Goal: Information Seeking & Learning: Learn about a topic

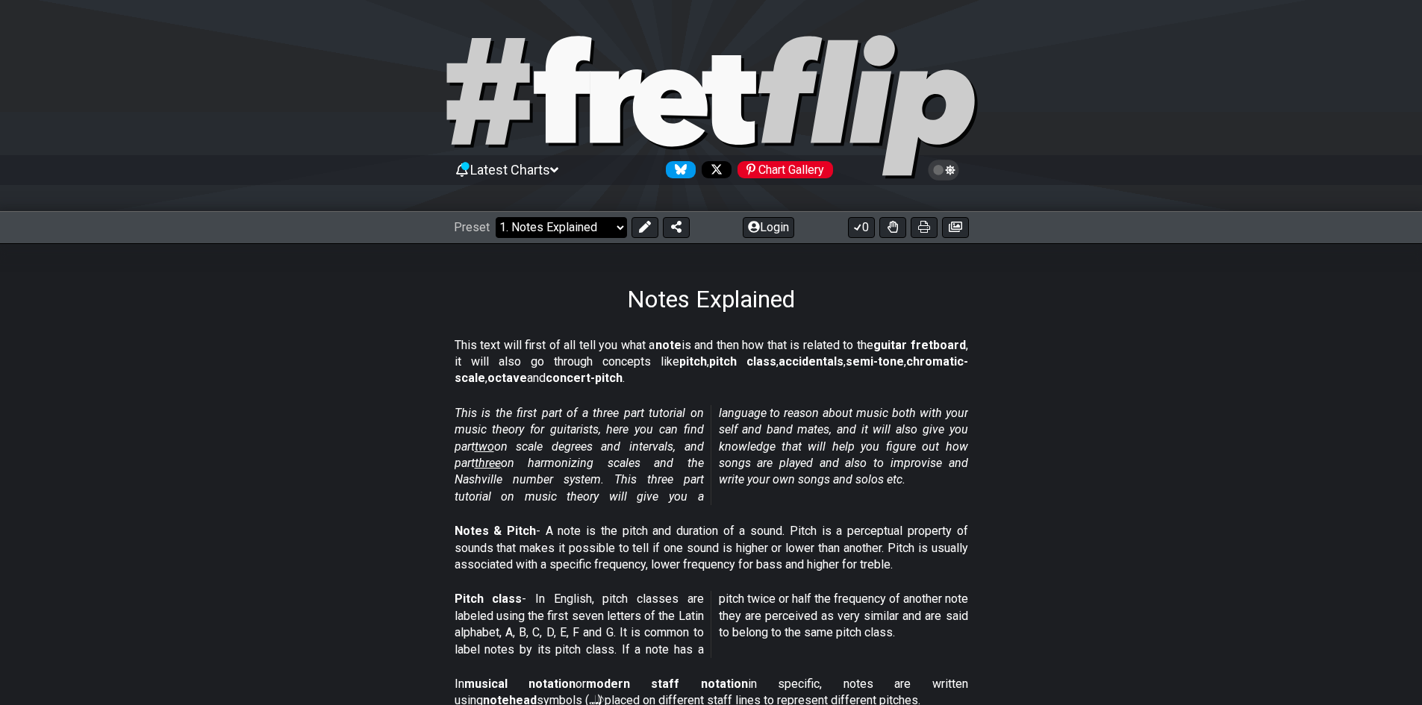
click at [560, 222] on select "Welcome to #fretflip! Initial Preset Custom Preset Minor Pentatonic Major Penta…" at bounding box center [560, 227] width 131 height 21
click at [495, 217] on select "Welcome to #fretflip! Initial Preset Custom Preset Minor Pentatonic Major Penta…" at bounding box center [560, 227] width 131 height 21
select select "/welcome"
select select "C"
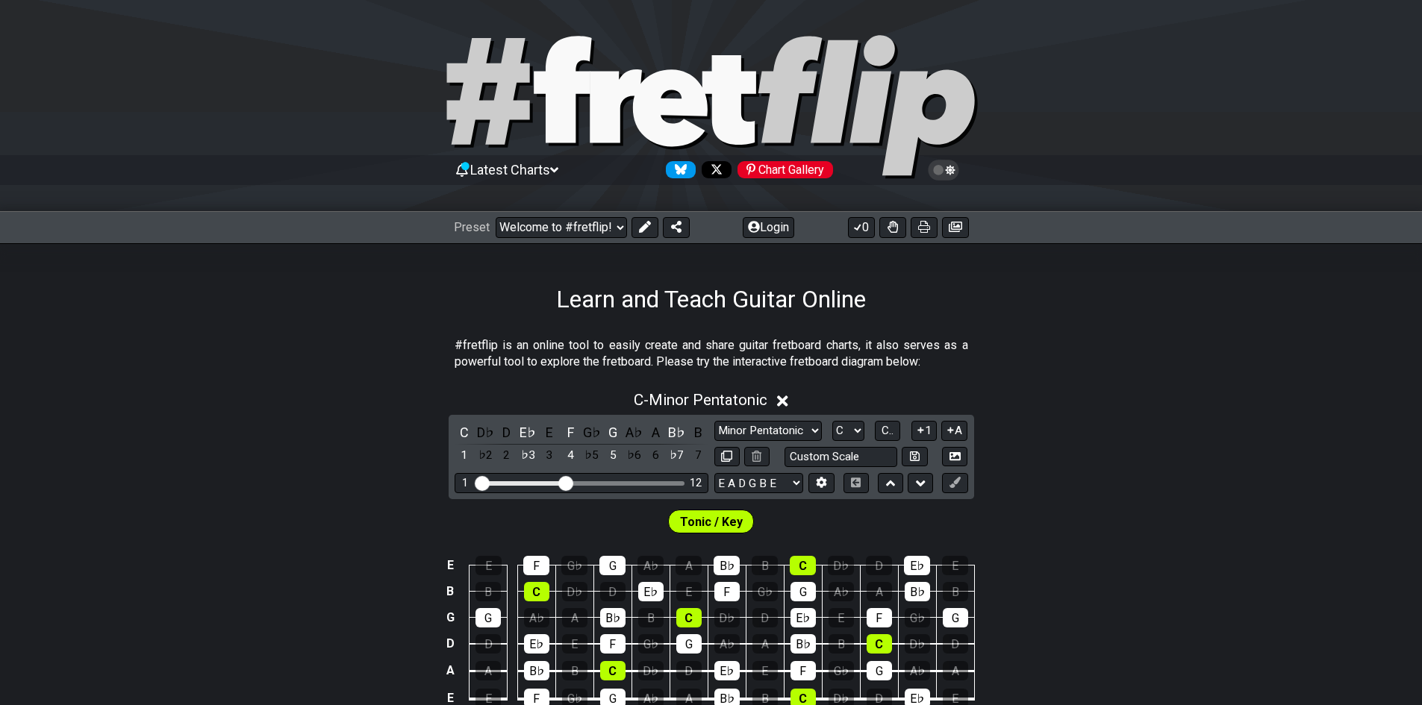
click at [710, 517] on span "Tonic / Key" at bounding box center [711, 522] width 63 height 22
click at [481, 482] on input "Visible fret range" at bounding box center [581, 482] width 212 height 0
click at [563, 482] on input "Visible fret range" at bounding box center [581, 482] width 212 height 0
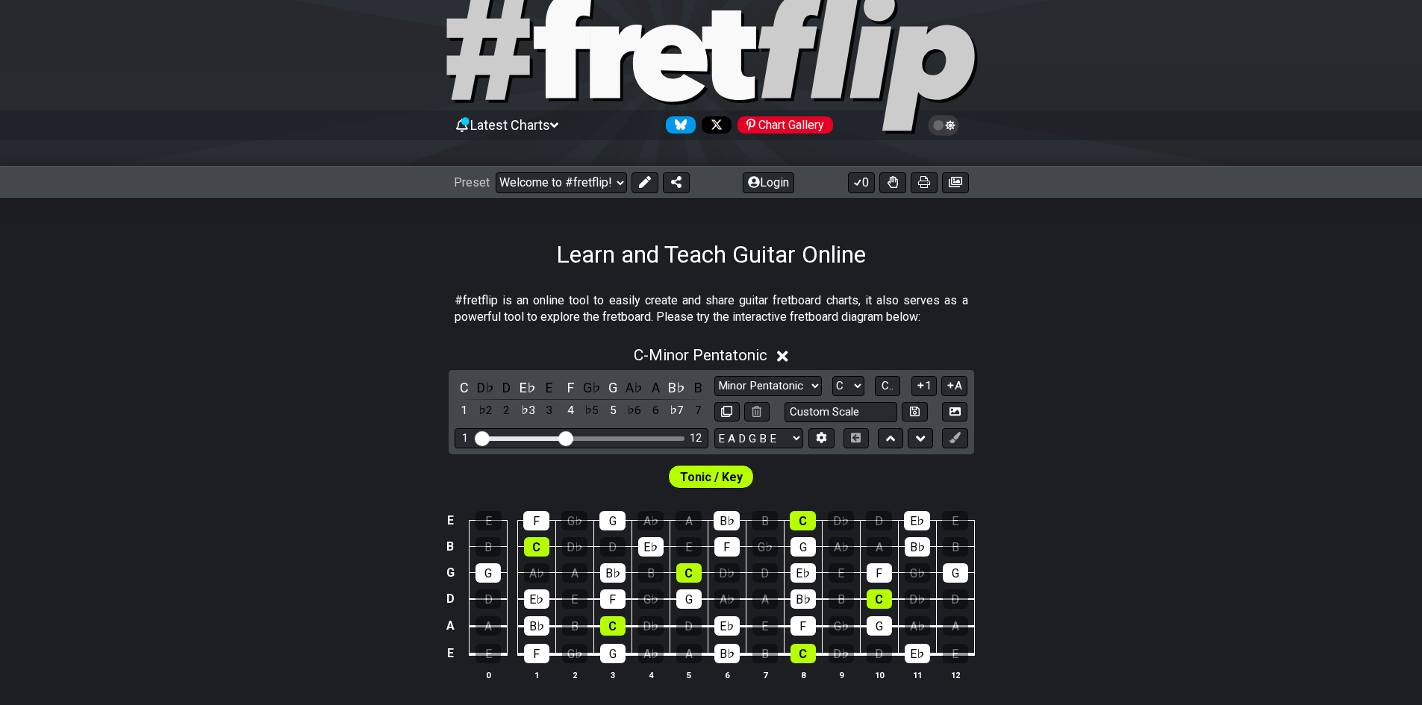
scroll to position [373, 0]
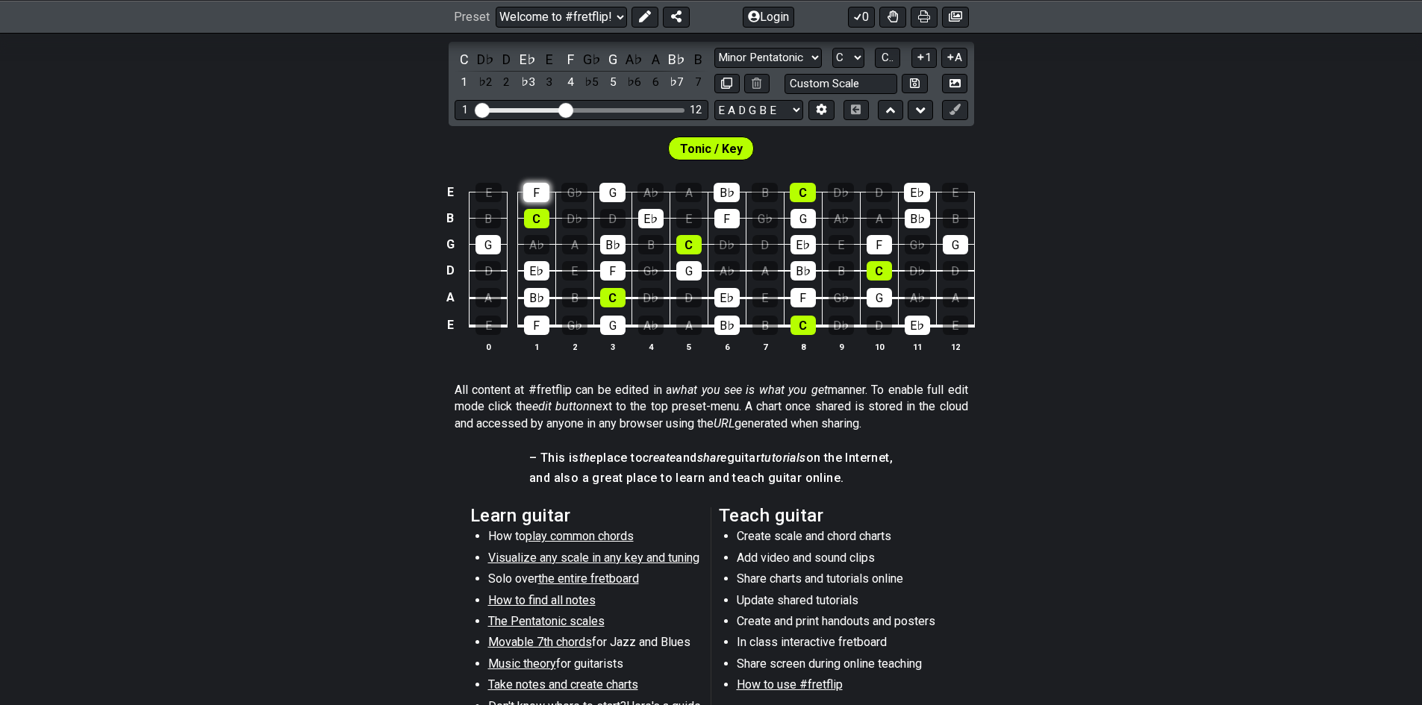
click at [535, 190] on div "F" at bounding box center [536, 192] width 26 height 19
click at [542, 194] on div "F" at bounding box center [536, 192] width 26 height 19
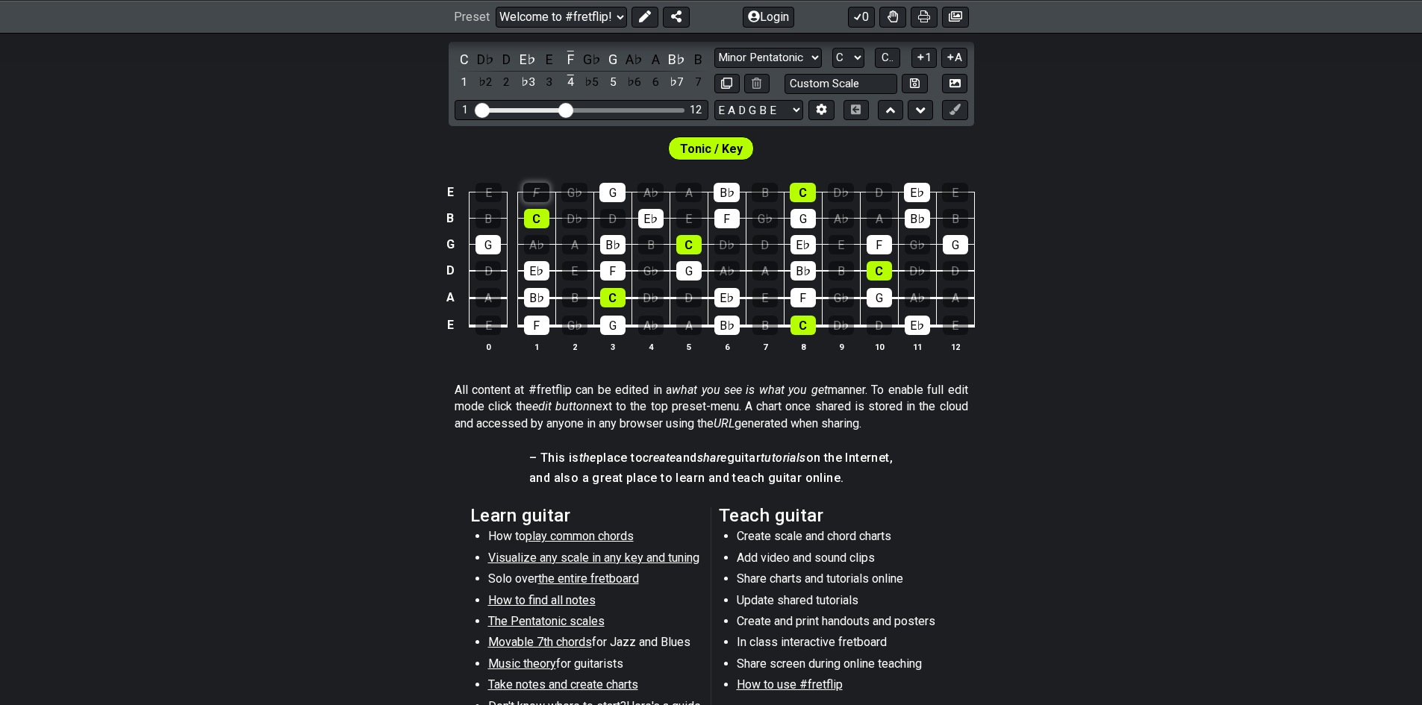
click at [542, 194] on div "F" at bounding box center [536, 192] width 26 height 19
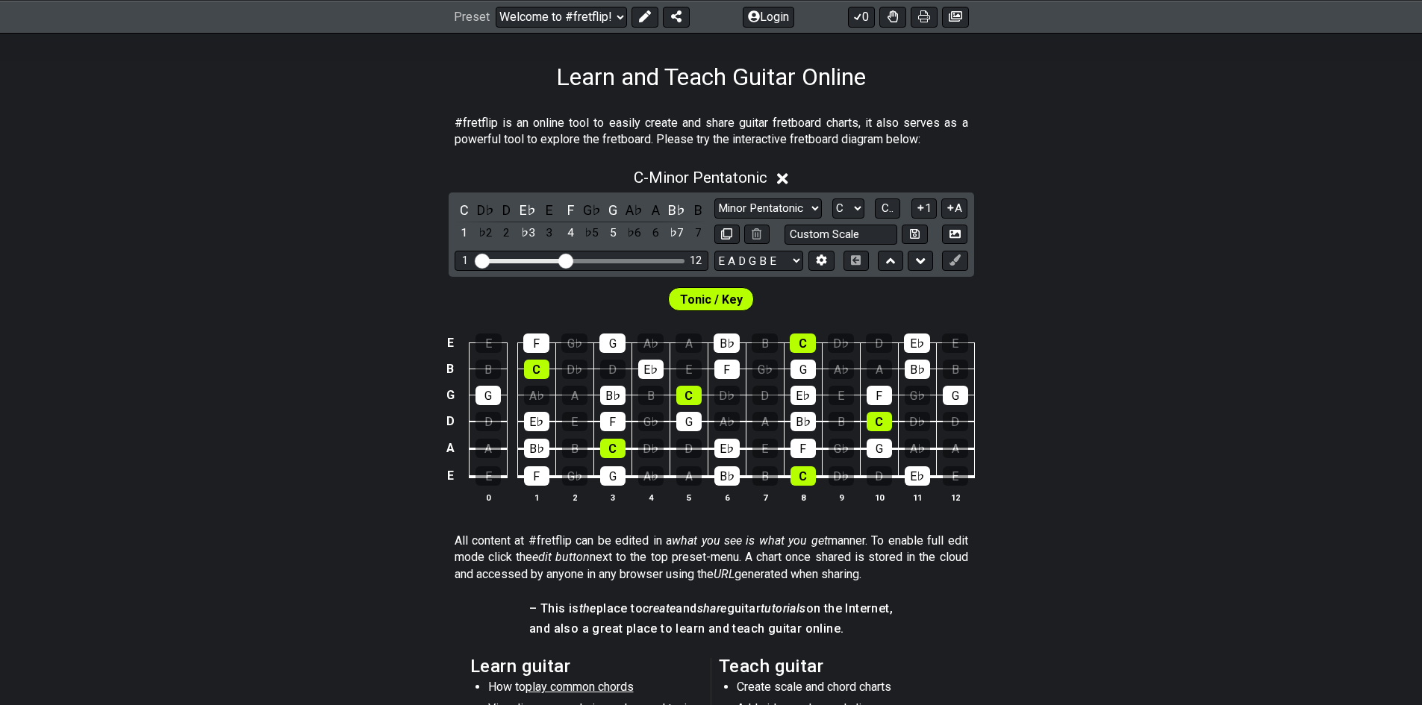
scroll to position [127, 0]
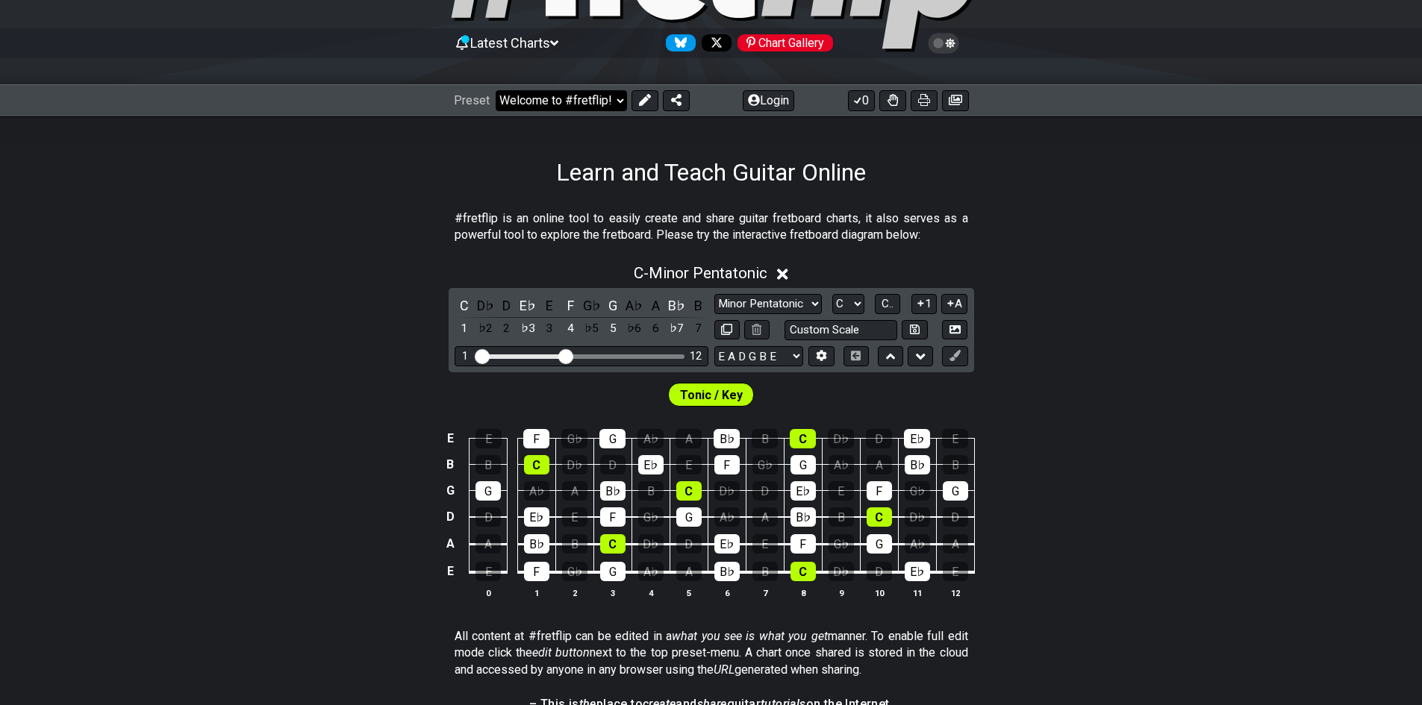
click at [576, 106] on select "Welcome to #fretflip! Initial Preset Custom Preset Minor Pentatonic Major Penta…" at bounding box center [560, 100] width 131 height 21
click at [495, 90] on select "Welcome to #fretflip! Initial Preset Custom Preset Minor Pentatonic Major Penta…" at bounding box center [560, 100] width 131 height 21
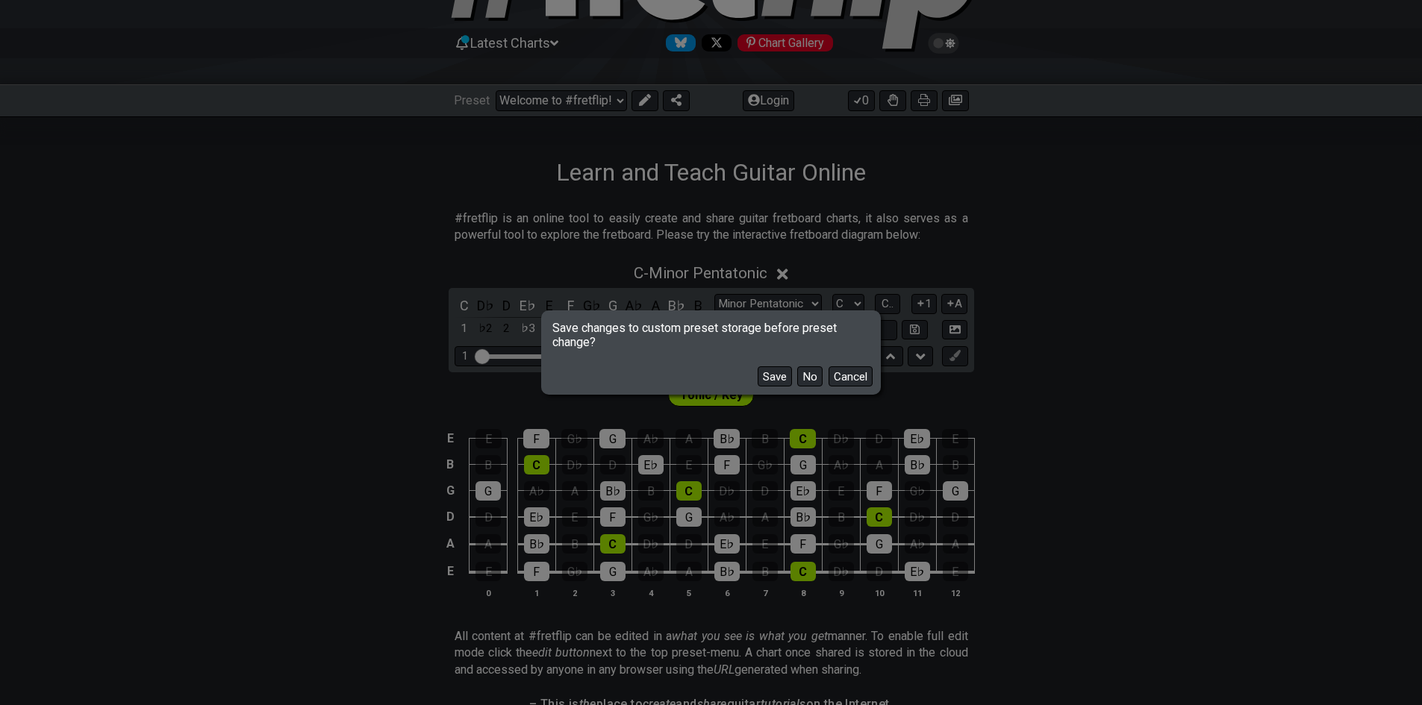
click at [556, 110] on div "Save changes to custom preset storage before preset change? Save No Cancel" at bounding box center [711, 352] width 1422 height 705
click at [849, 382] on button "Cancel" at bounding box center [850, 376] width 44 height 20
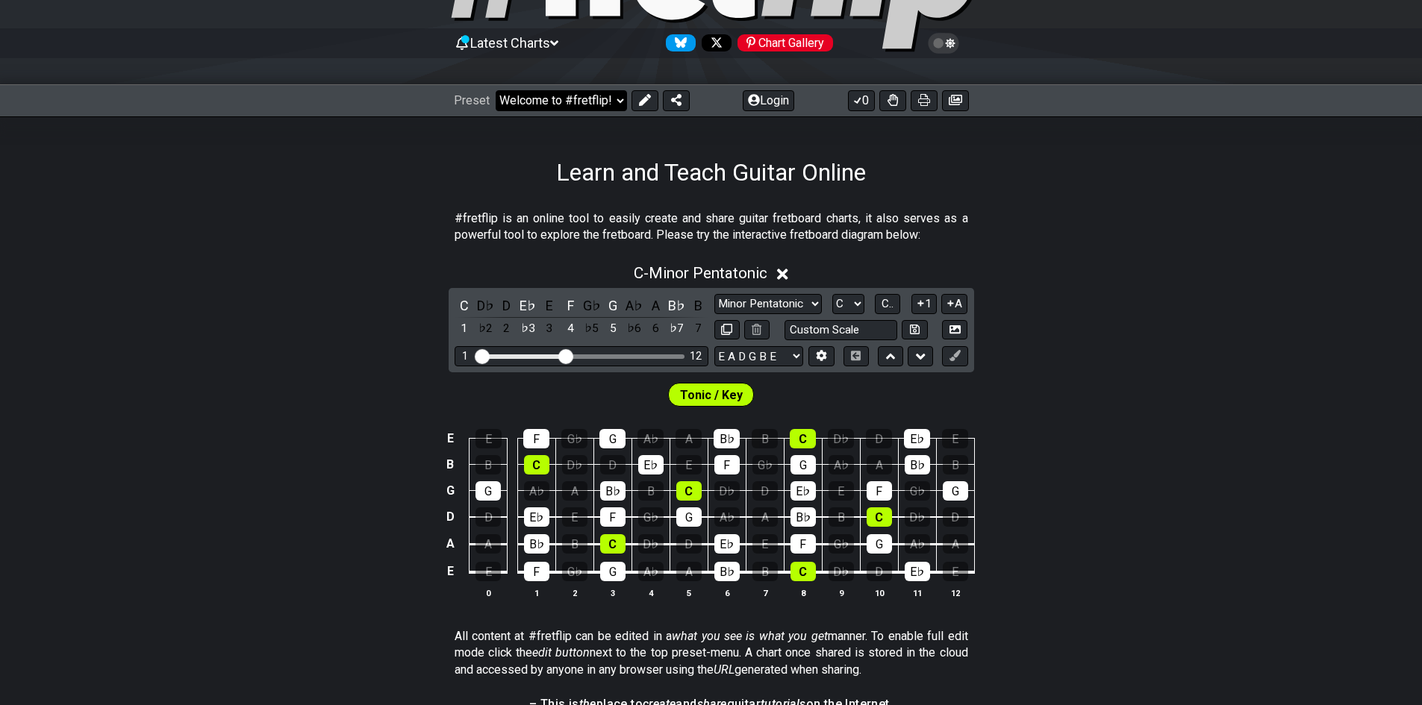
click at [538, 107] on select "Welcome to #fretflip! Initial Preset Custom Preset Minor Pentatonic Major Penta…" at bounding box center [560, 100] width 131 height 21
click at [495, 90] on select "Welcome to #fretflip! Initial Preset Custom Preset Minor Pentatonic Major Penta…" at bounding box center [560, 100] width 131 height 21
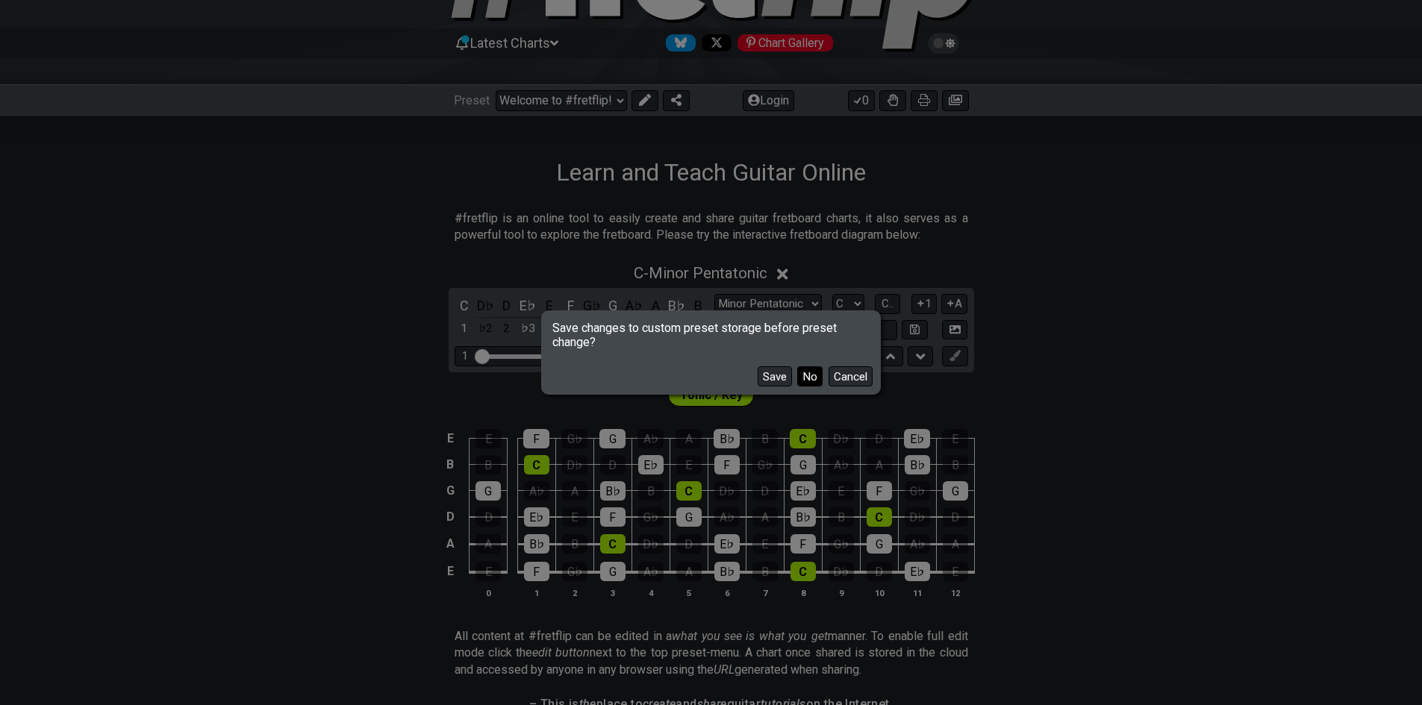
click at [815, 380] on div "Save No Cancel" at bounding box center [711, 370] width 334 height 43
click at [815, 380] on button "No" at bounding box center [809, 376] width 25 height 20
select select "/minor-pentatonic"
select select "C"
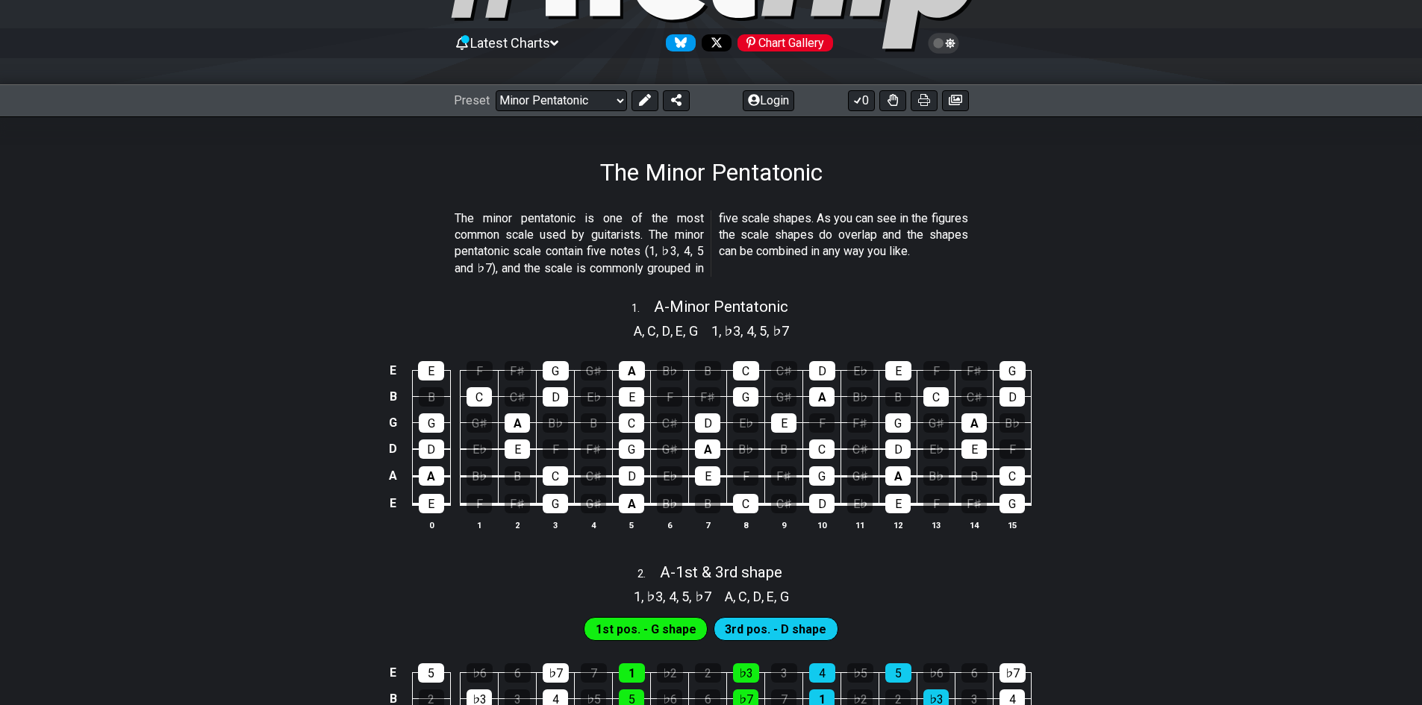
drag, startPoint x: 449, startPoint y: 218, endPoint x: 702, endPoint y: 257, distance: 256.0
click at [701, 257] on section "The minor pentatonic is one of the most common scale used by guitarists. The mi…" at bounding box center [711, 246] width 1422 height 85
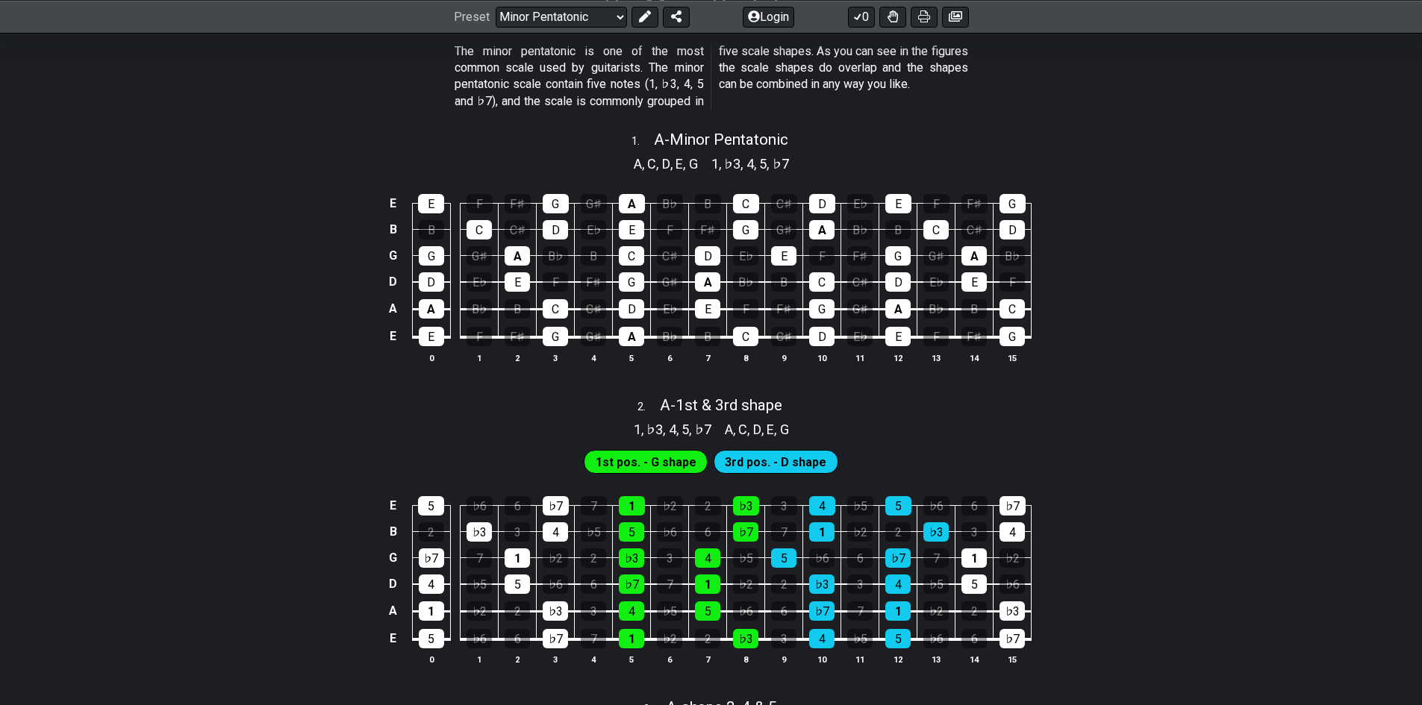
scroll to position [298, 0]
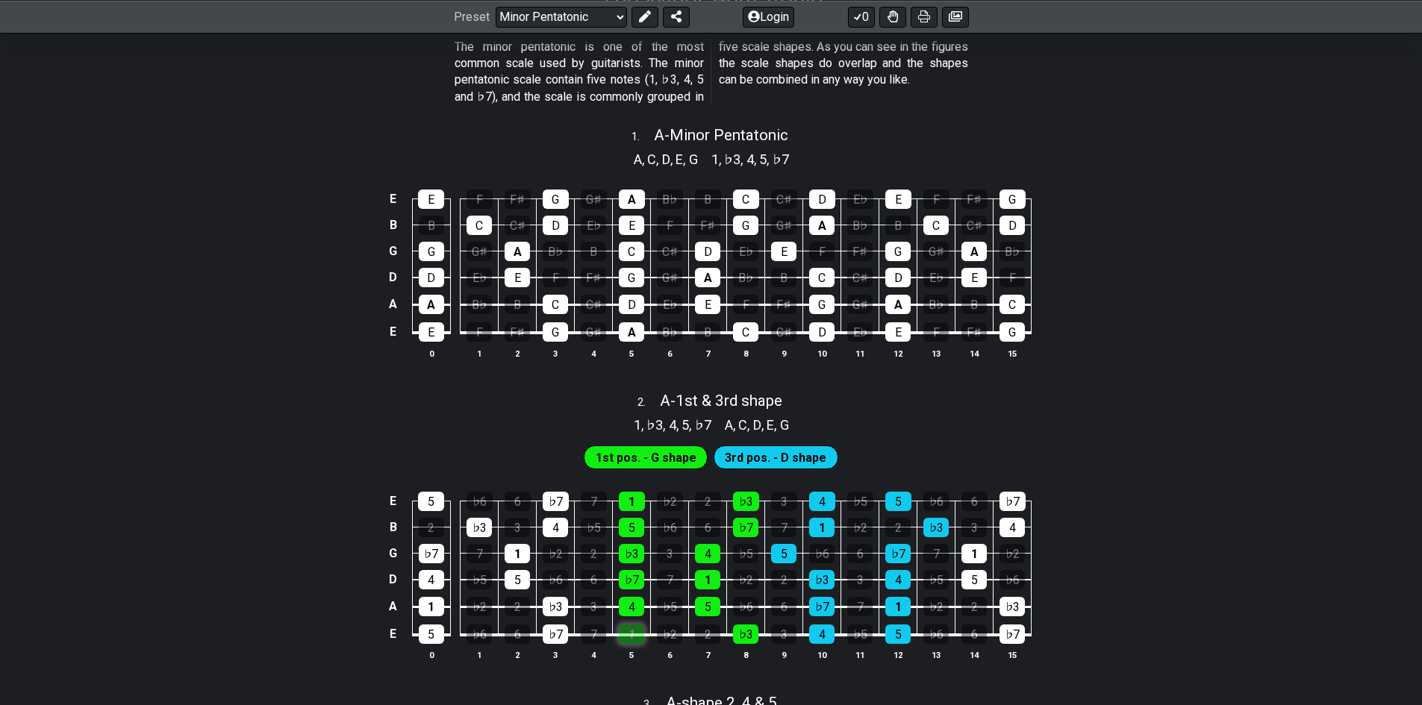
click at [629, 639] on div "1" at bounding box center [631, 634] width 25 height 19
click at [630, 639] on div "1" at bounding box center [631, 634] width 25 height 19
drag, startPoint x: 630, startPoint y: 639, endPoint x: 351, endPoint y: 488, distance: 316.5
click at [351, 488] on div "E 5 ♭6 6 ♭7 7 1 ♭2 2 ♭3 3 4 ♭5 5 ♭6 6 ♭7 B 2 ♭3 3 4 ♭5 5 ♭6 6 ♭7 7 1 ♭2 2 ♭3 3 …" at bounding box center [711, 577] width 1422 height 210
click at [635, 639] on div "1" at bounding box center [631, 634] width 25 height 19
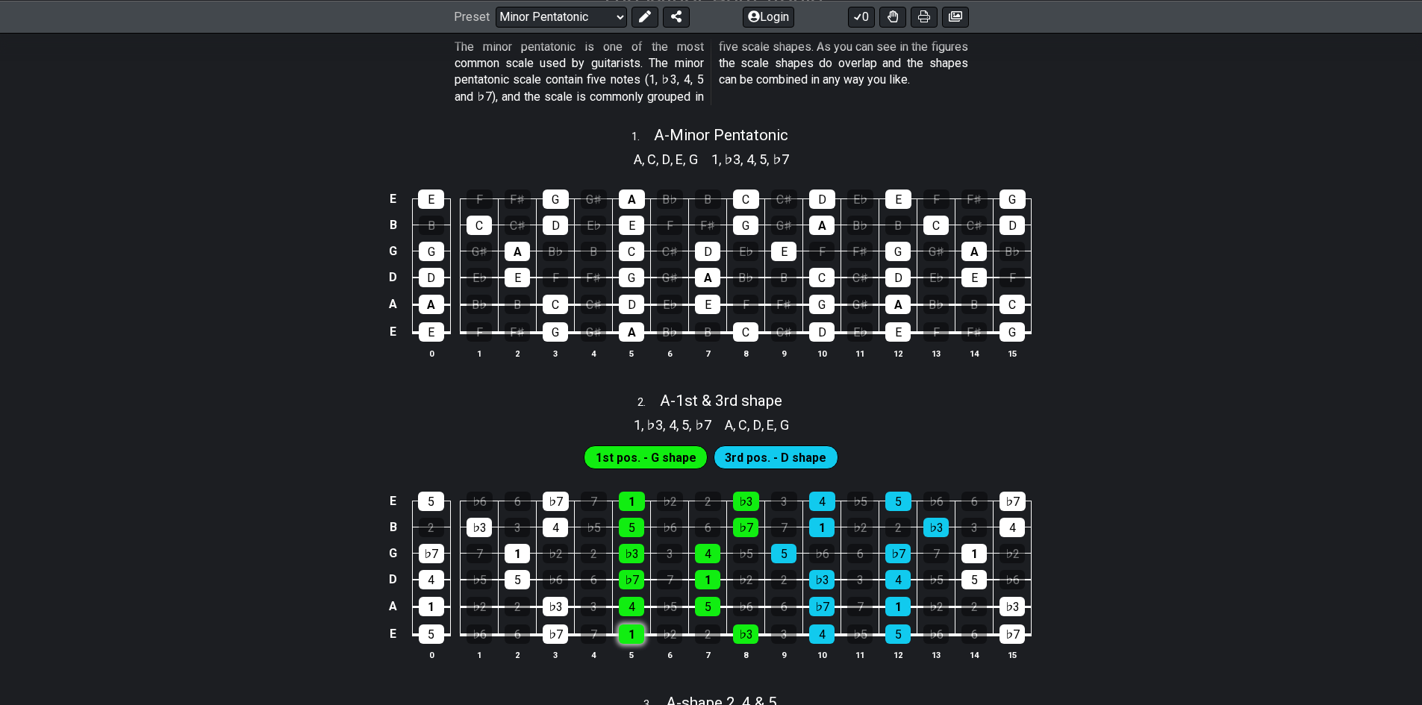
click at [635, 639] on div "1" at bounding box center [631, 634] width 25 height 19
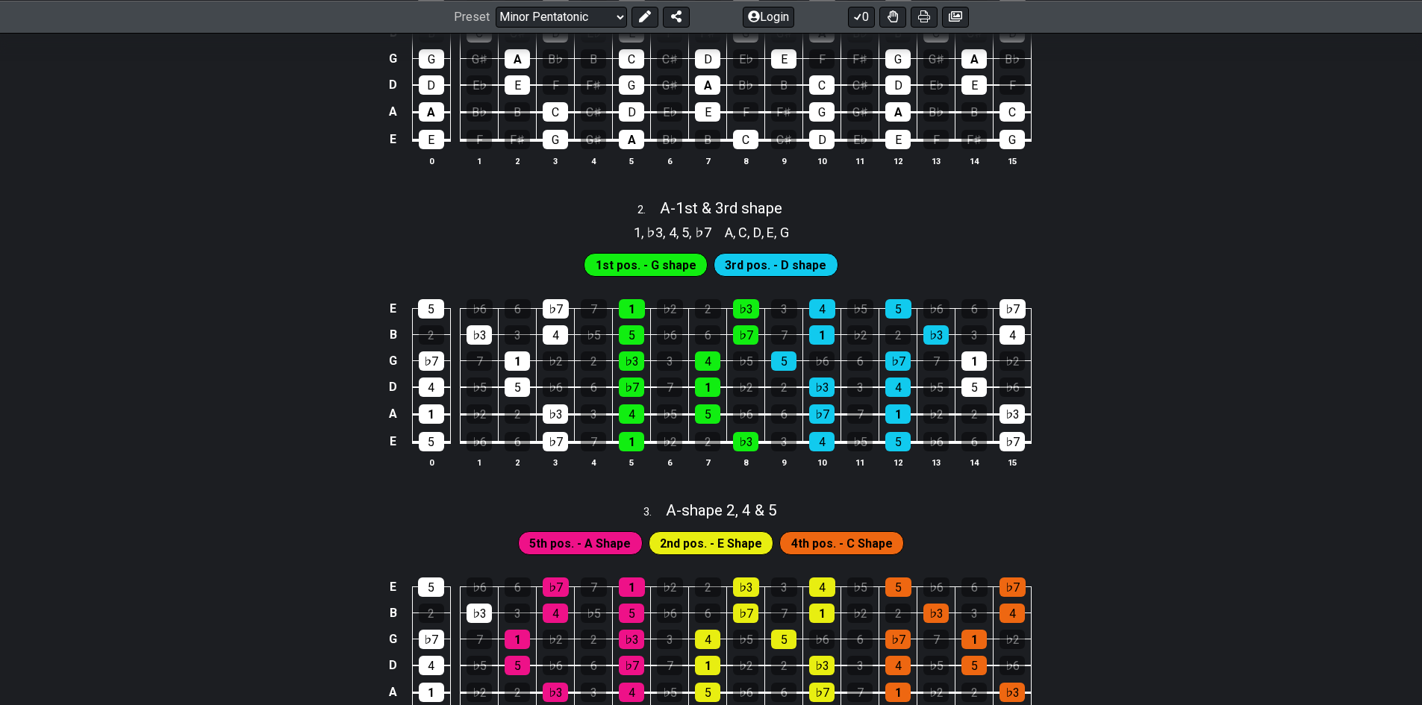
scroll to position [522, 0]
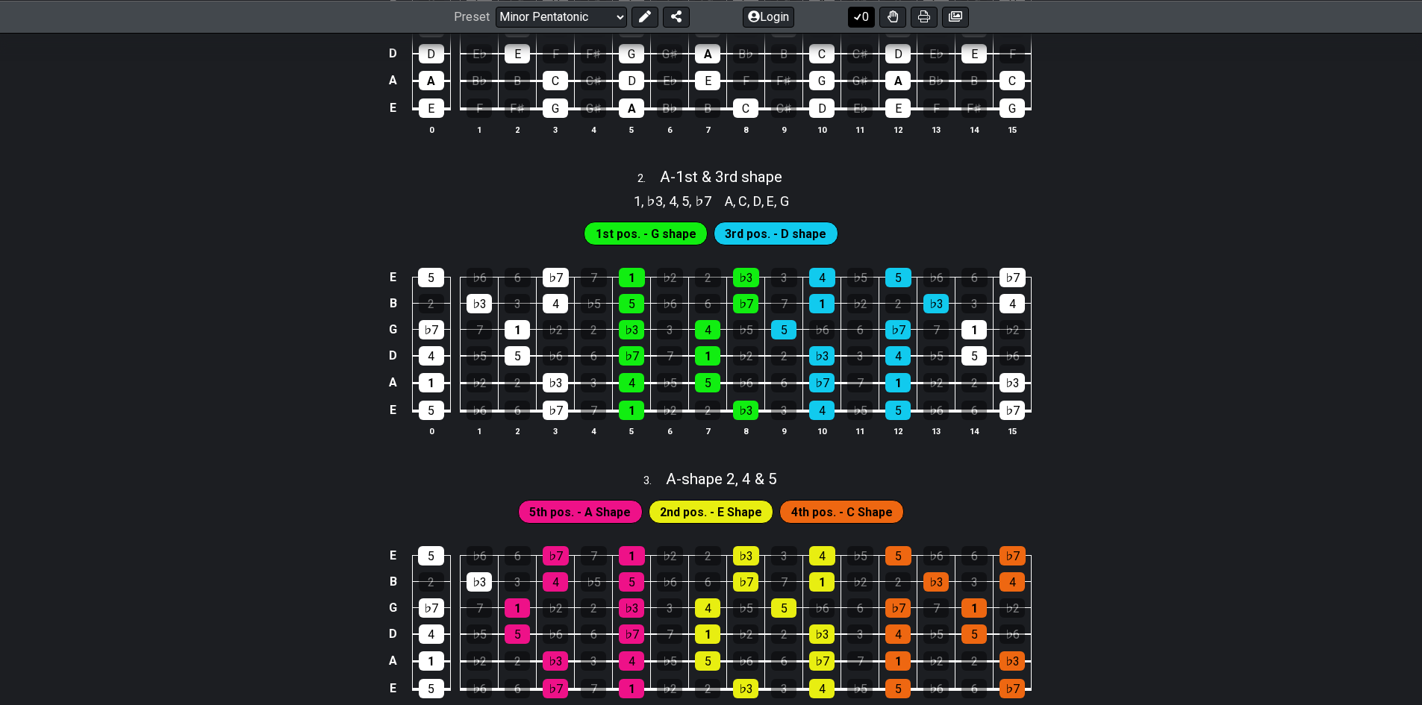
click at [860, 19] on icon at bounding box center [857, 16] width 15 height 12
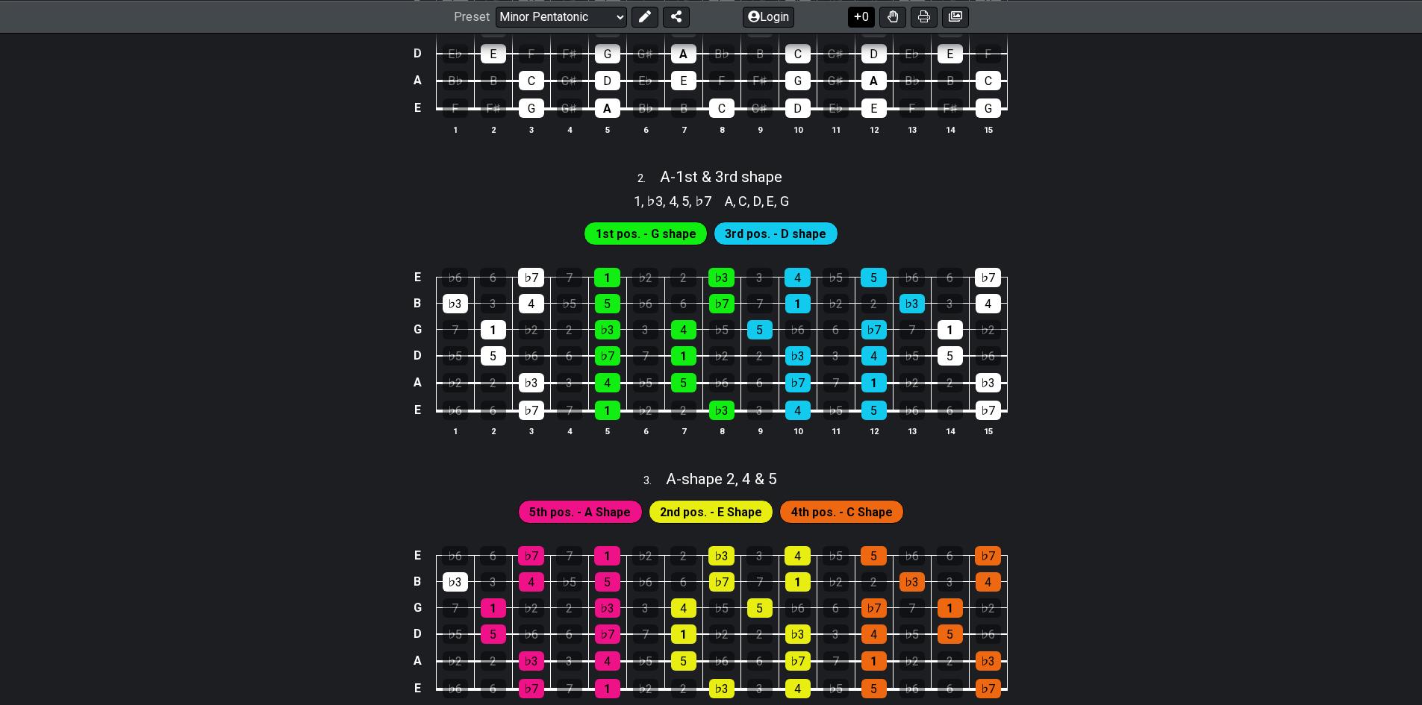
click at [860, 19] on icon at bounding box center [857, 16] width 15 height 12
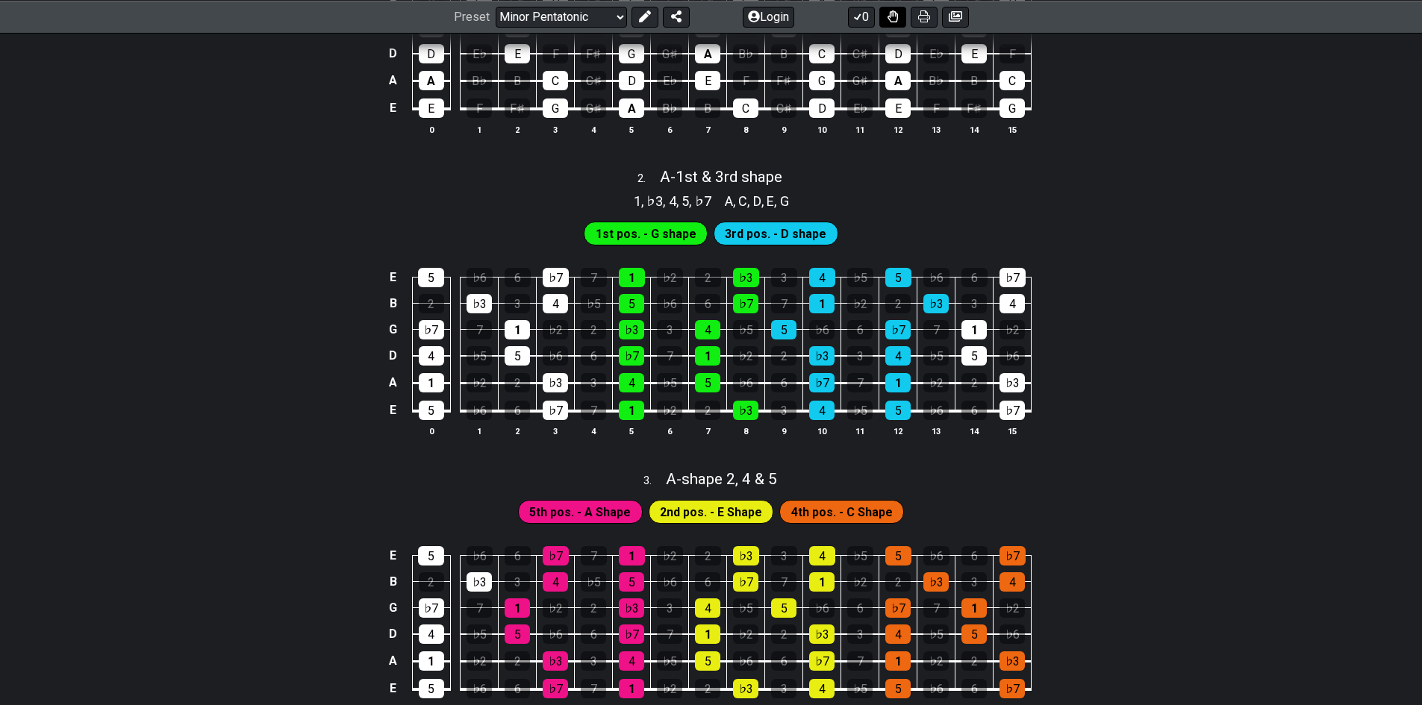
click at [887, 22] on icon at bounding box center [892, 16] width 10 height 12
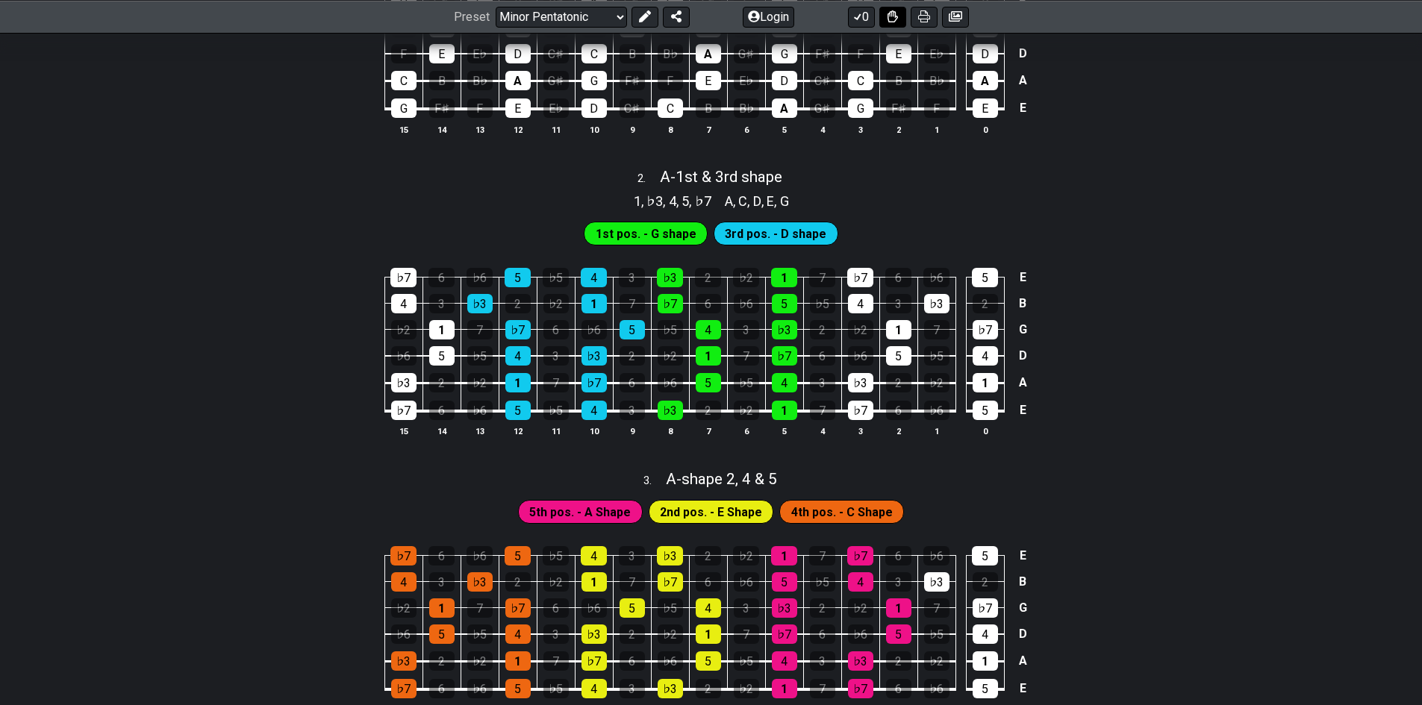
click at [888, 22] on icon at bounding box center [892, 16] width 10 height 12
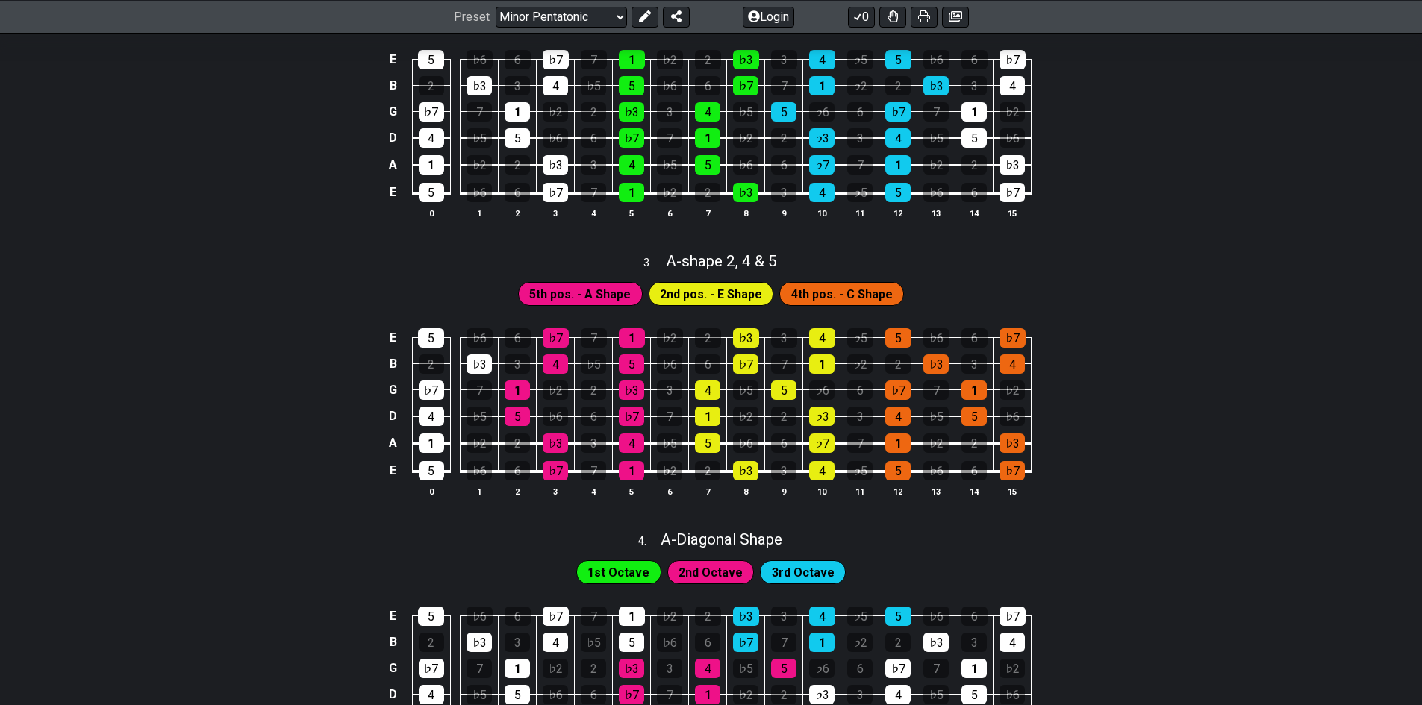
scroll to position [746, 0]
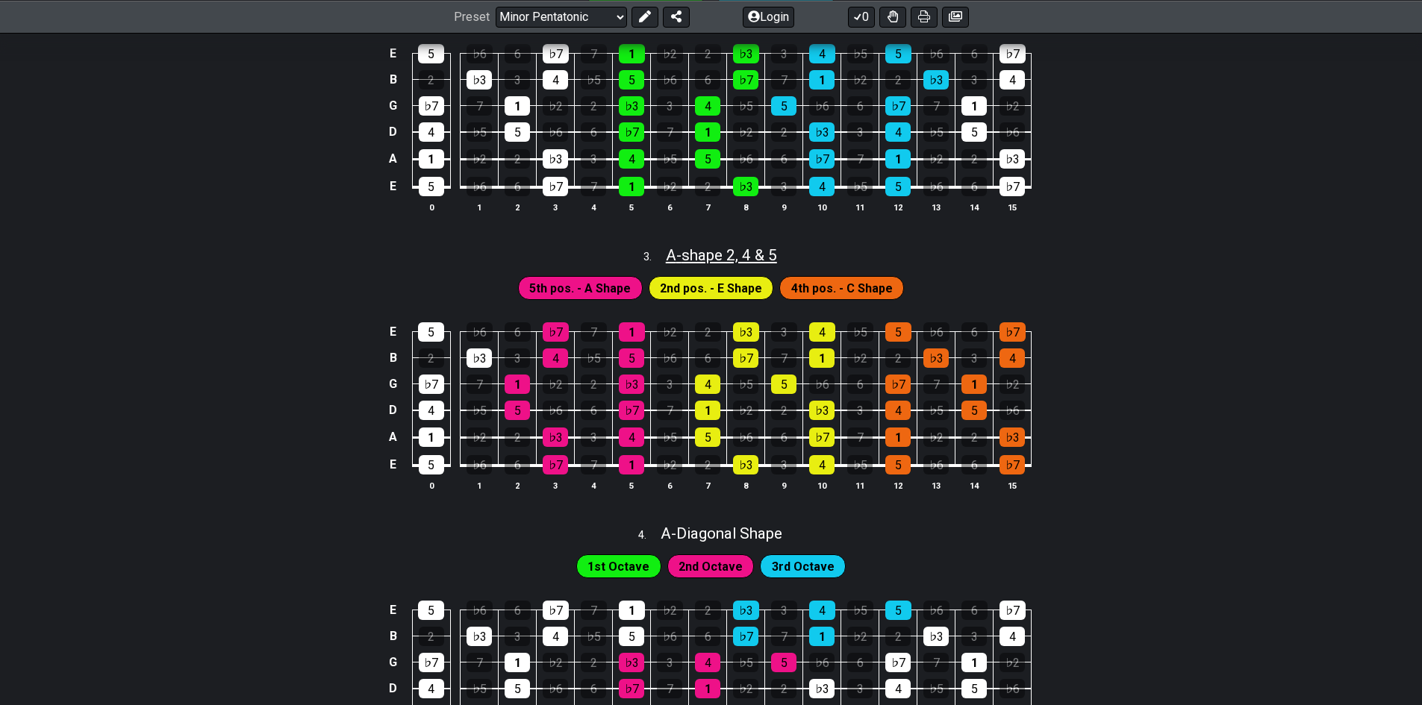
drag, startPoint x: 815, startPoint y: 252, endPoint x: 669, endPoint y: 252, distance: 146.3
click at [669, 252] on div "3 . A - shape 2, 4 & 5" at bounding box center [711, 251] width 1422 height 28
select select "A"
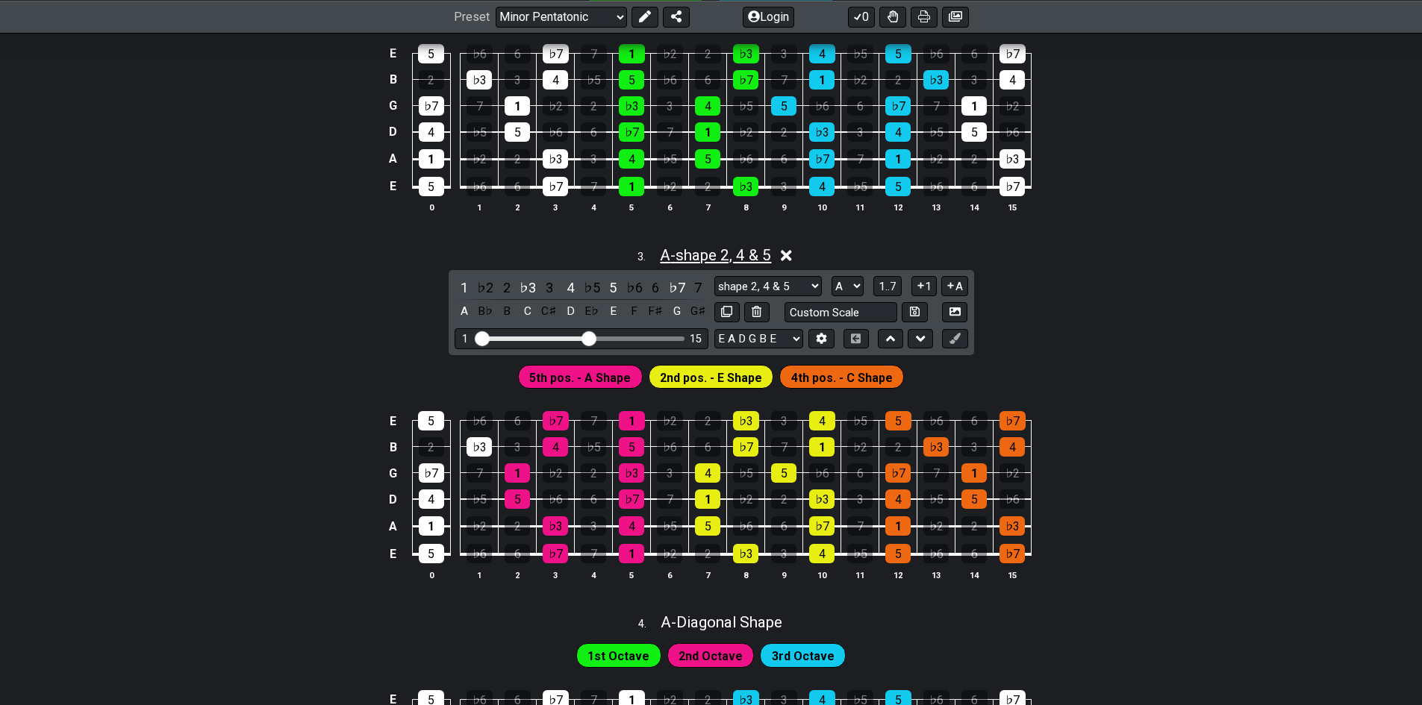
click at [710, 253] on span "A - shape 2, 4 & 5" at bounding box center [715, 255] width 111 height 18
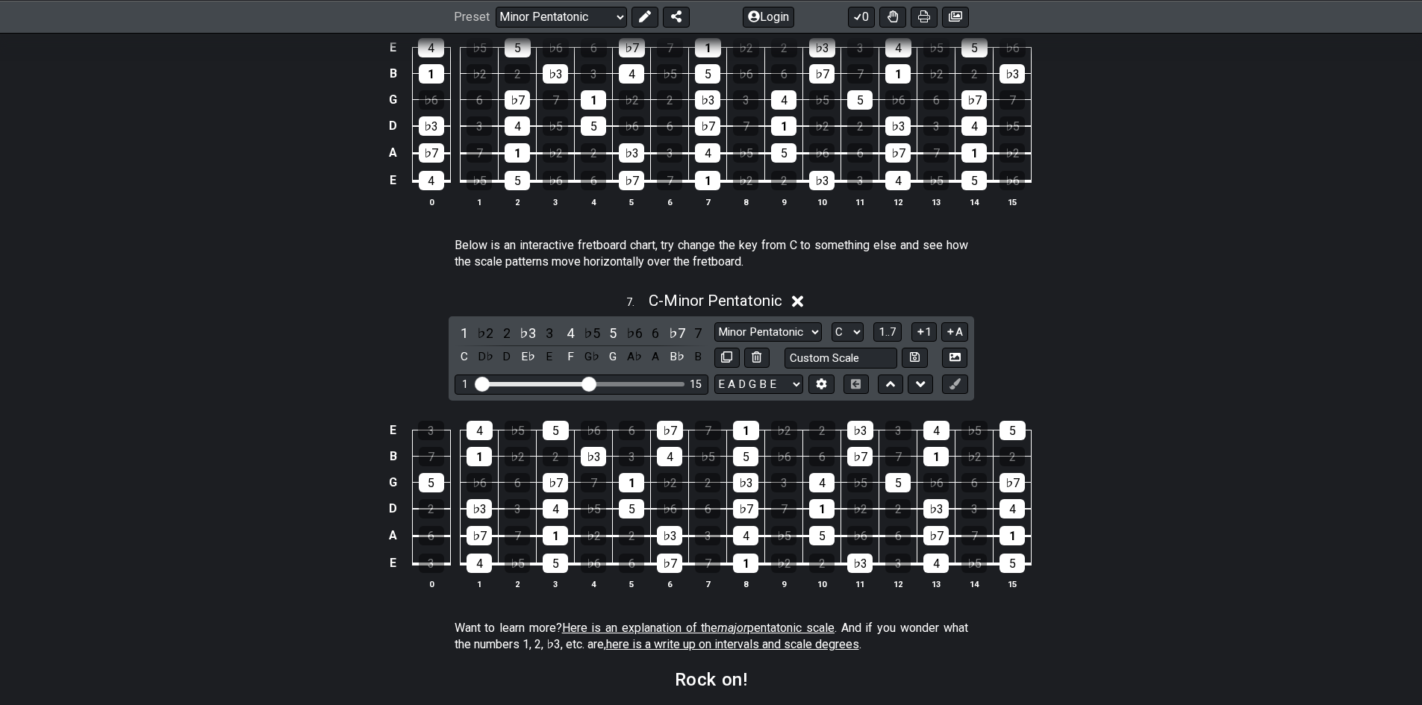
scroll to position [1866, 0]
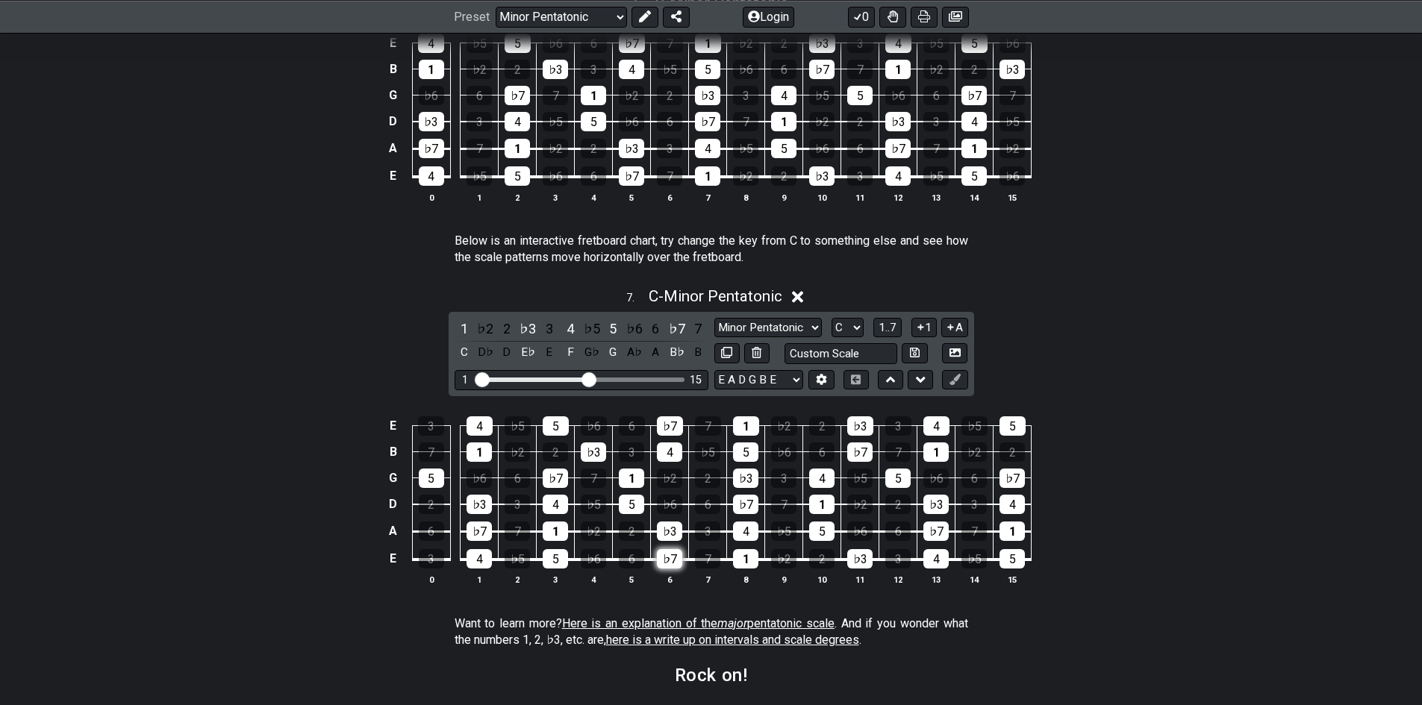
click at [669, 560] on div "♭7" at bounding box center [669, 558] width 25 height 19
click at [665, 559] on div "♭7" at bounding box center [669, 558] width 25 height 19
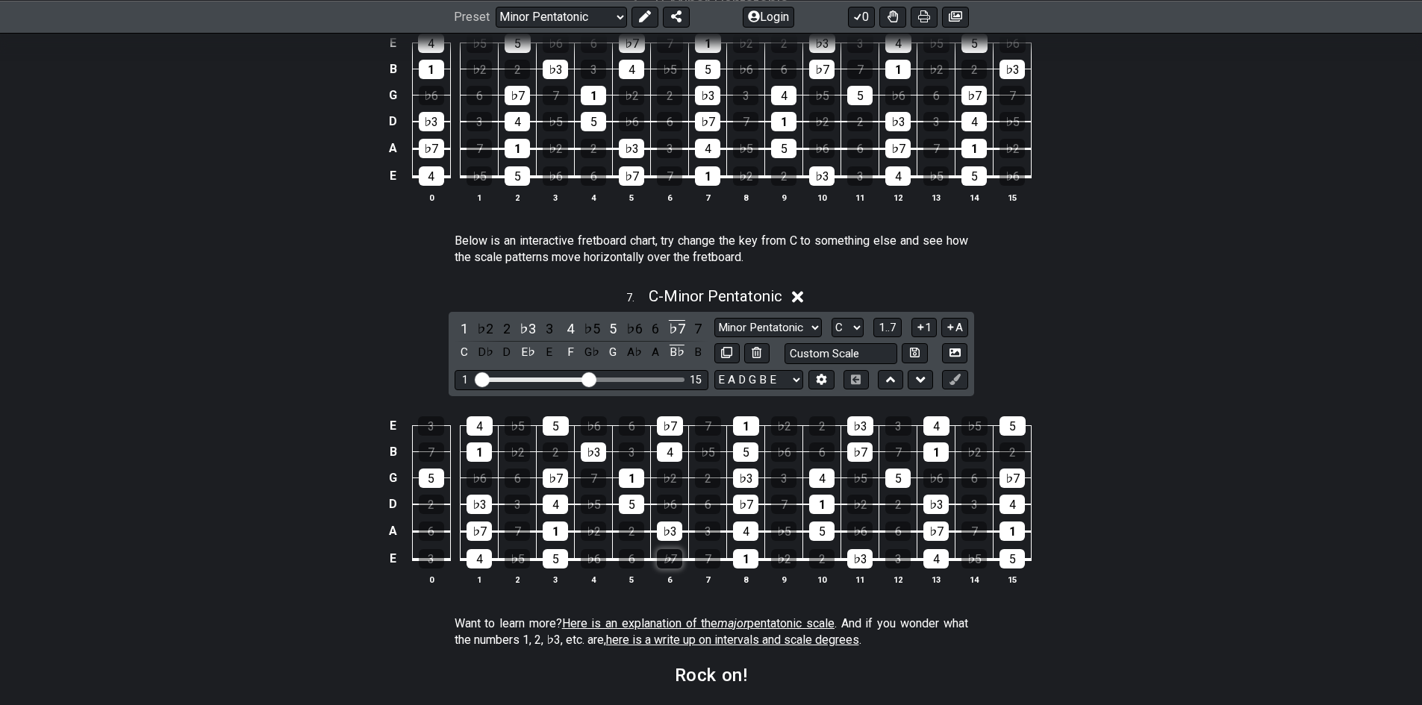
click at [665, 559] on div "♭7" at bounding box center [669, 558] width 25 height 19
click at [853, 322] on select "A♭ A A♯ B♭ B C C♯ D♭ D D♯ E♭ E F F♯ G♭ G G♯" at bounding box center [847, 328] width 32 height 20
click at [831, 318] on select "A♭ A A♯ B♭ B C C♯ D♭ D D♯ E♭ E F F♯ G♭ G G♯" at bounding box center [847, 328] width 32 height 20
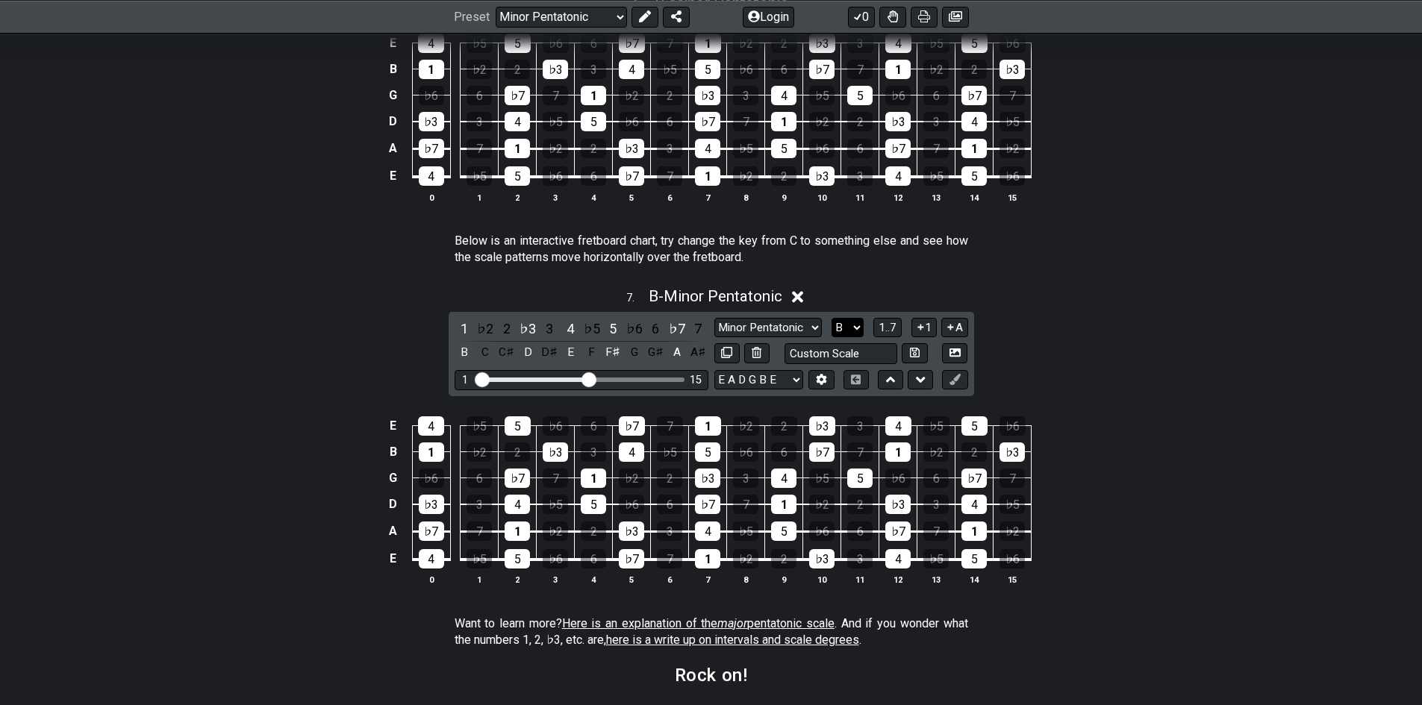
click at [835, 325] on select "A♭ A A♯ B♭ B C C♯ D♭ D D♯ E♭ E F F♯ G♭ G G♯" at bounding box center [847, 328] width 32 height 20
click at [831, 318] on select "A♭ A A♯ B♭ B C C♯ D♭ D D♯ E♭ E F F♯ G♭ G G♯" at bounding box center [847, 328] width 32 height 20
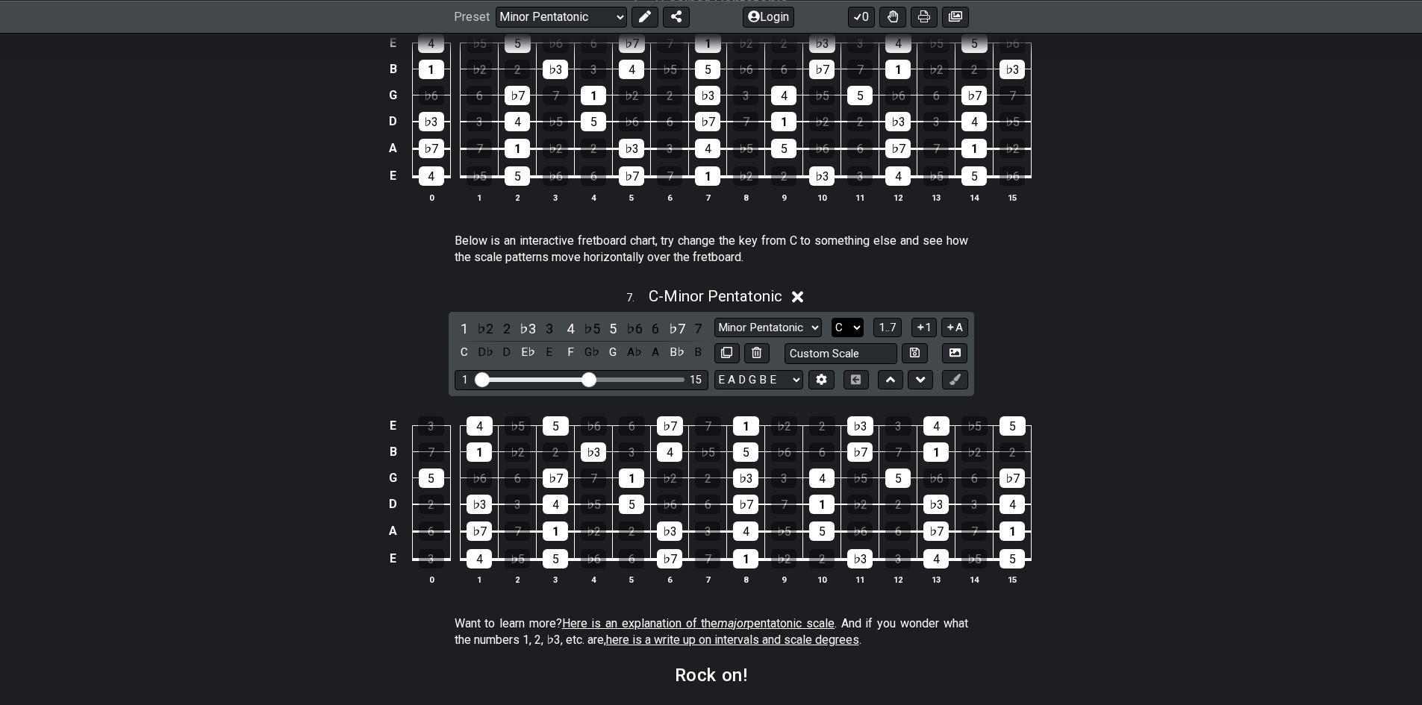
click at [842, 321] on select "A♭ A A♯ B♭ B C C♯ D♭ D D♯ E♭ E F F♯ G♭ G G♯" at bounding box center [847, 328] width 32 height 20
click at [831, 318] on select "A♭ A A♯ B♭ B C C♯ D♭ D D♯ E♭ E F F♯ G♭ G G♯" at bounding box center [847, 328] width 32 height 20
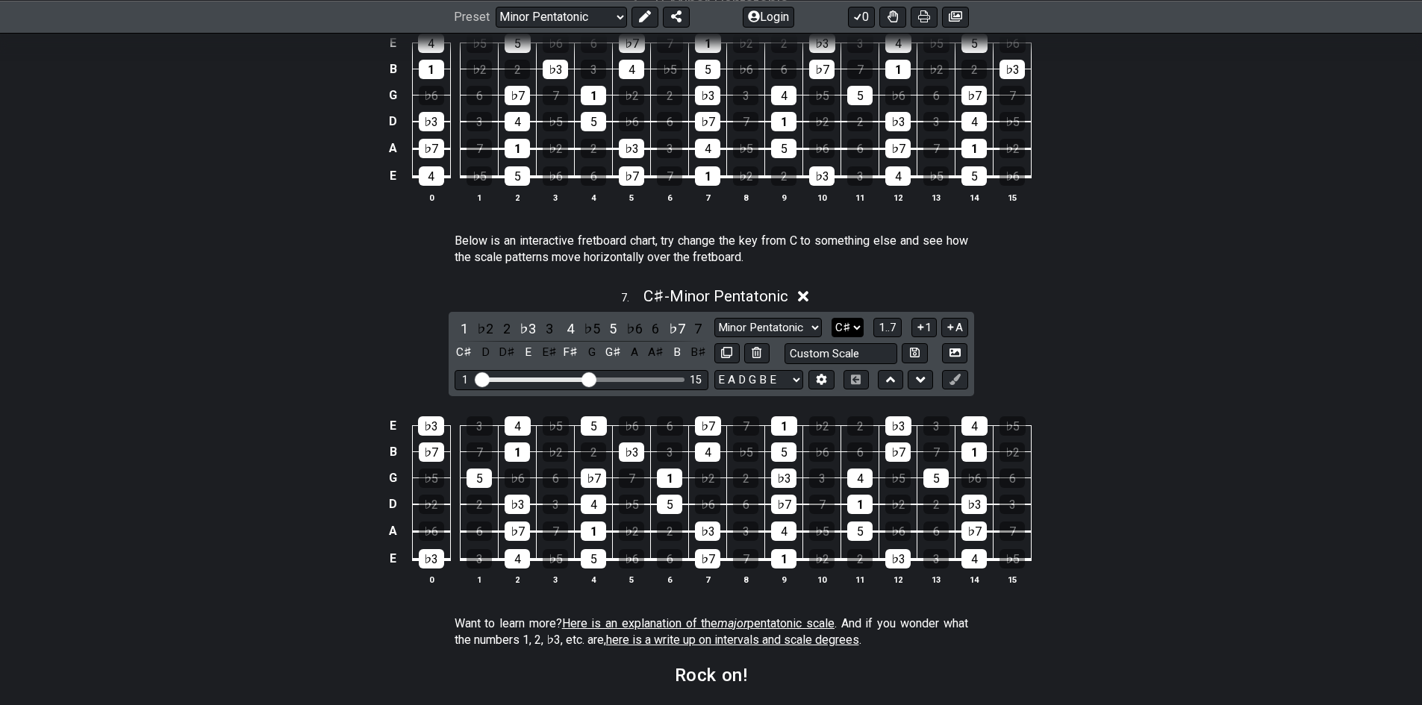
click at [851, 322] on select "A♭ A A♯ B♭ B C C♯ D♭ D D♯ E♭ E F F♯ G♭ G G♯" at bounding box center [847, 328] width 32 height 20
click at [831, 318] on select "A♭ A A♯ B♭ B C C♯ D♭ D D♯ E♭ E F F♯ G♭ G G♯" at bounding box center [847, 328] width 32 height 20
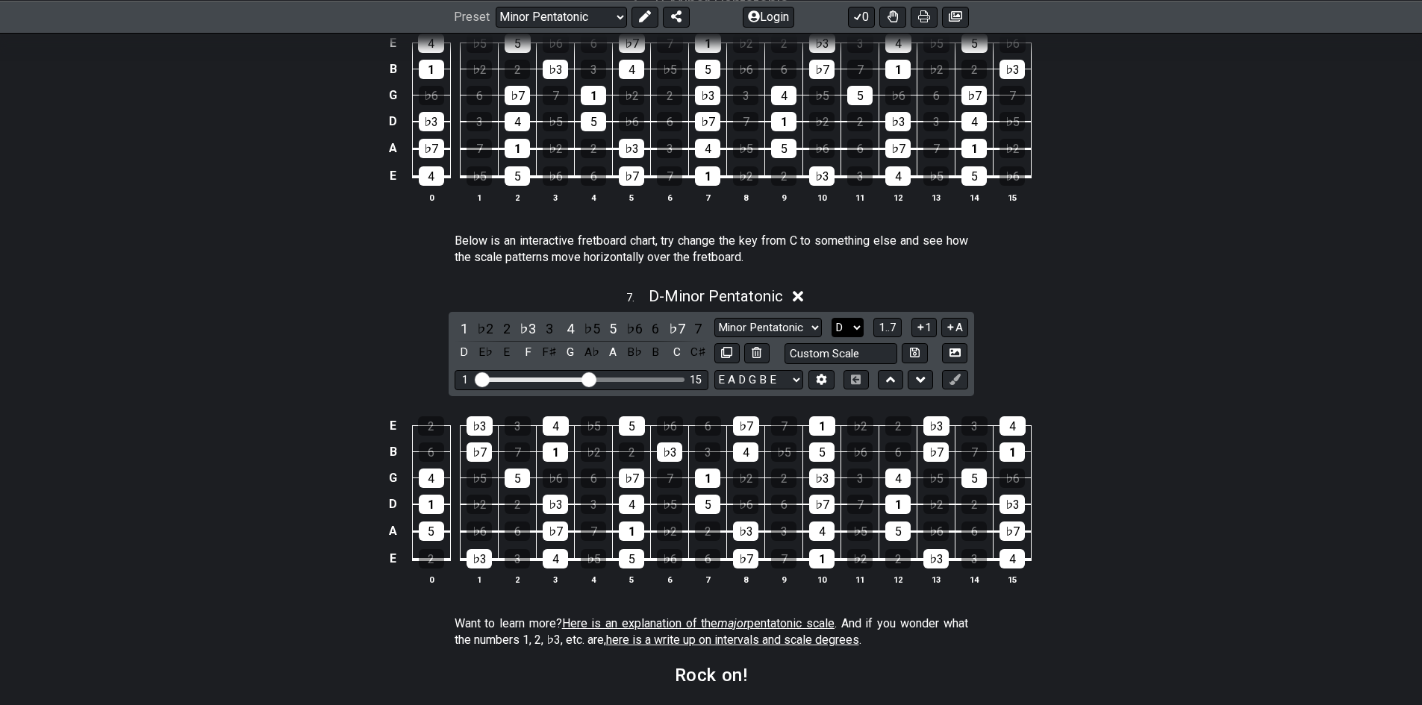
click at [844, 326] on select "A♭ A A♯ B♭ B C C♯ D♭ D D♯ E♭ E F F♯ G♭ G G♯" at bounding box center [847, 328] width 32 height 20
select select "C"
click at [831, 318] on select "A♭ A A♯ B♭ B C C♯ D♭ D D♯ E♭ E F F♯ G♭ G G♯" at bounding box center [847, 328] width 32 height 20
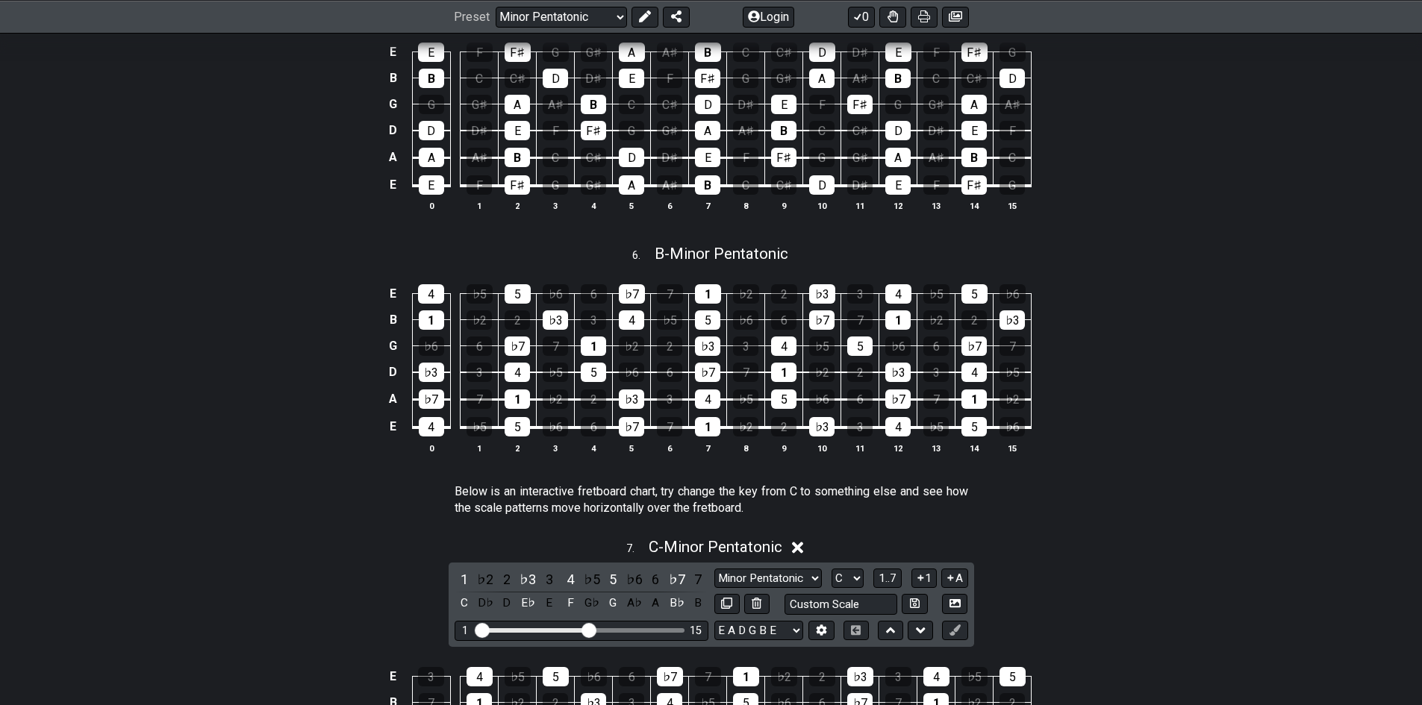
scroll to position [0, 0]
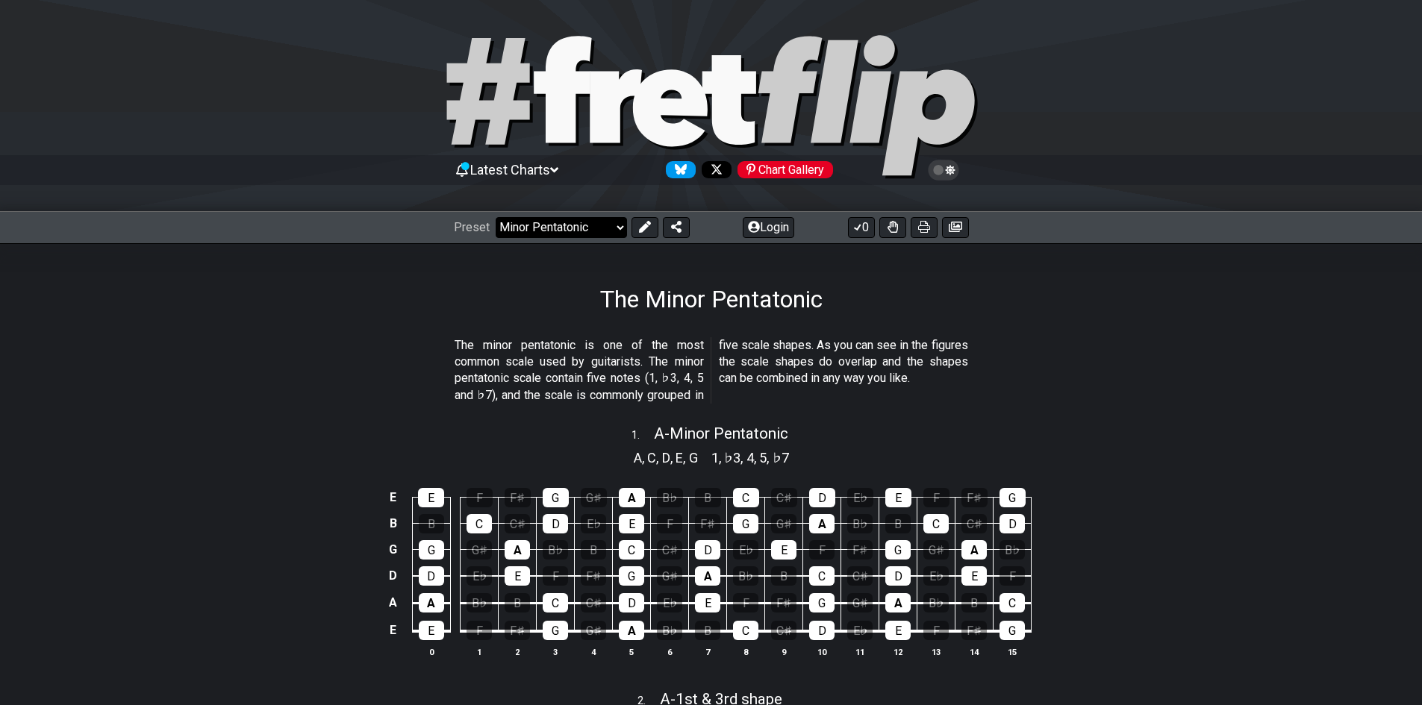
click at [572, 225] on select "Welcome to #fretflip! Initial Preset Custom Preset Minor Pentatonic Major Penta…" at bounding box center [560, 227] width 131 height 21
click at [495, 217] on select "Welcome to #fretflip! Initial Preset Custom Preset Minor Pentatonic Major Penta…" at bounding box center [560, 227] width 131 height 21
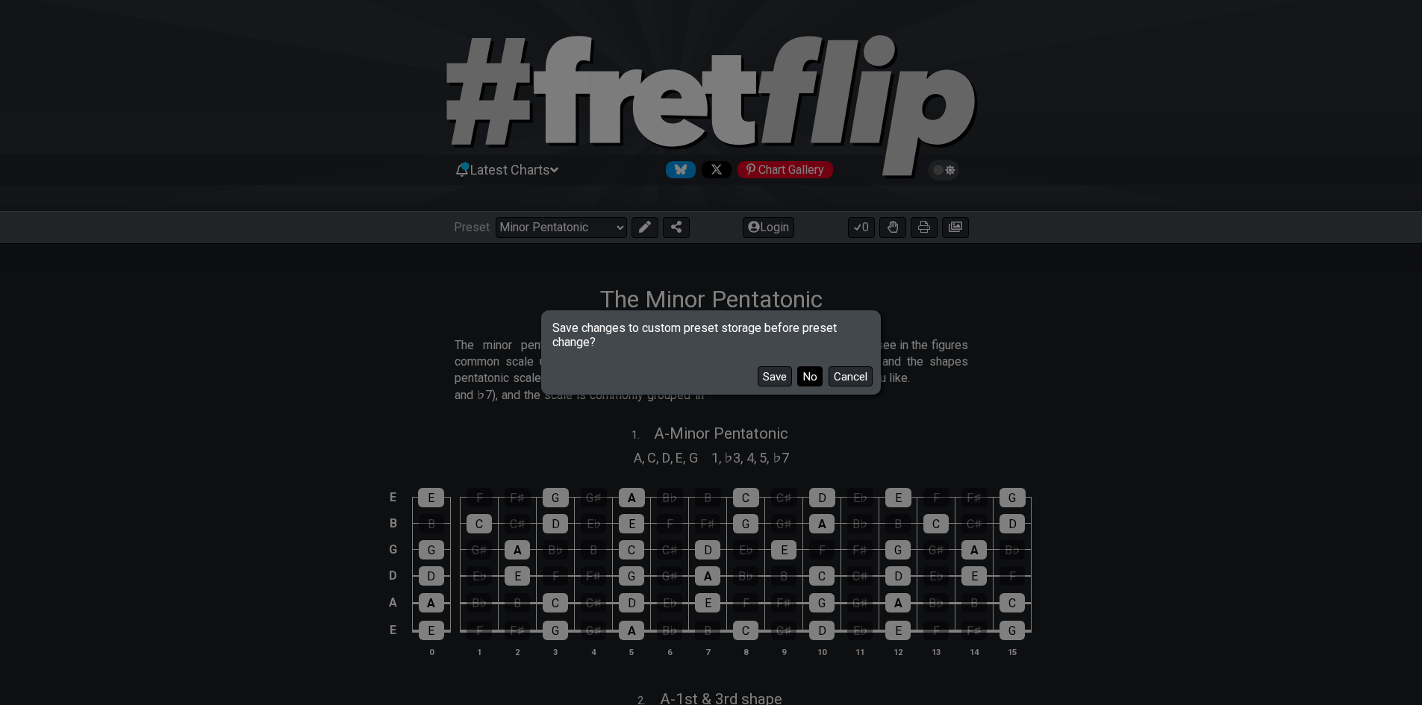
click at [804, 370] on button "No" at bounding box center [809, 376] width 25 height 20
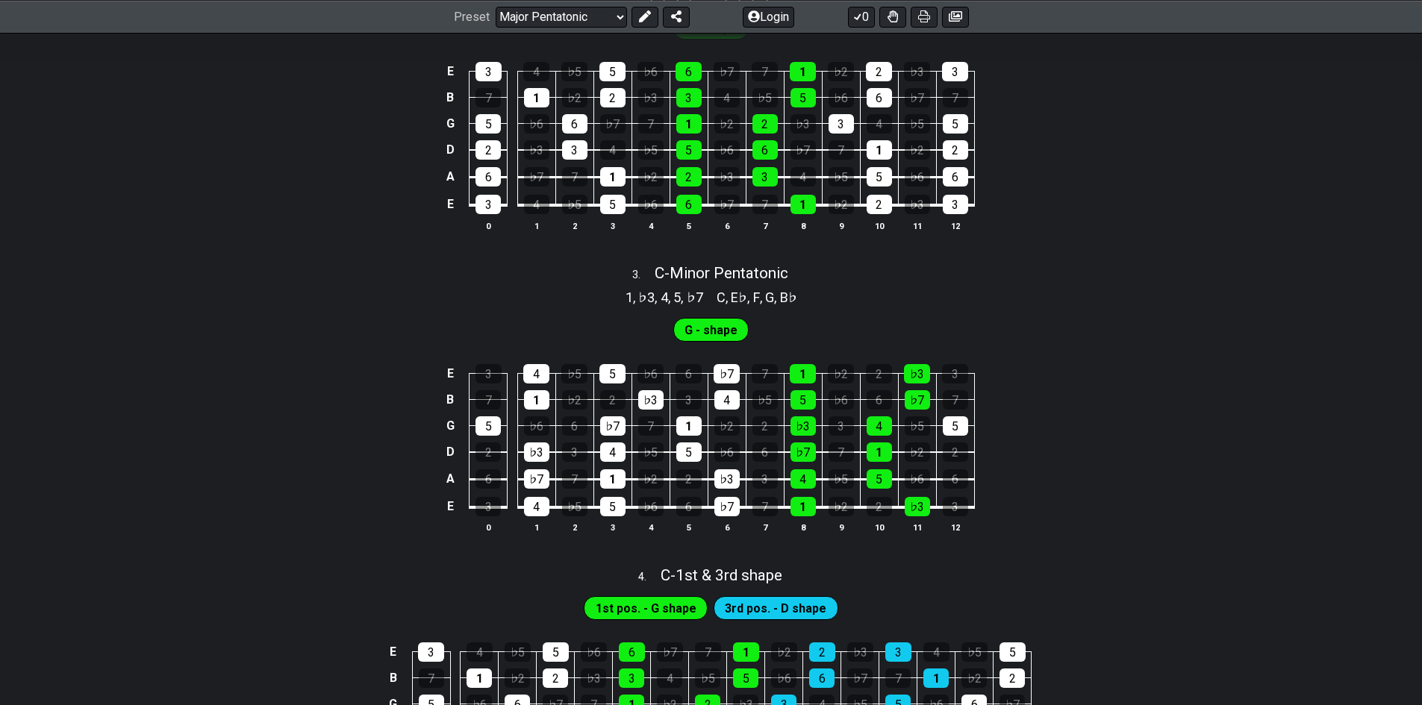
scroll to position [551, 0]
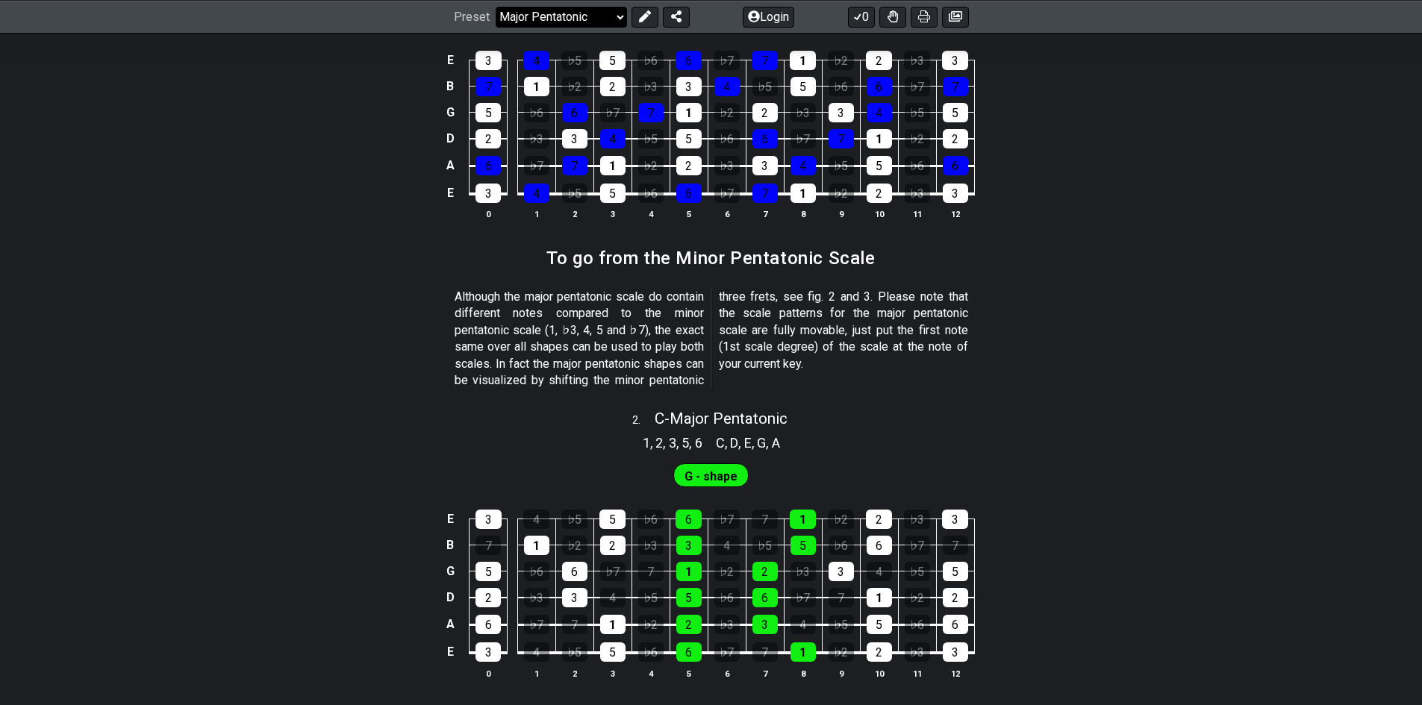
click at [528, 24] on select "Welcome to #fretflip! Initial Preset Custom Preset Minor Pentatonic Major Penta…" at bounding box center [560, 16] width 131 height 21
click at [495, 27] on select "Welcome to #fretflip! Initial Preset Custom Preset Minor Pentatonic Major Penta…" at bounding box center [560, 16] width 131 height 21
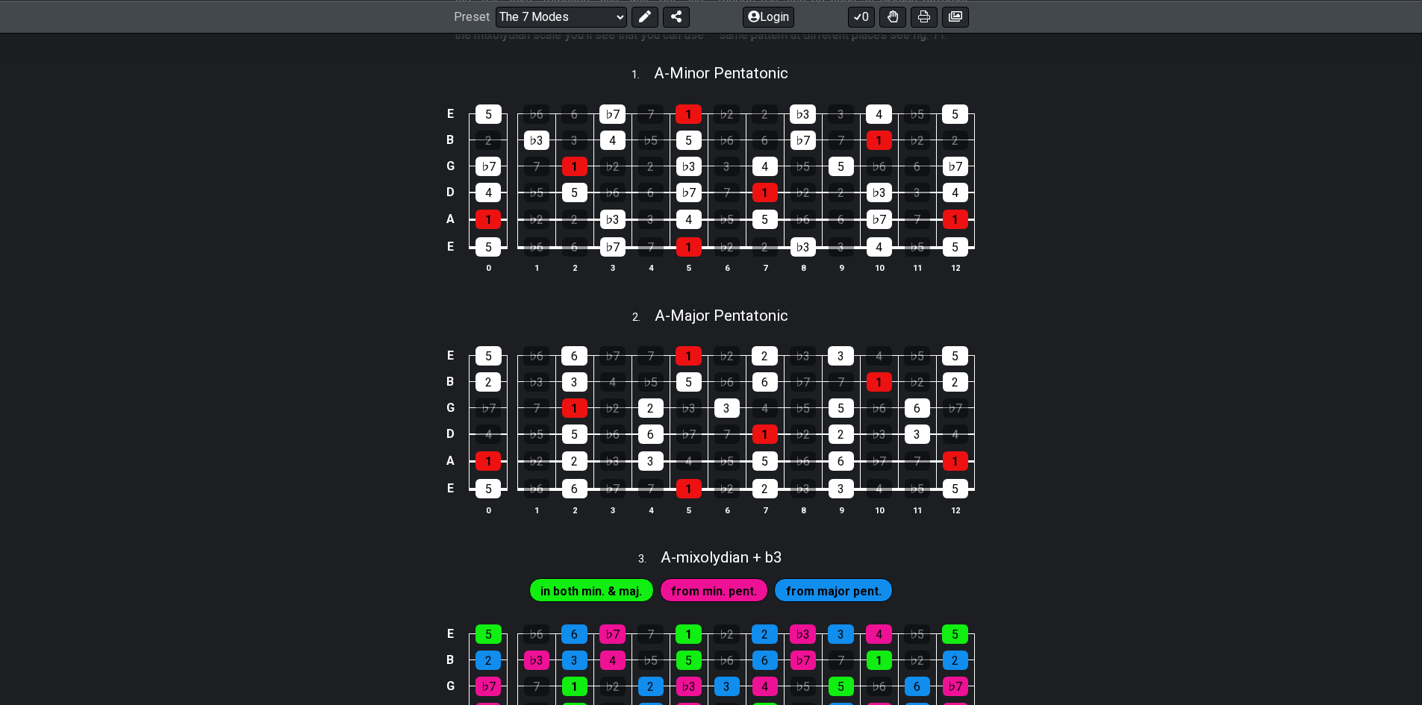
scroll to position [75, 0]
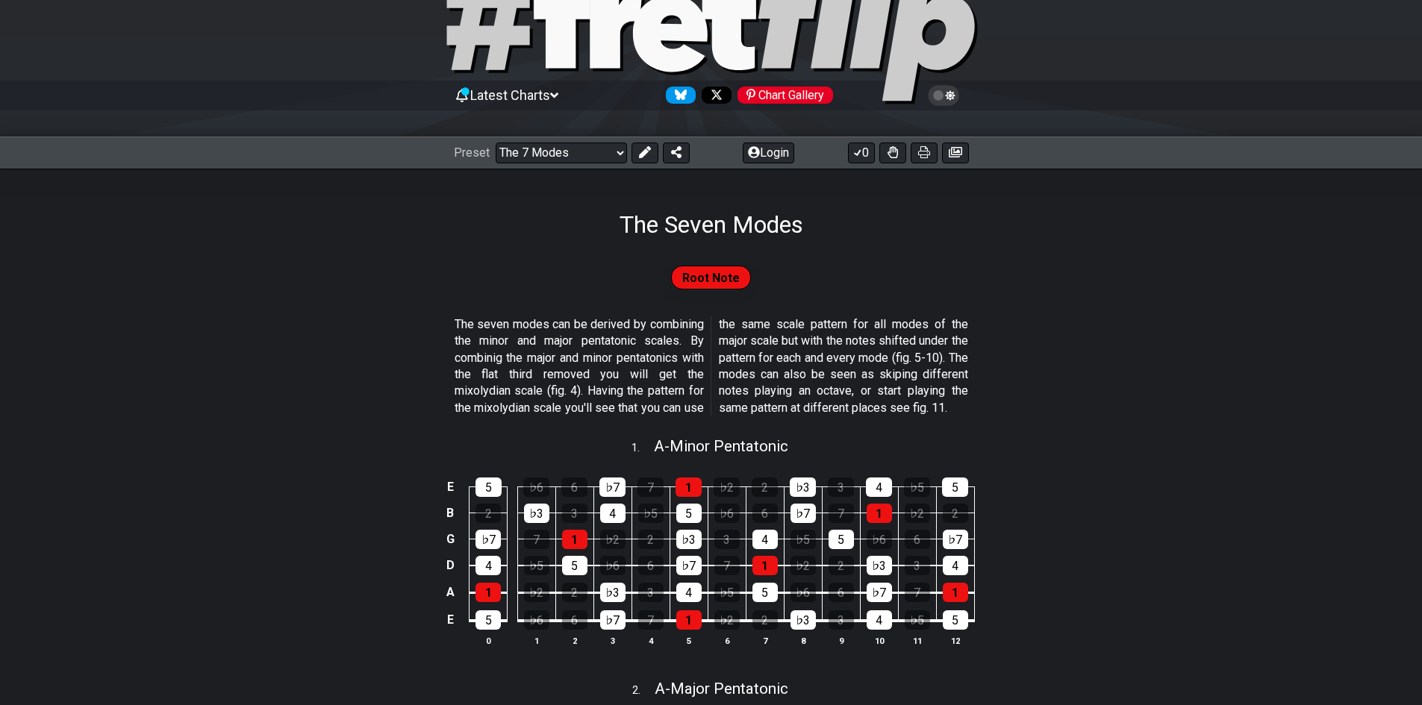
click at [942, 93] on icon at bounding box center [943, 95] width 13 height 13
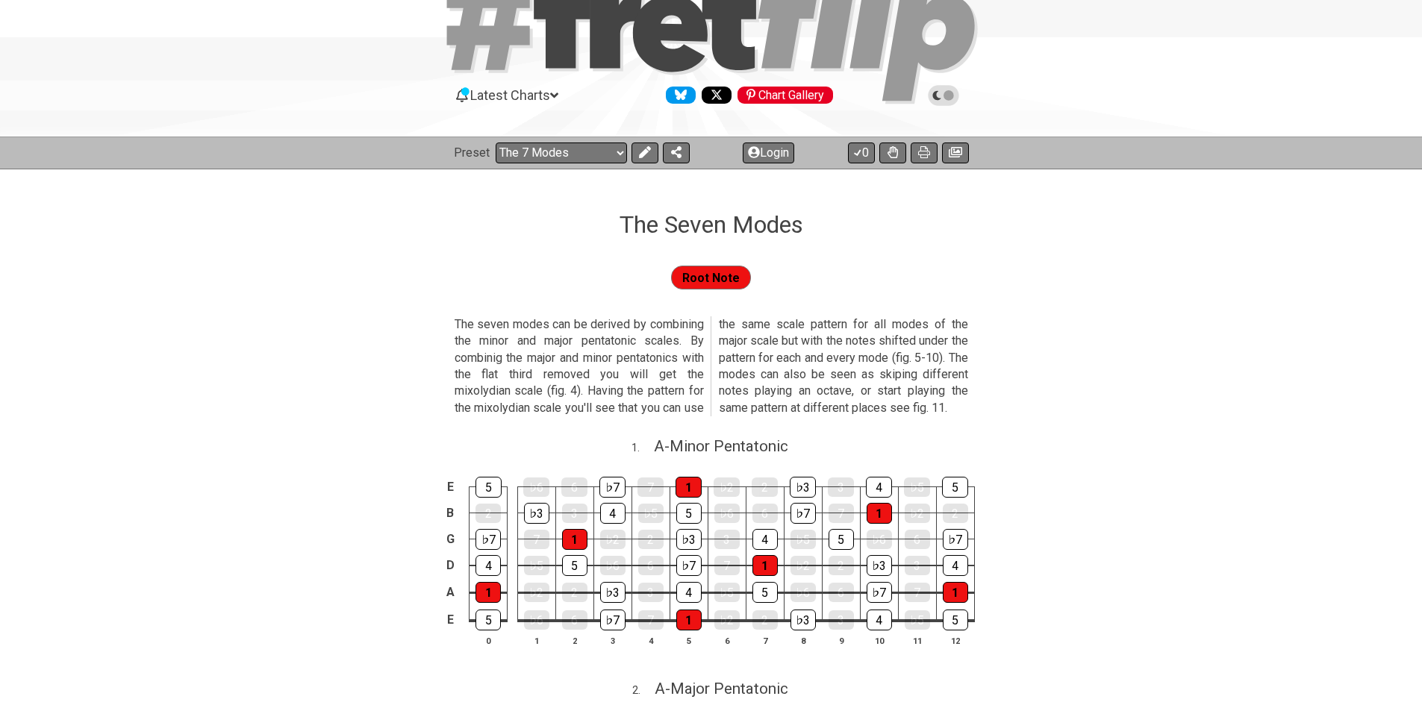
click at [942, 93] on icon at bounding box center [943, 95] width 13 height 13
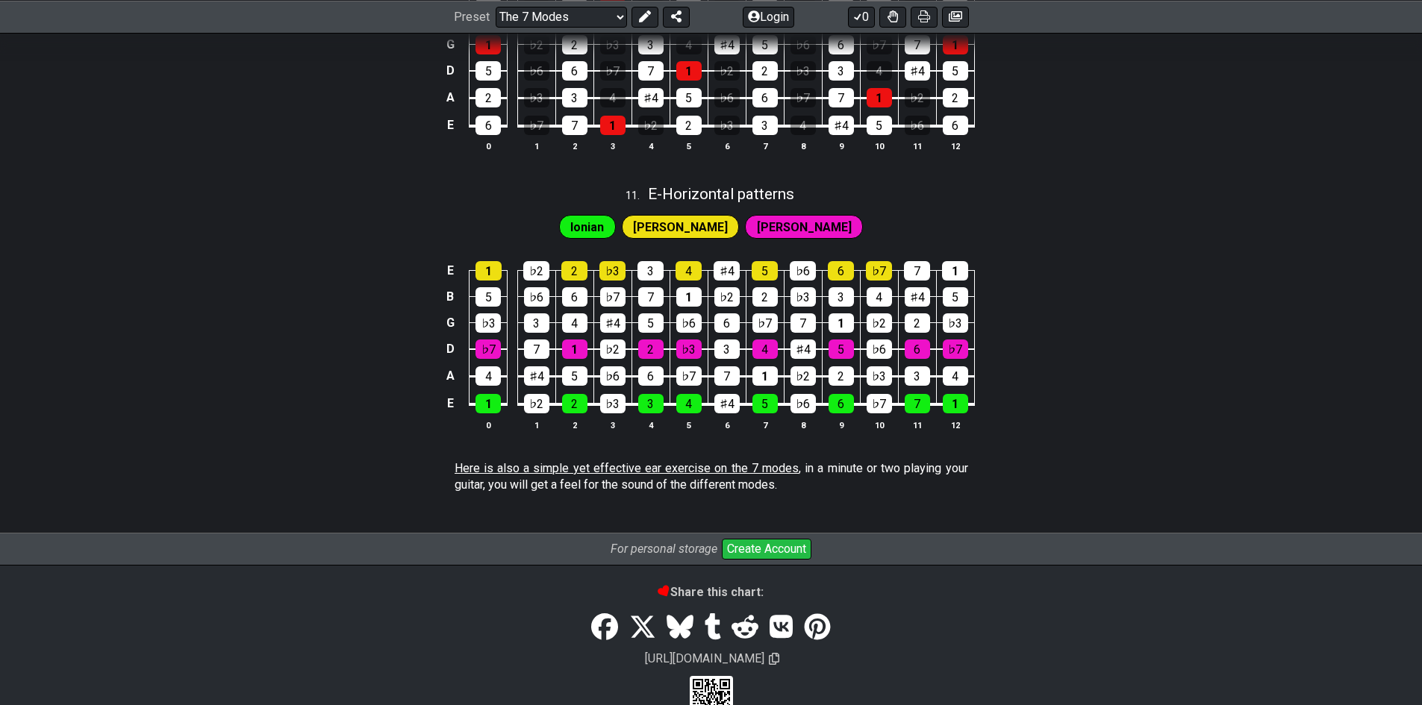
scroll to position [2840, 0]
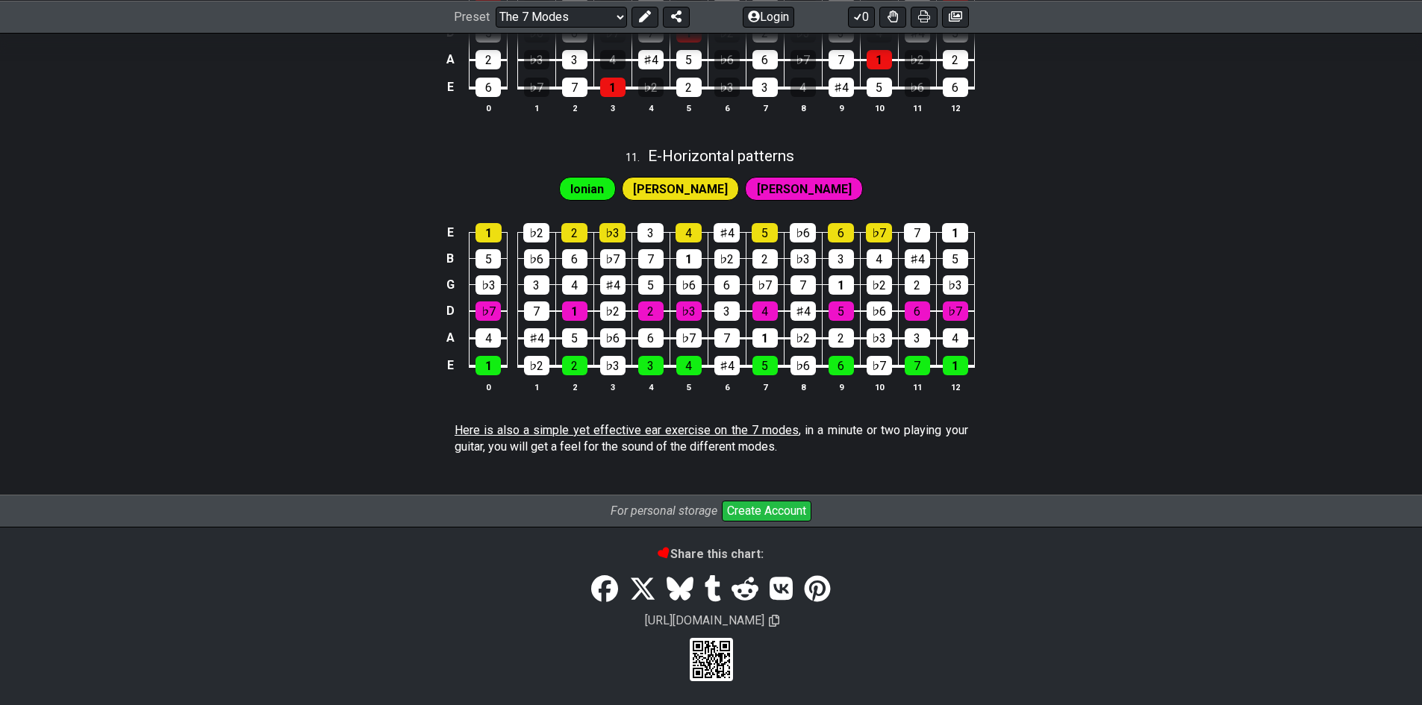
click at [701, 428] on span "Here is also a simple yet effective ear exercise on the 7 modes" at bounding box center [626, 430] width 345 height 14
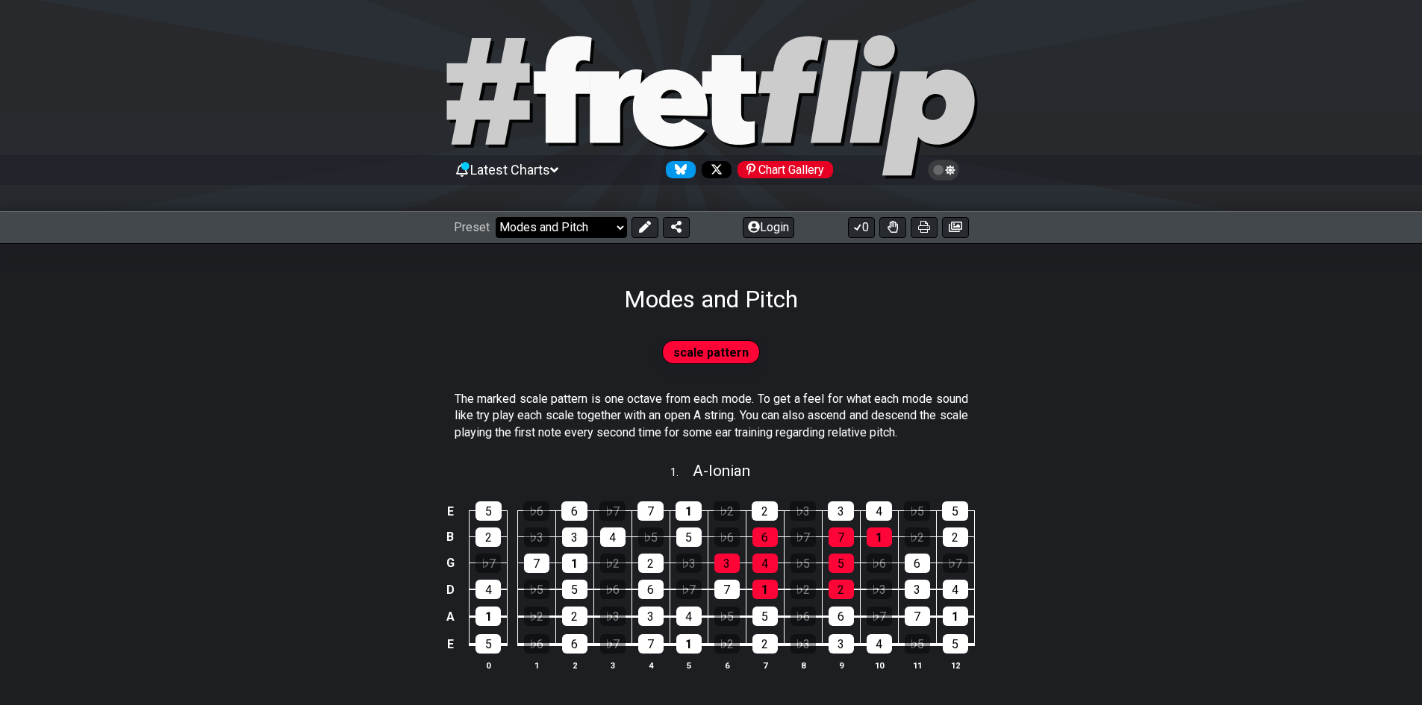
click at [576, 228] on select "Welcome to #fretflip! Initial Preset Custom Preset Minor Pentatonic Major Penta…" at bounding box center [560, 227] width 131 height 21
click at [495, 217] on select "Welcome to #fretflip! Initial Preset Custom Preset Minor Pentatonic Major Penta…" at bounding box center [560, 227] width 131 height 21
select select "/guitar-scales"
select select "C"
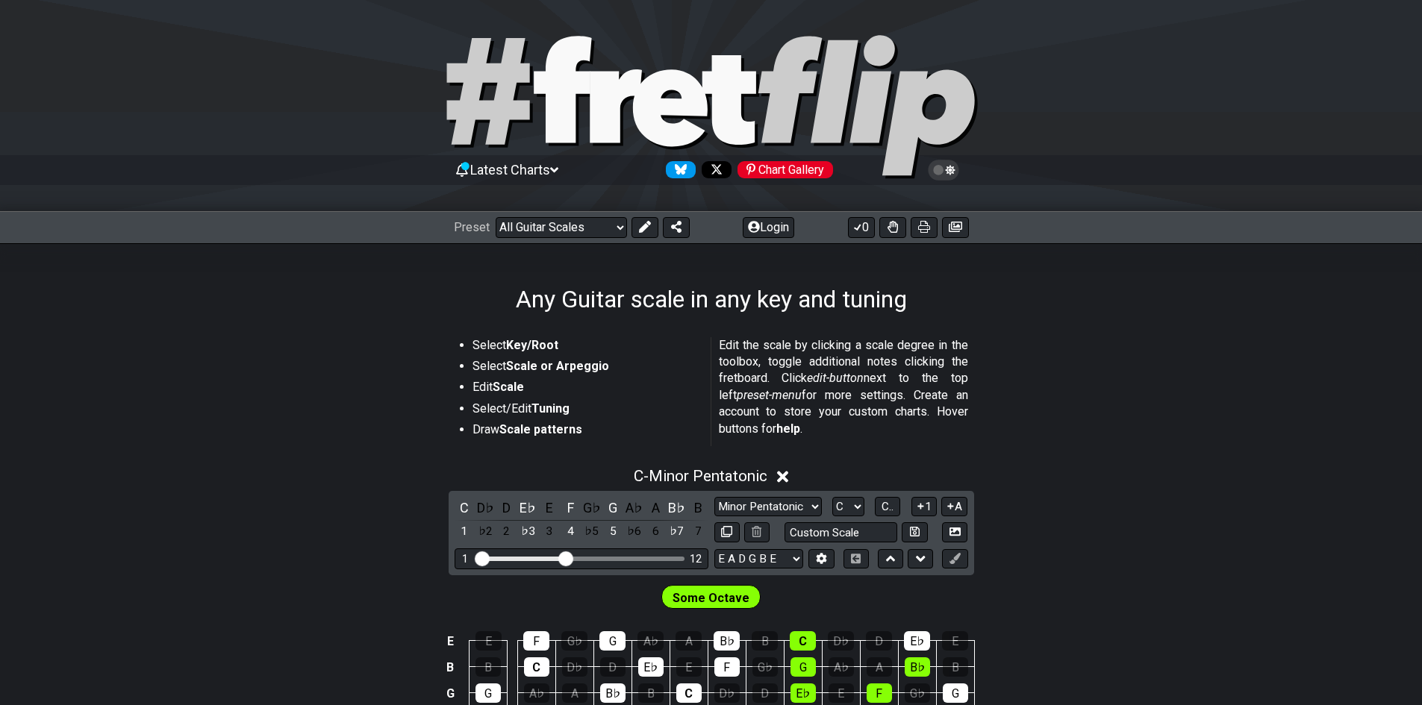
drag, startPoint x: 527, startPoint y: 294, endPoint x: 904, endPoint y: 304, distance: 377.7
click at [898, 304] on div "Any Guitar scale in any key and tuning" at bounding box center [711, 278] width 1422 height 70
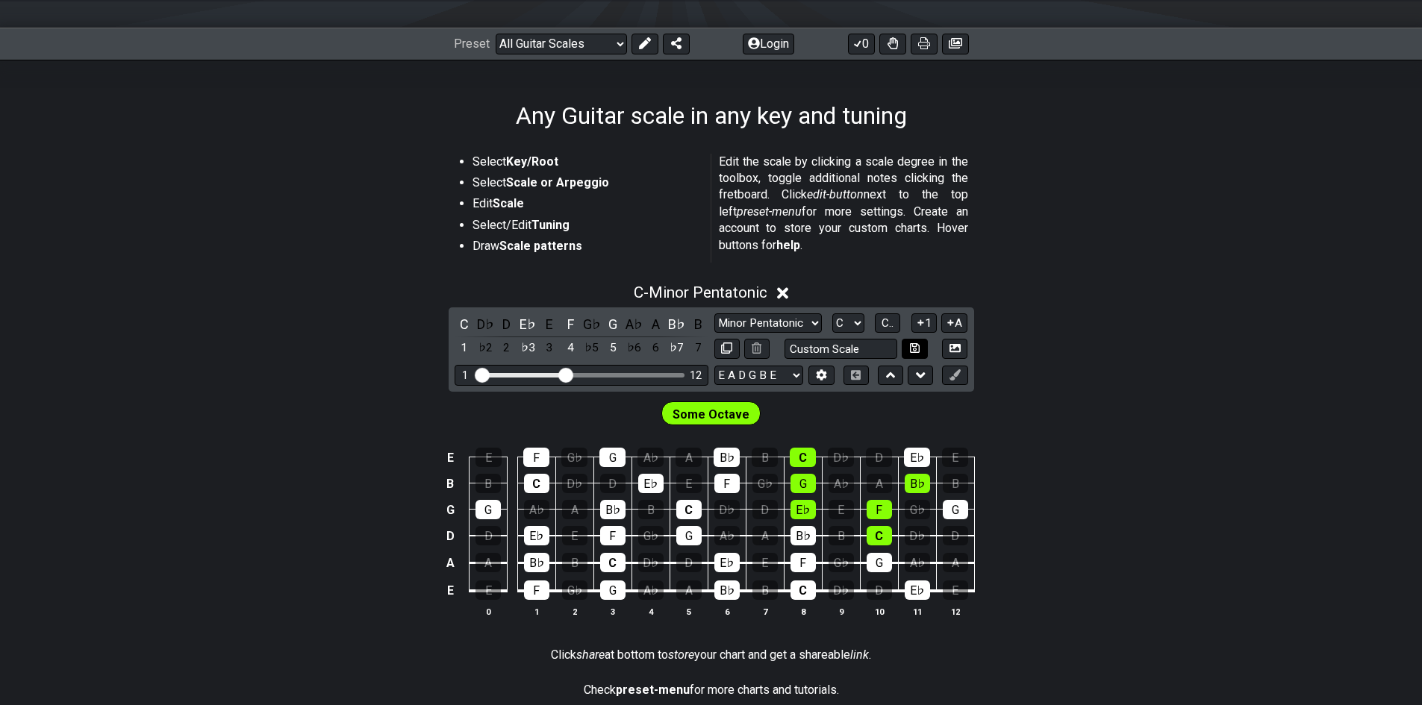
scroll to position [224, 0]
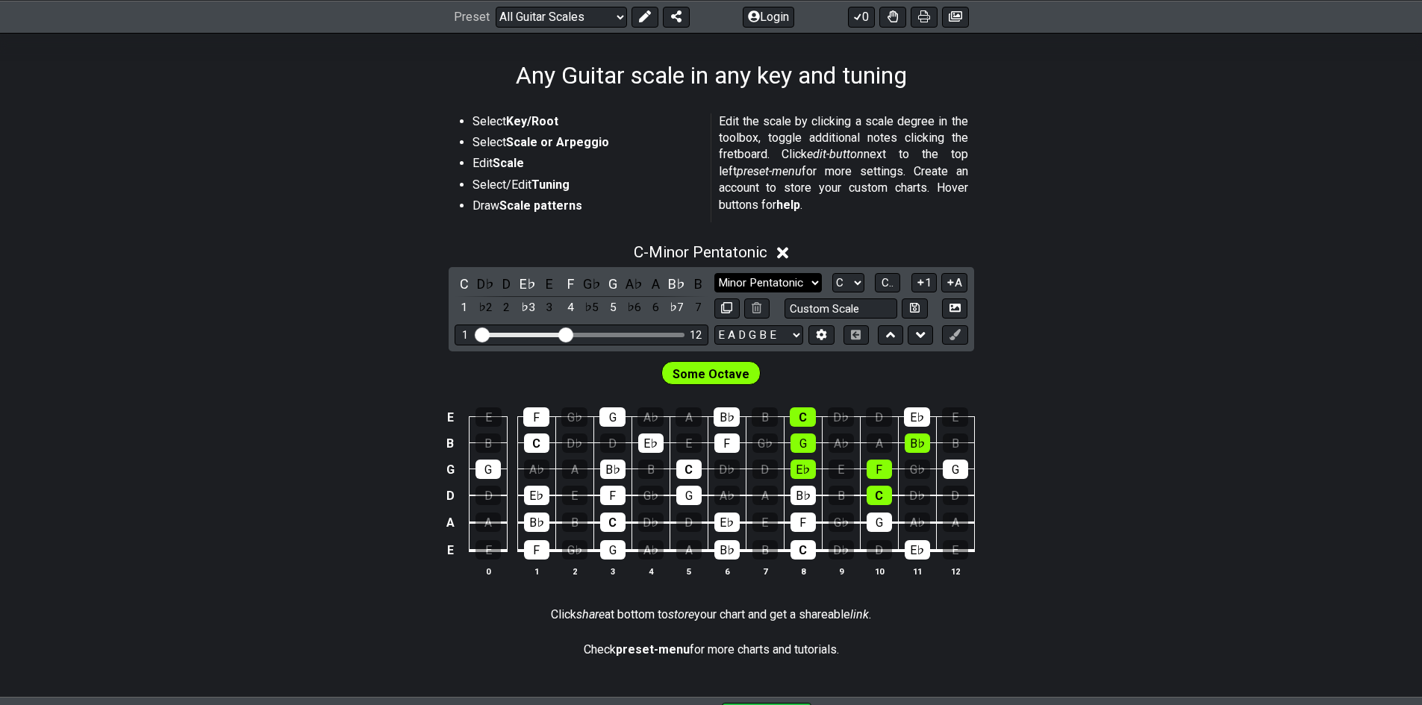
click at [801, 278] on select "Minor Pentatonic Root Minor Pentatonic Major Pentatonic Minor Blues Major Blues…" at bounding box center [767, 283] width 107 height 20
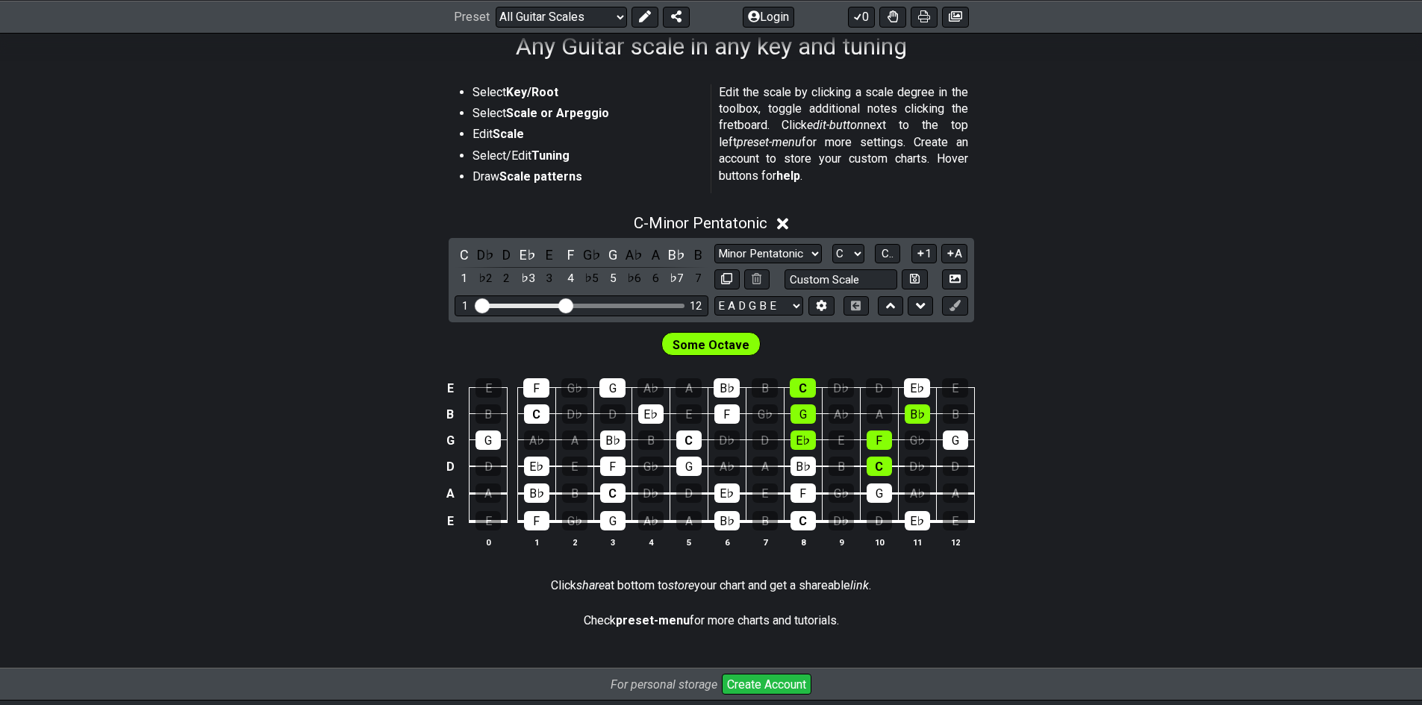
scroll to position [0, 0]
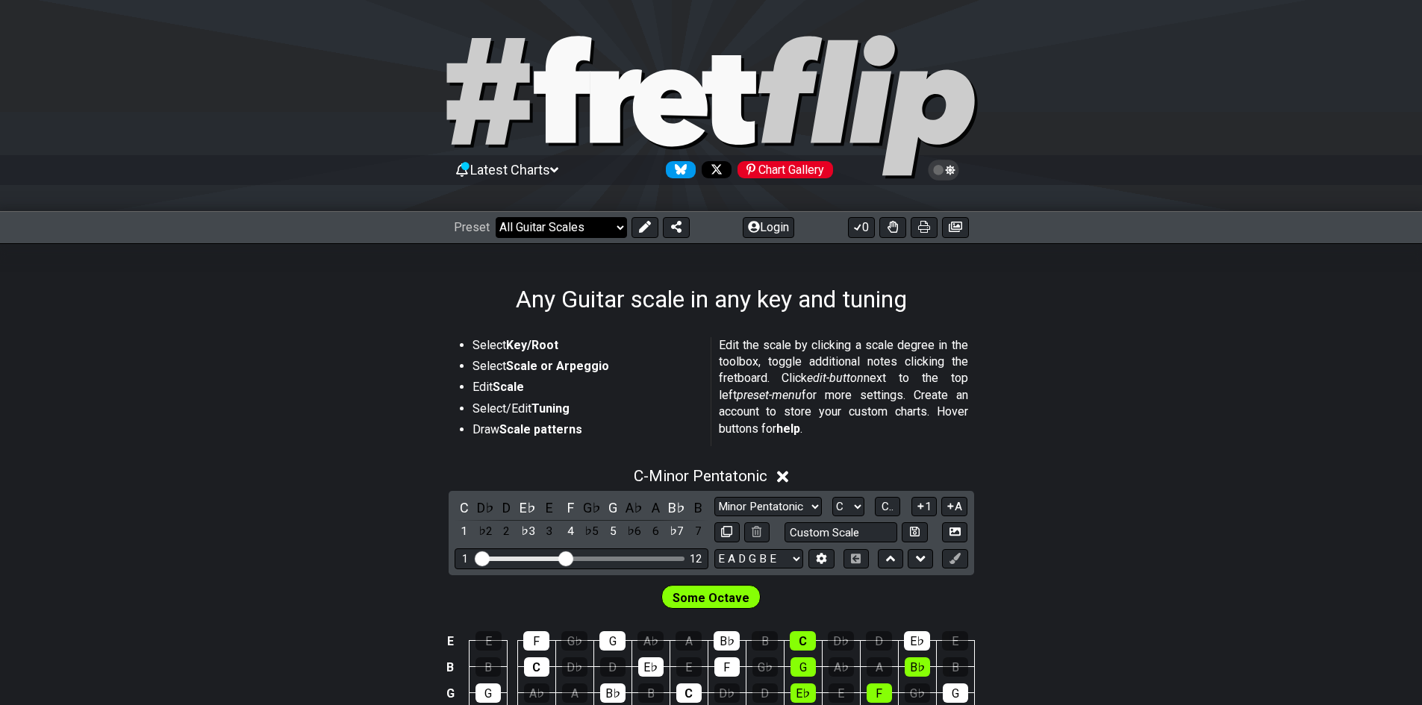
click at [588, 233] on select "Welcome to #fretflip! Initial Preset Custom Preset Minor Pentatonic Major Penta…" at bounding box center [560, 227] width 131 height 21
click at [495, 217] on select "Welcome to #fretflip! Initial Preset Custom Preset Minor Pentatonic Major Penta…" at bounding box center [560, 227] width 131 height 21
select select "/3nps-caged-shapes"
select select "A"
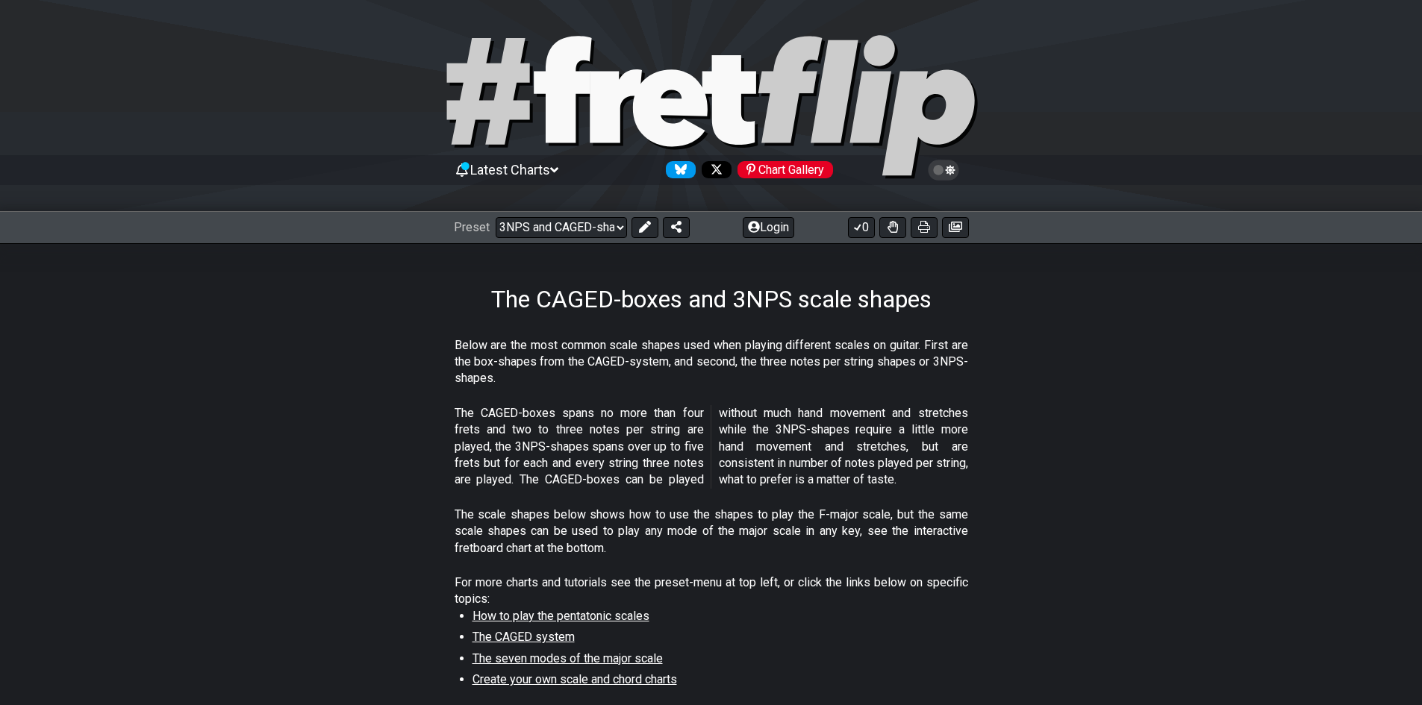
drag, startPoint x: 440, startPoint y: 348, endPoint x: 545, endPoint y: 390, distance: 113.2
click at [540, 388] on section "Below are the most common scale shapes used when playing different scales on gu…" at bounding box center [711, 365] width 1422 height 68
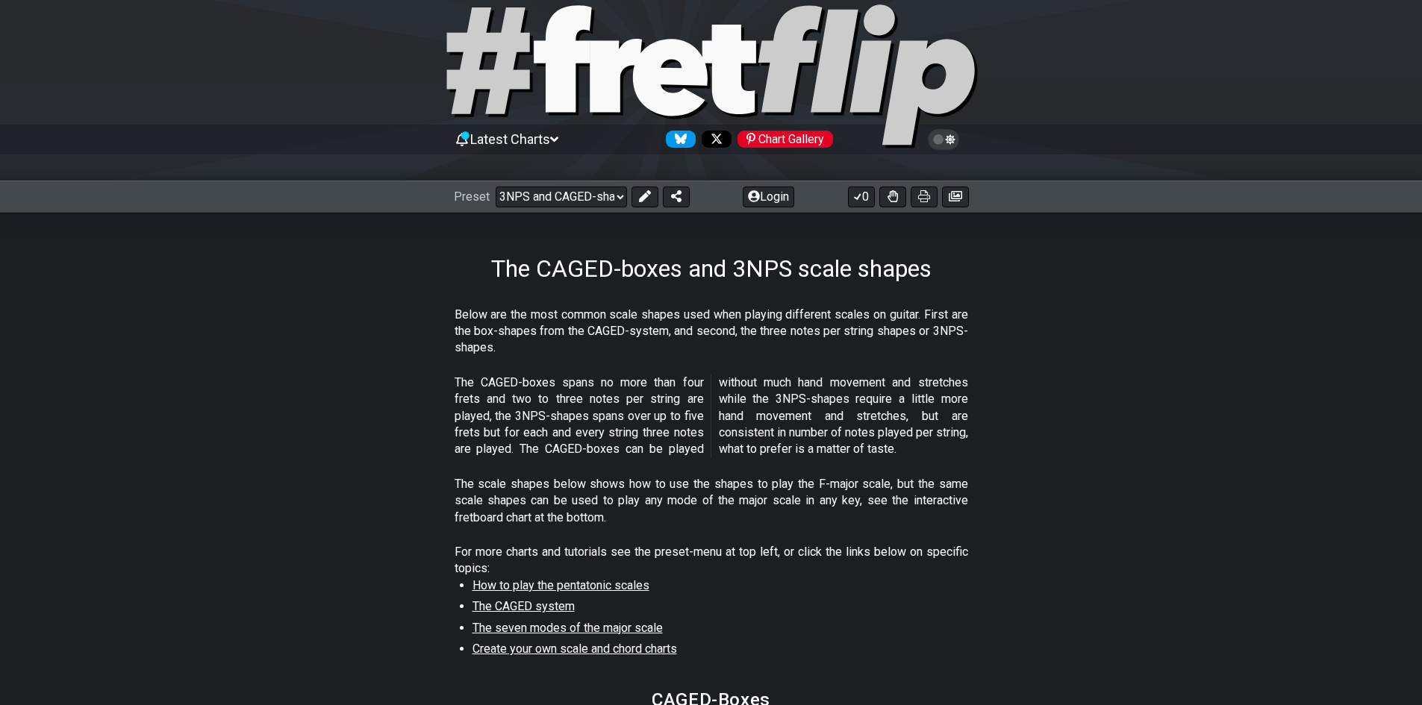
scroll to position [149, 0]
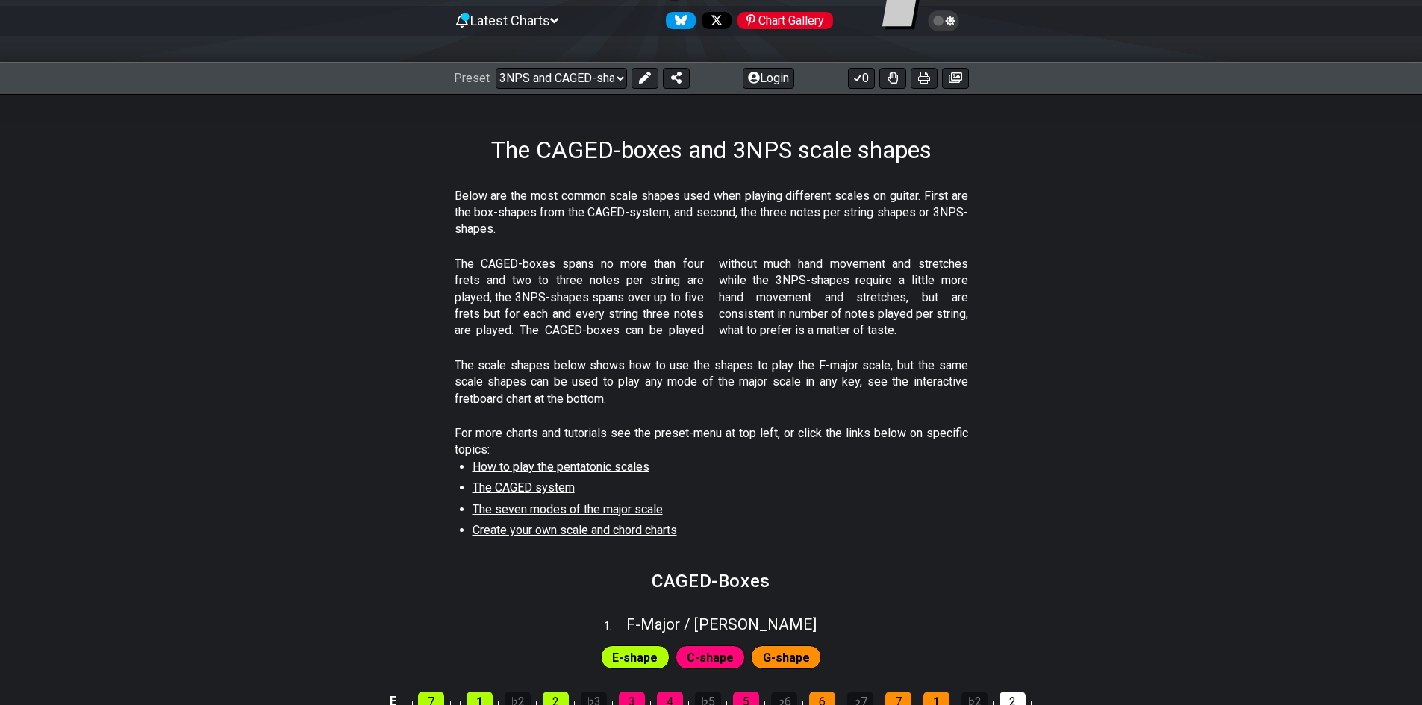
drag, startPoint x: 428, startPoint y: 366, endPoint x: 676, endPoint y: 385, distance: 249.2
click at [676, 384] on section "The scale shapes below shows how to use the shapes to play the F-major scale, b…" at bounding box center [711, 385] width 1422 height 68
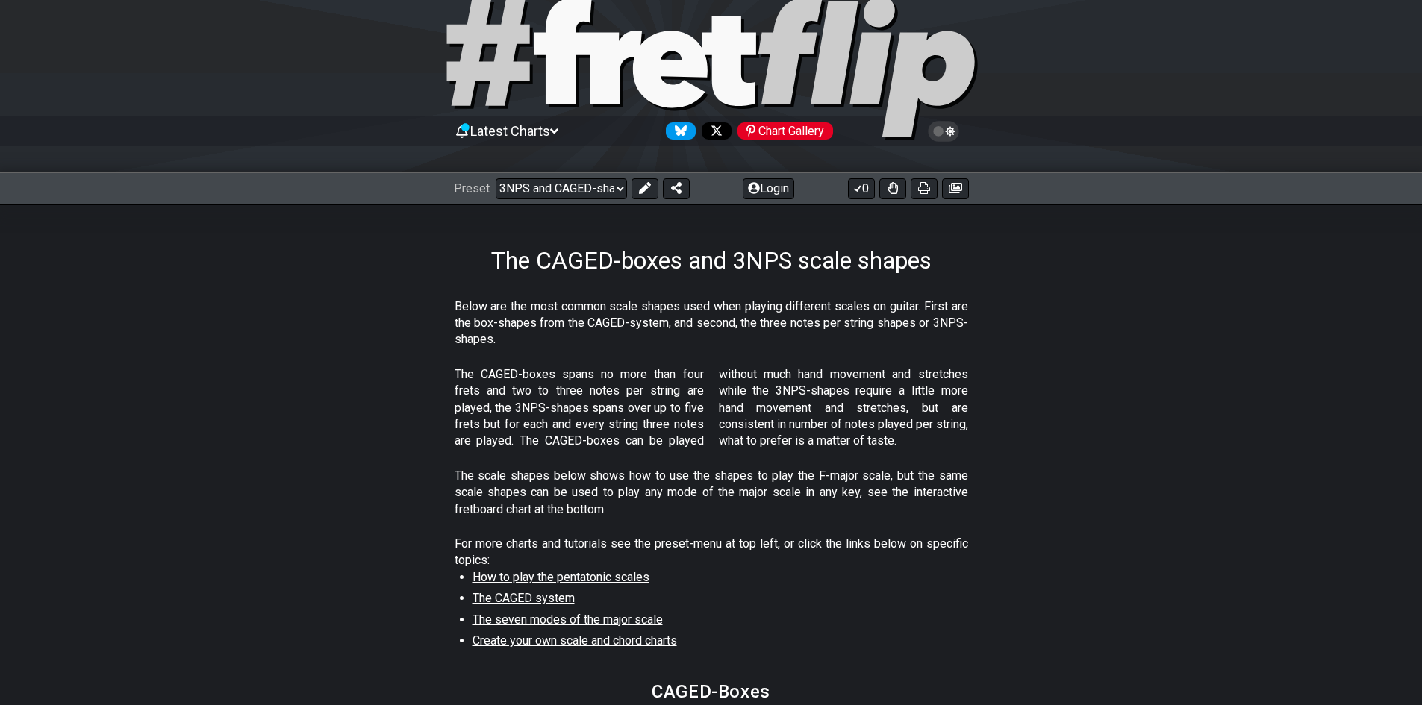
scroll to position [0, 0]
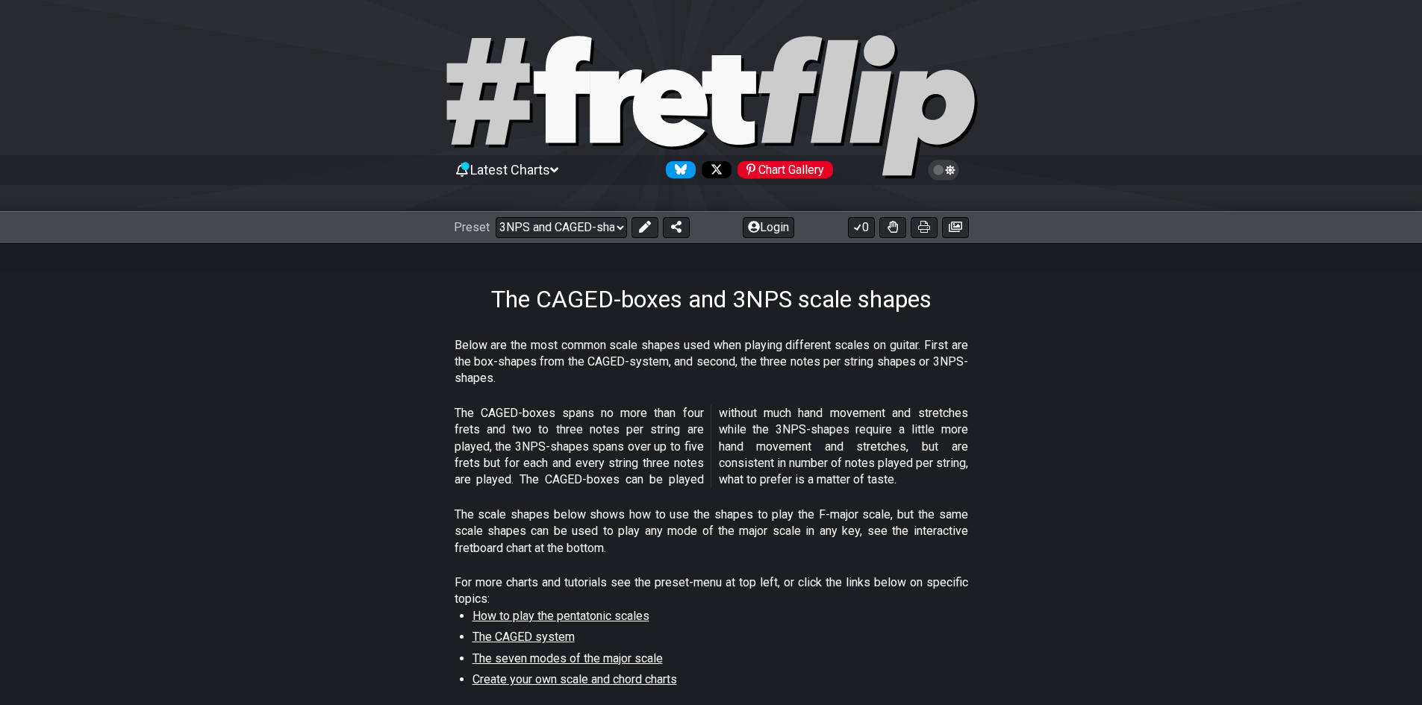
click at [509, 210] on div "Latest Charts Chart Gallery" at bounding box center [711, 185] width 1422 height 54
click at [511, 220] on select "Welcome to #fretflip! Initial Preset Custom Preset Minor Pentatonic Major Penta…" at bounding box center [560, 227] width 131 height 21
click at [495, 217] on select "Welcome to #fretflip! Initial Preset Custom Preset Minor Pentatonic Major Penta…" at bounding box center [560, 227] width 131 height 21
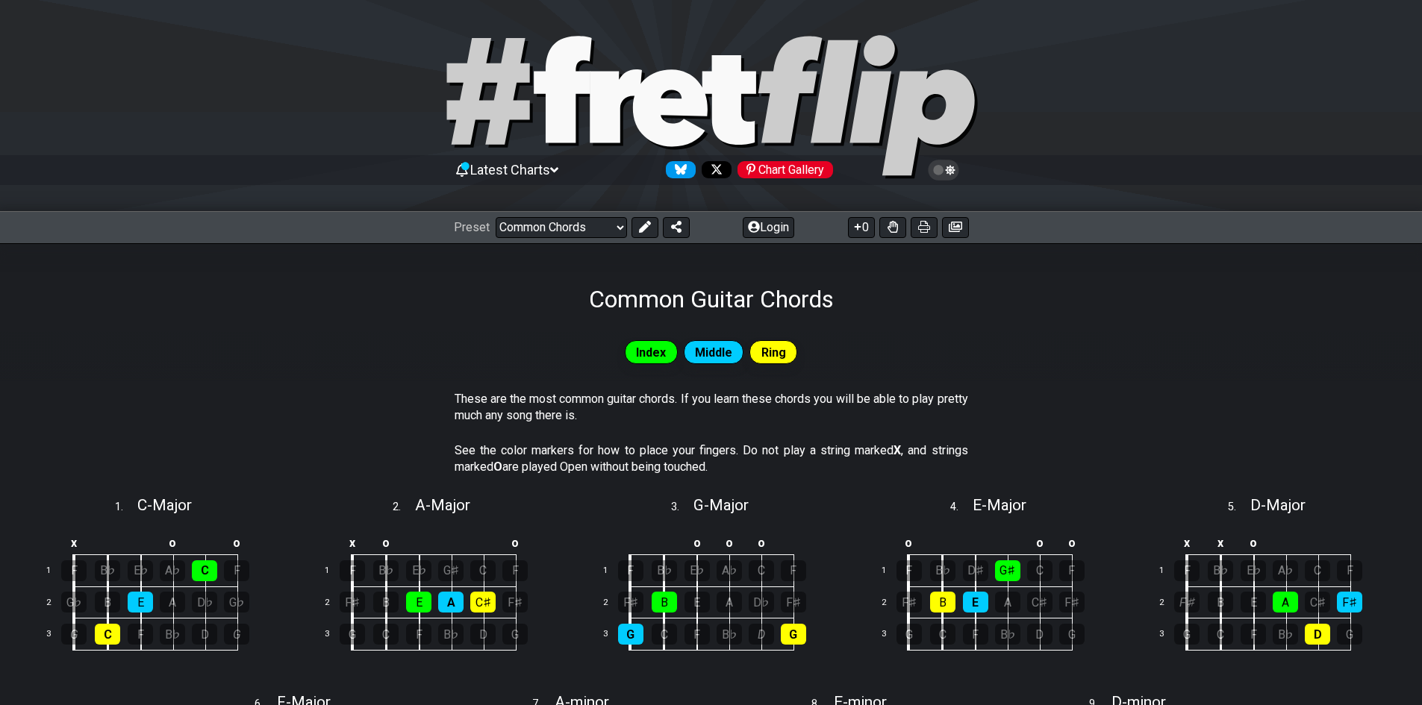
click at [557, 238] on div "Preset Welcome to #fretflip! Initial Preset Custom Preset Minor Pentatonic Majo…" at bounding box center [711, 227] width 1422 height 33
click at [555, 230] on select "Welcome to #fretflip! Initial Preset Custom Preset Minor Pentatonic Major Penta…" at bounding box center [560, 227] width 131 height 21
click at [495, 217] on select "Welcome to #fretflip! Initial Preset Custom Preset Minor Pentatonic Major Penta…" at bounding box center [560, 227] width 131 height 21
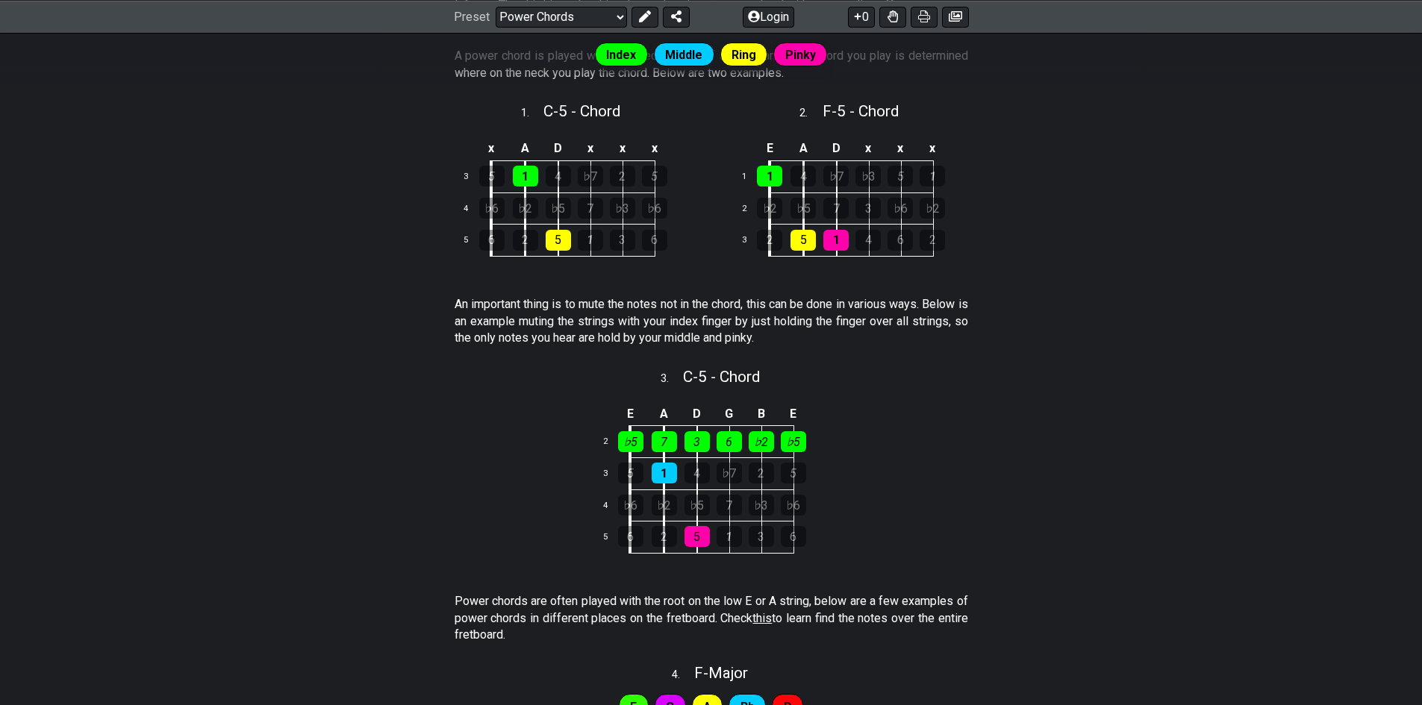
scroll to position [55, 0]
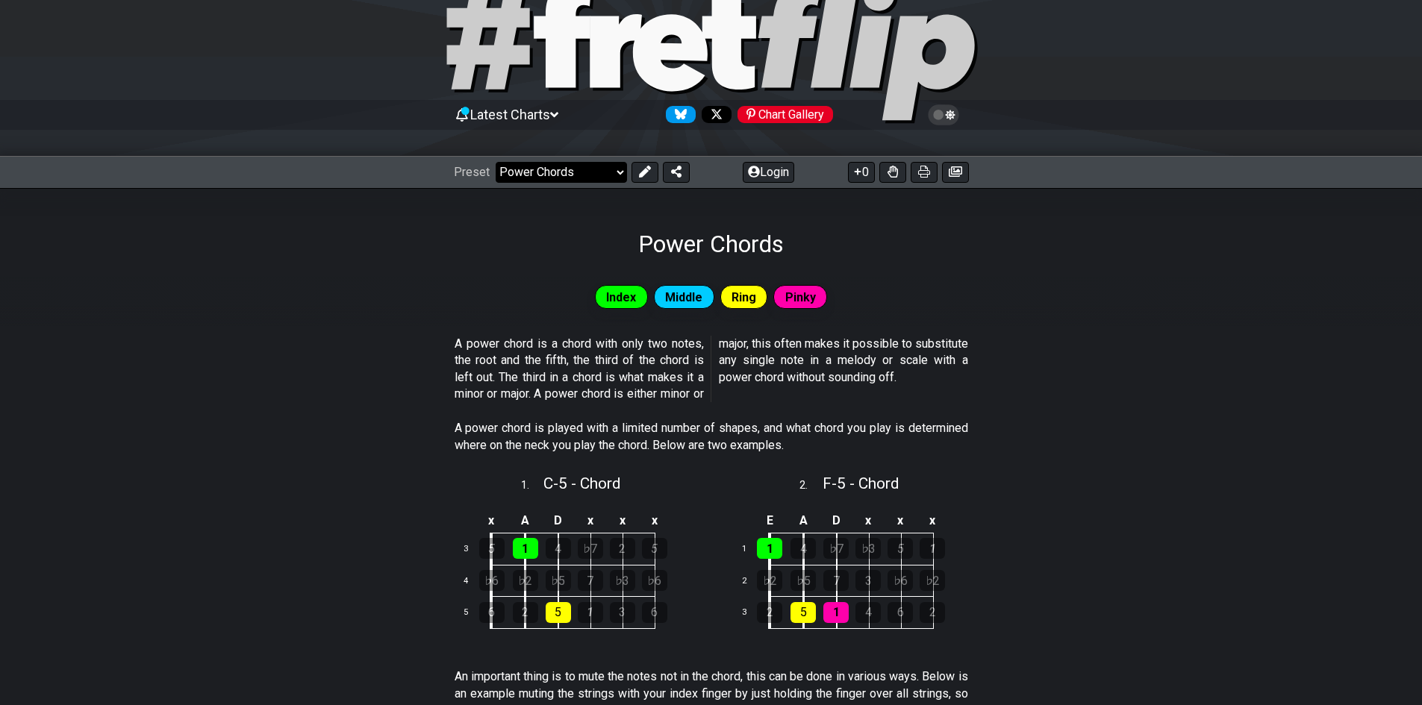
click at [579, 168] on select "Welcome to #fretflip! Initial Preset Custom Preset Minor Pentatonic Major Penta…" at bounding box center [560, 172] width 131 height 21
click at [495, 162] on select "Welcome to #fretflip! Initial Preset Custom Preset Minor Pentatonic Major Penta…" at bounding box center [560, 172] width 131 height 21
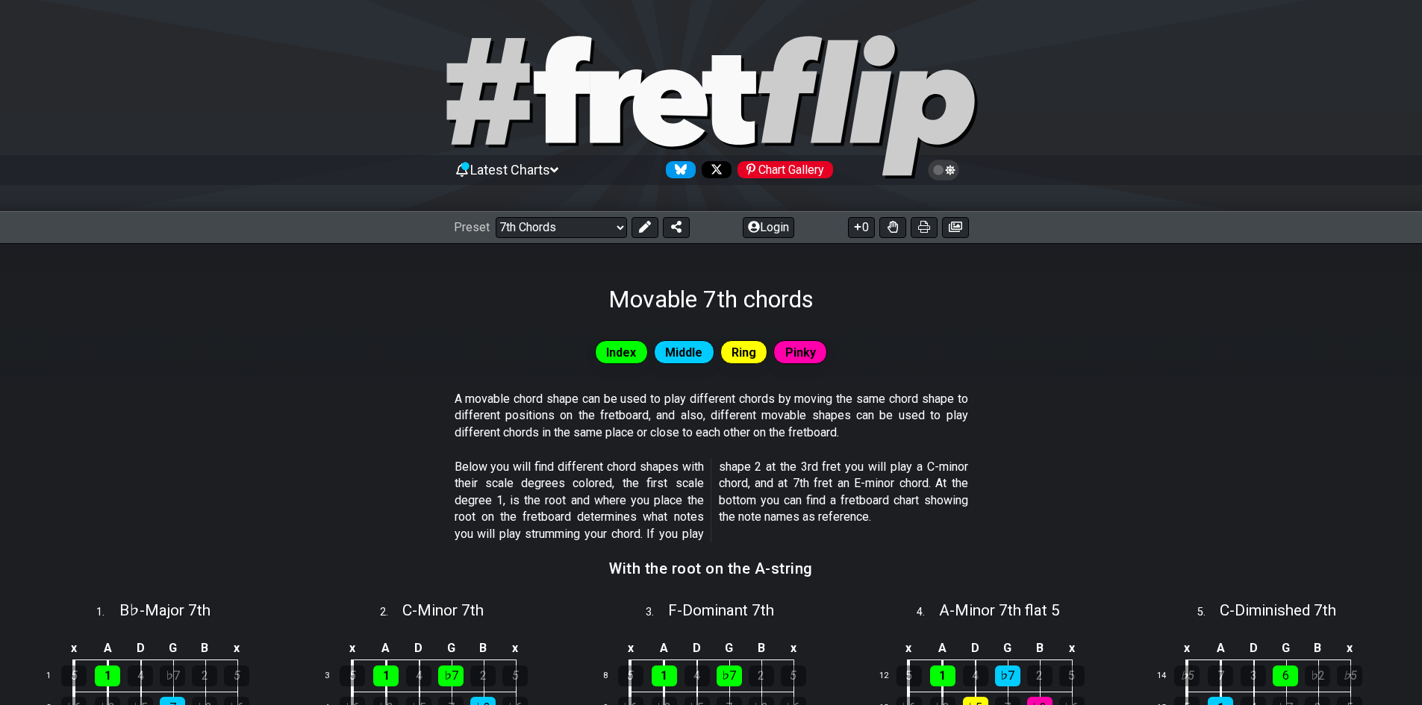
click at [578, 240] on div "Preset Welcome to #fretflip! Initial Preset Custom Preset Minor Pentatonic Majo…" at bounding box center [711, 227] width 1422 height 33
click at [576, 232] on select "Welcome to #fretflip! Initial Preset Custom Preset Minor Pentatonic Major Penta…" at bounding box center [560, 227] width 131 height 21
click at [495, 217] on select "Welcome to #fretflip! Initial Preset Custom Preset Minor Pentatonic Major Penta…" at bounding box center [560, 227] width 131 height 21
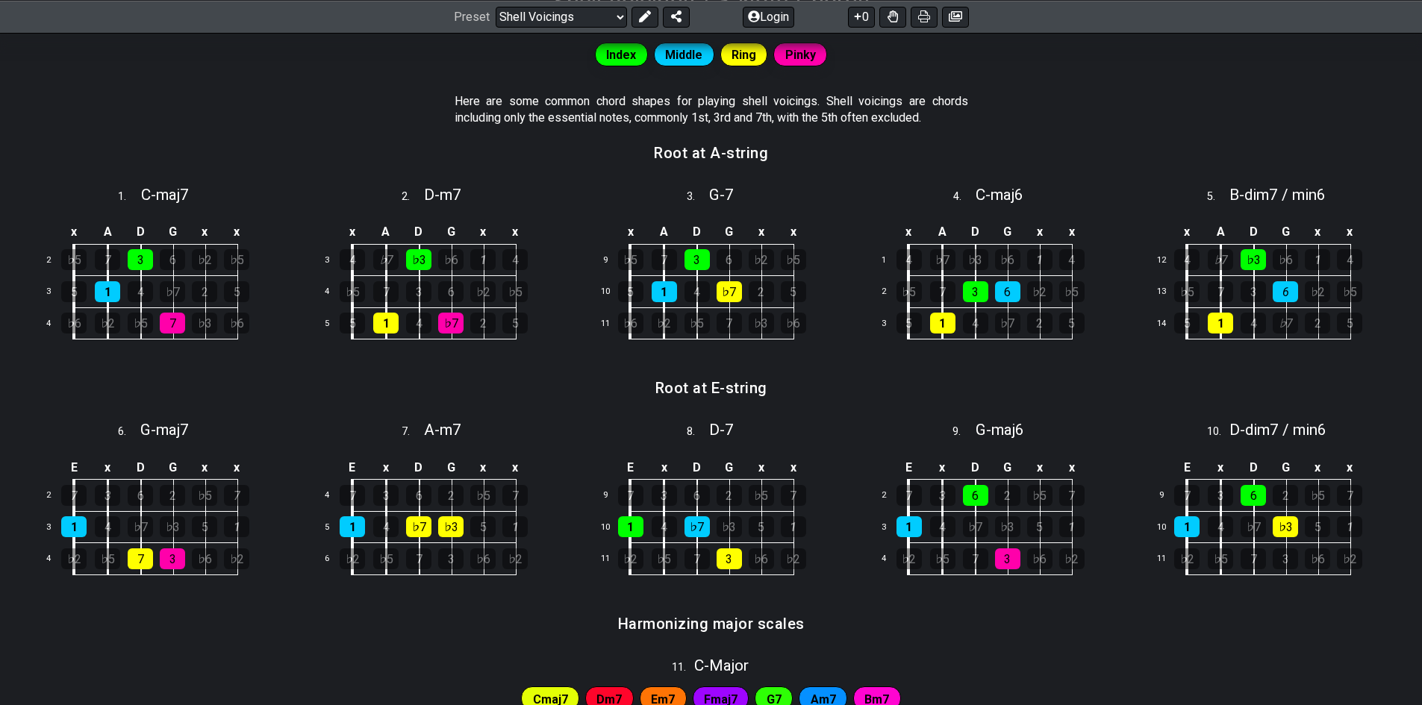
scroll to position [373, 0]
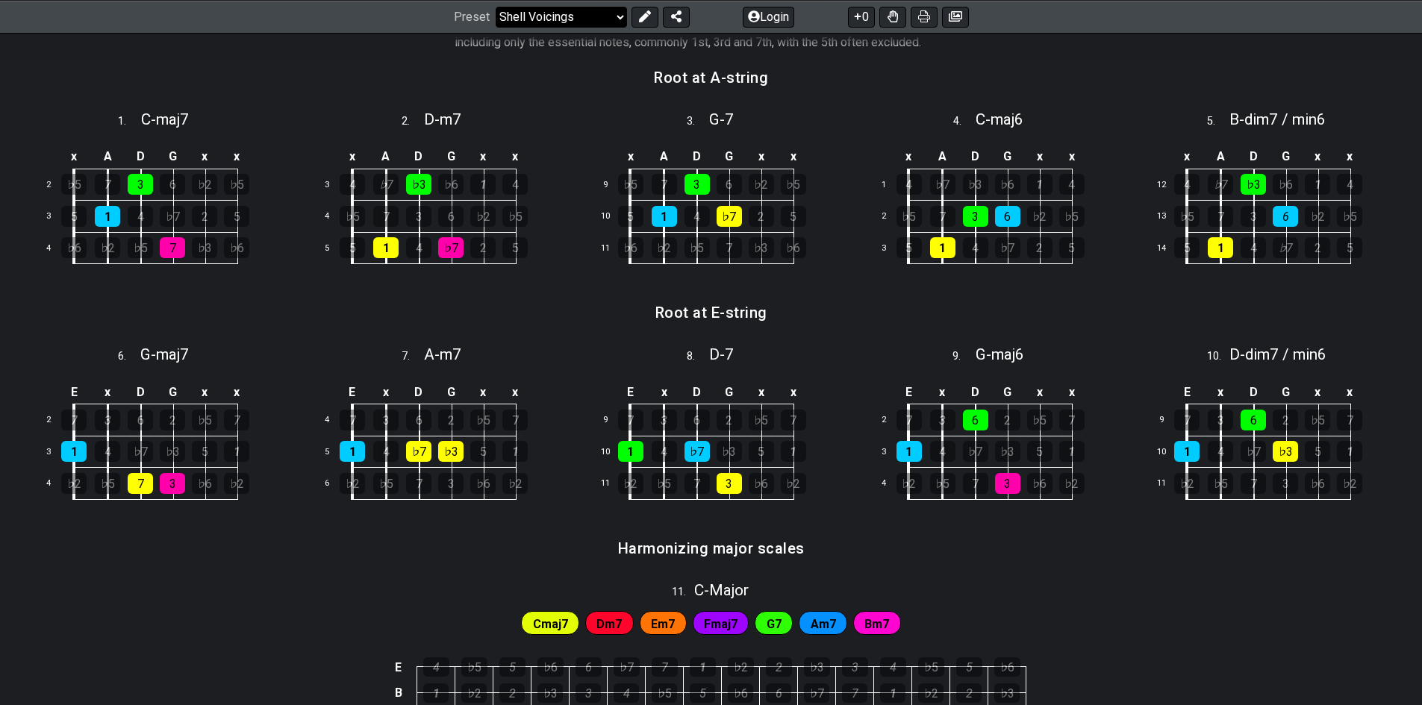
click at [571, 21] on select "Welcome to #fretflip! Initial Preset Custom Preset Minor Pentatonic Major Penta…" at bounding box center [560, 16] width 131 height 21
click at [495, 27] on select "Welcome to #fretflip! Initial Preset Custom Preset Minor Pentatonic Major Penta…" at bounding box center [560, 16] width 131 height 21
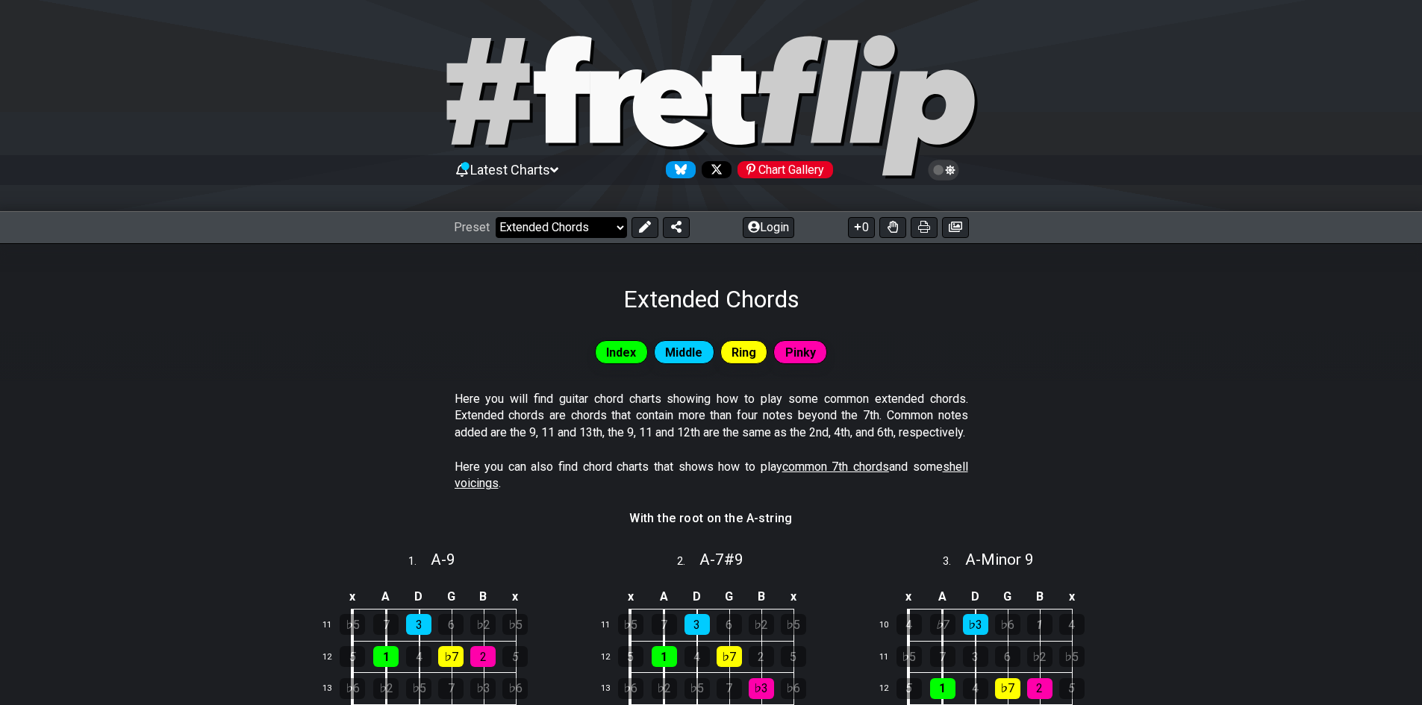
click at [501, 231] on select "Welcome to #fretflip! Initial Preset Custom Preset Minor Pentatonic Major Penta…" at bounding box center [560, 227] width 131 height 21
click at [495, 217] on select "Welcome to #fretflip! Initial Preset Custom Preset Minor Pentatonic Major Penta…" at bounding box center [560, 227] width 131 height 21
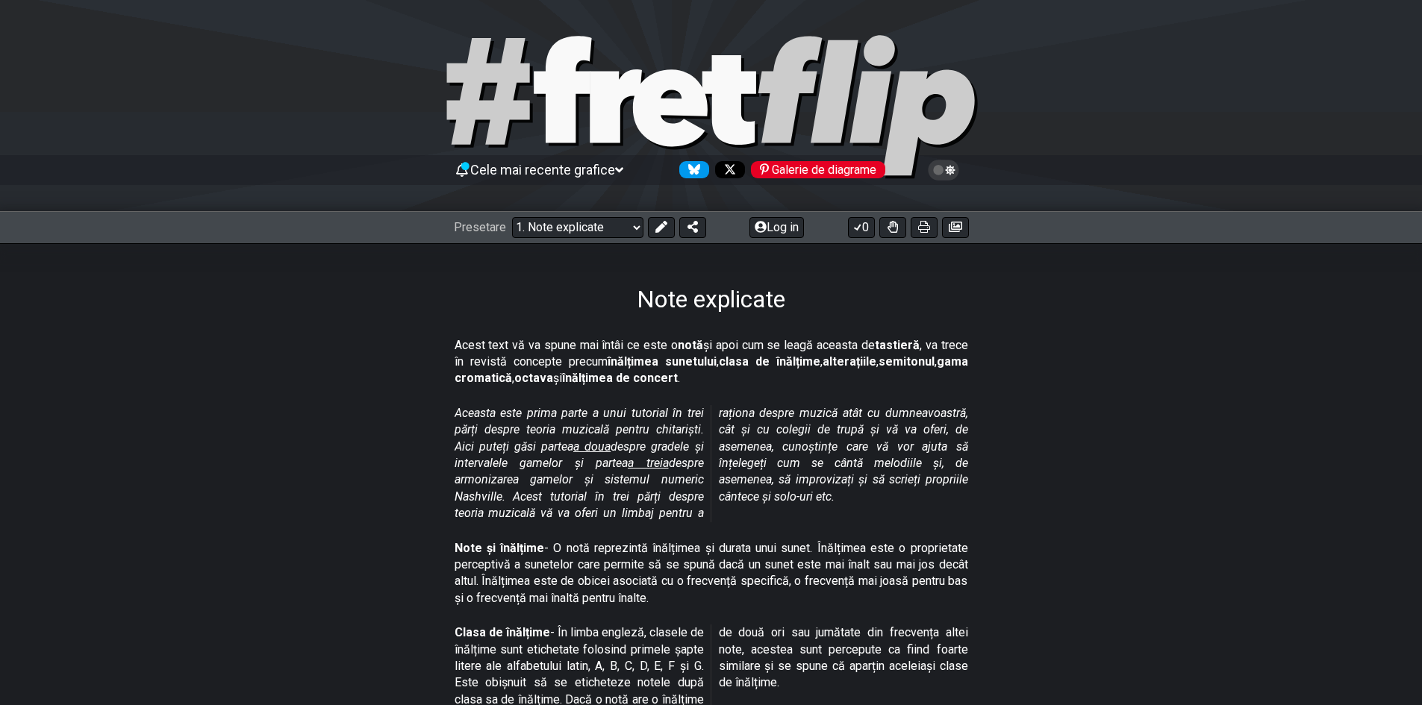
click at [1139, 231] on div "Presetare Bine ați venit la #fretflip! Presetare inițială Presetare personaliza…" at bounding box center [711, 227] width 1422 height 33
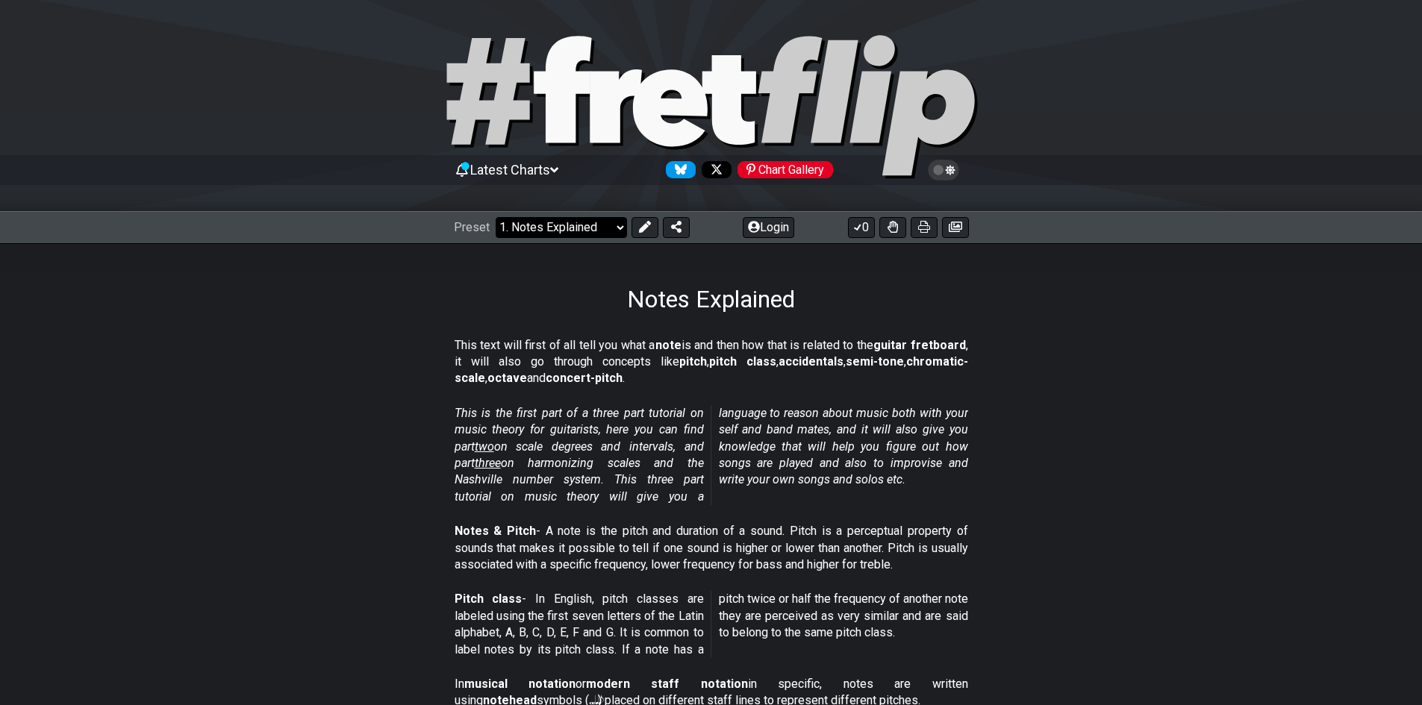
click at [582, 220] on select "Welcome to #fretflip! Initial Preset Custom Preset Minor Pentatonic Major Penta…" at bounding box center [560, 227] width 131 height 21
click at [495, 217] on select "Welcome to #fretflip! Initial Preset Custom Preset Minor Pentatonic Major Penta…" at bounding box center [560, 227] width 131 height 21
select select "/scale-degrees-and-intervals"
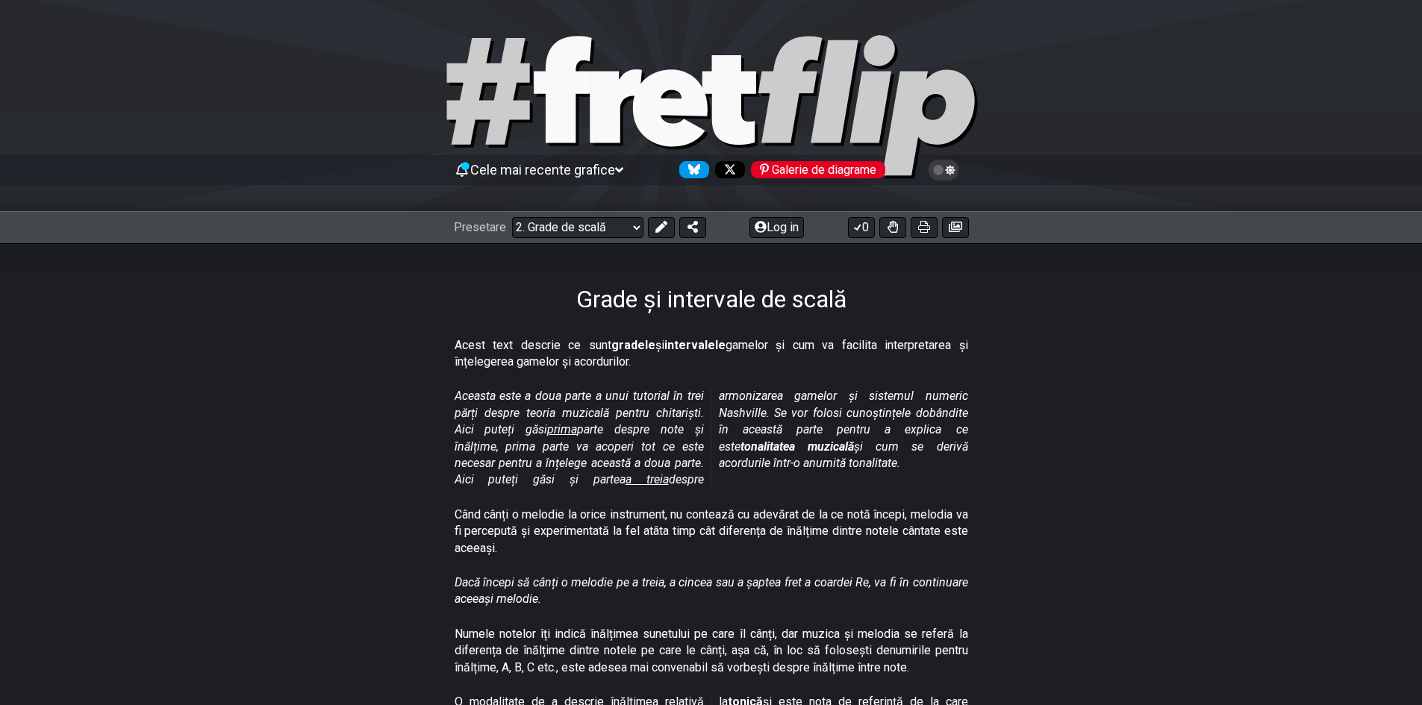
click at [1055, 424] on section "Aceasta este a doua parte a unui tutorial în trei părți despre teoria muzicală …" at bounding box center [711, 441] width 1422 height 118
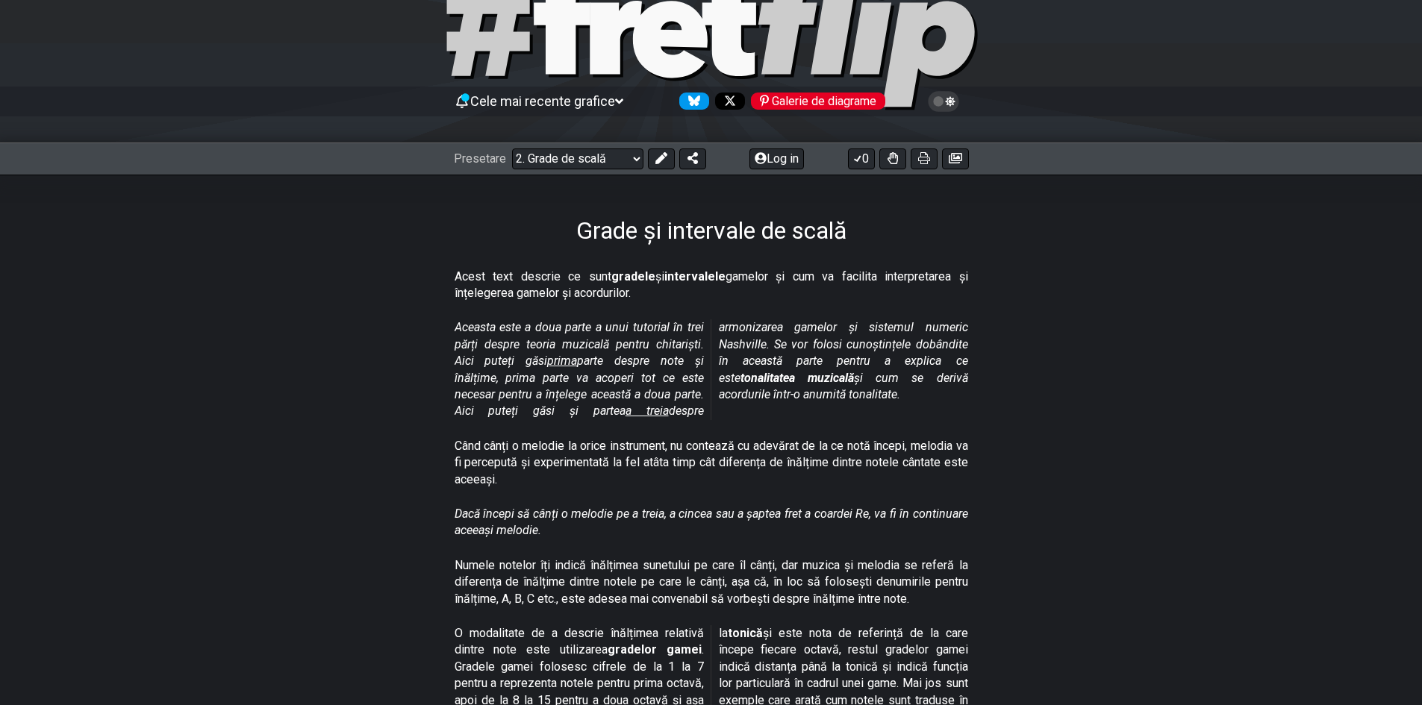
scroll to position [75, 0]
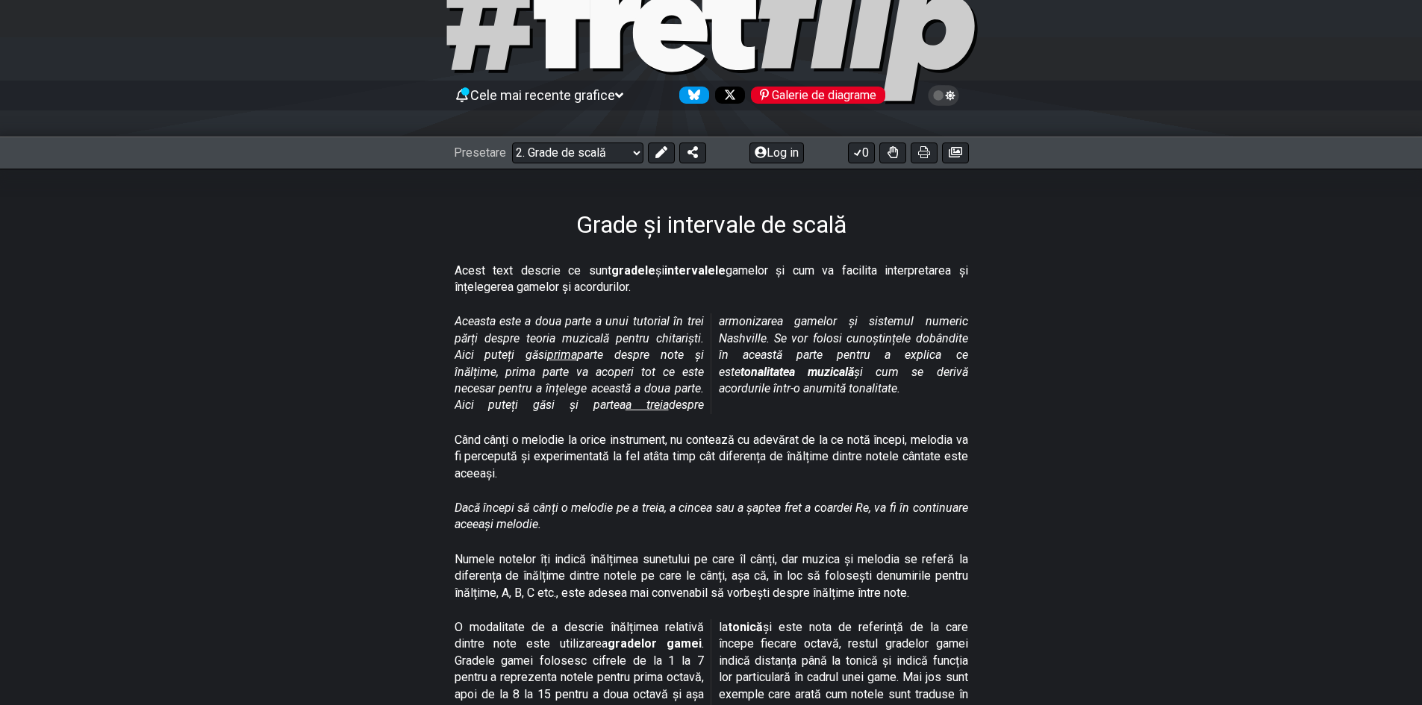
click at [618, 92] on icon at bounding box center [619, 95] width 8 height 13
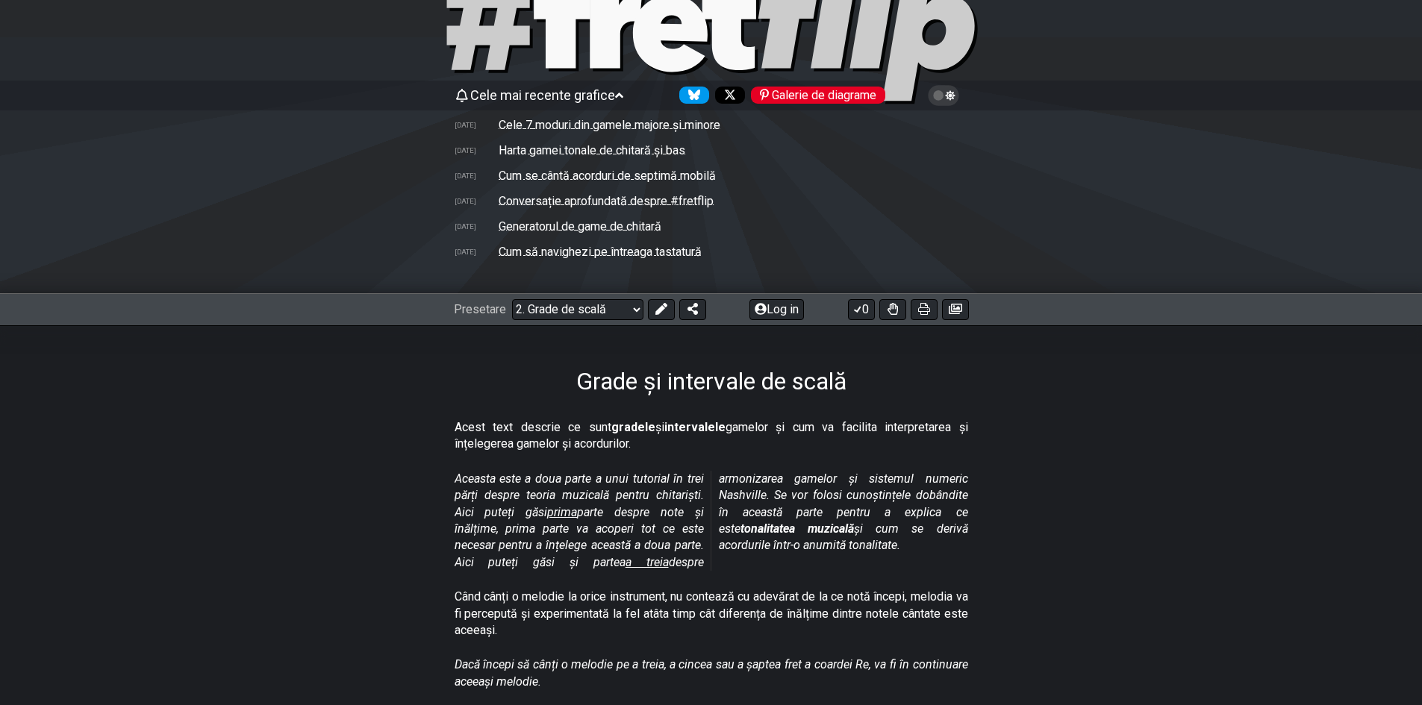
click at [618, 92] on icon at bounding box center [619, 95] width 8 height 13
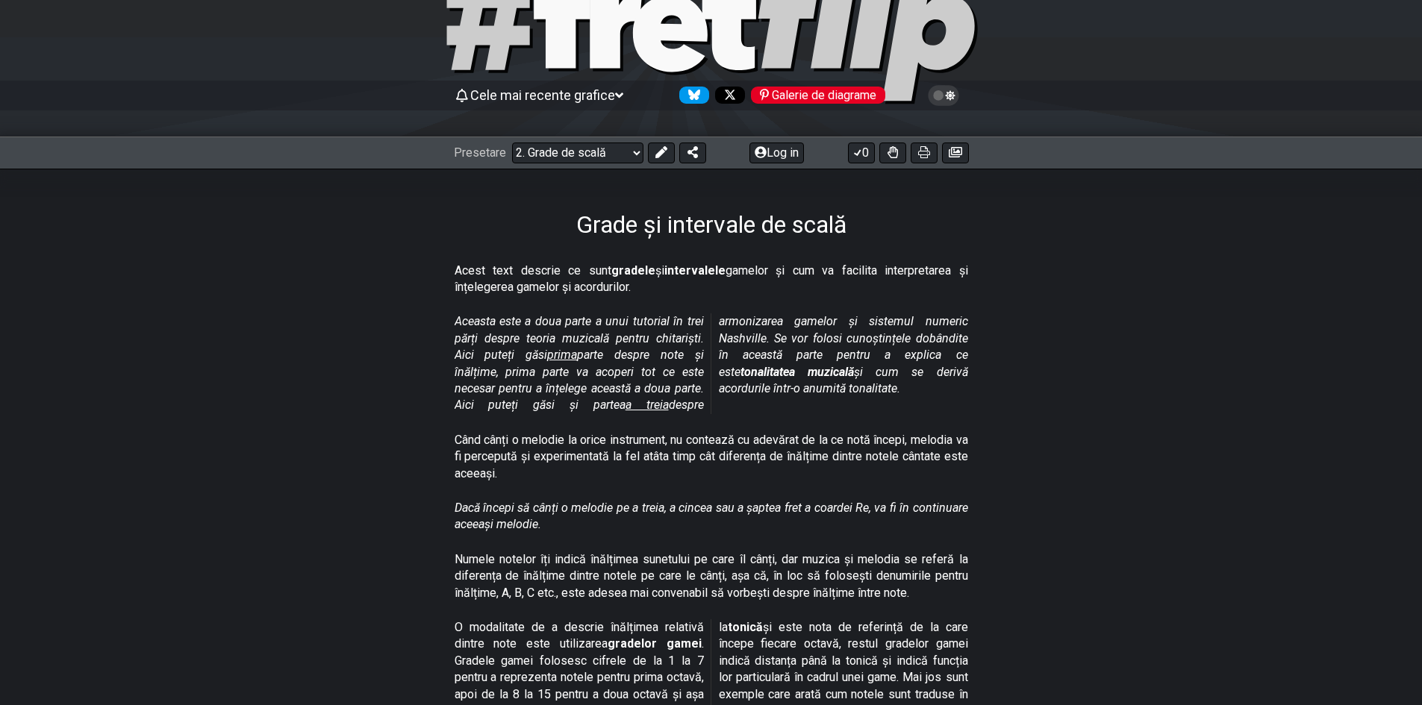
click at [618, 92] on icon at bounding box center [619, 95] width 8 height 13
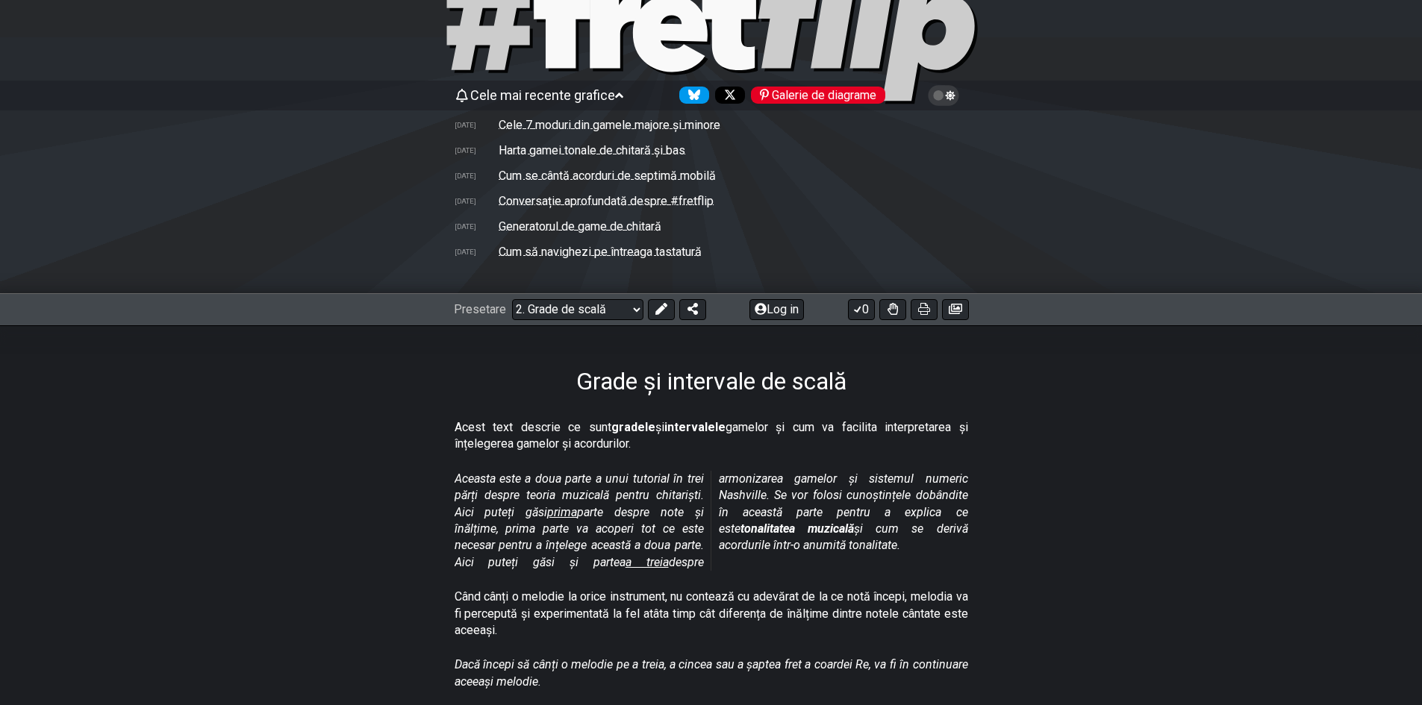
click at [618, 92] on icon at bounding box center [619, 95] width 8 height 13
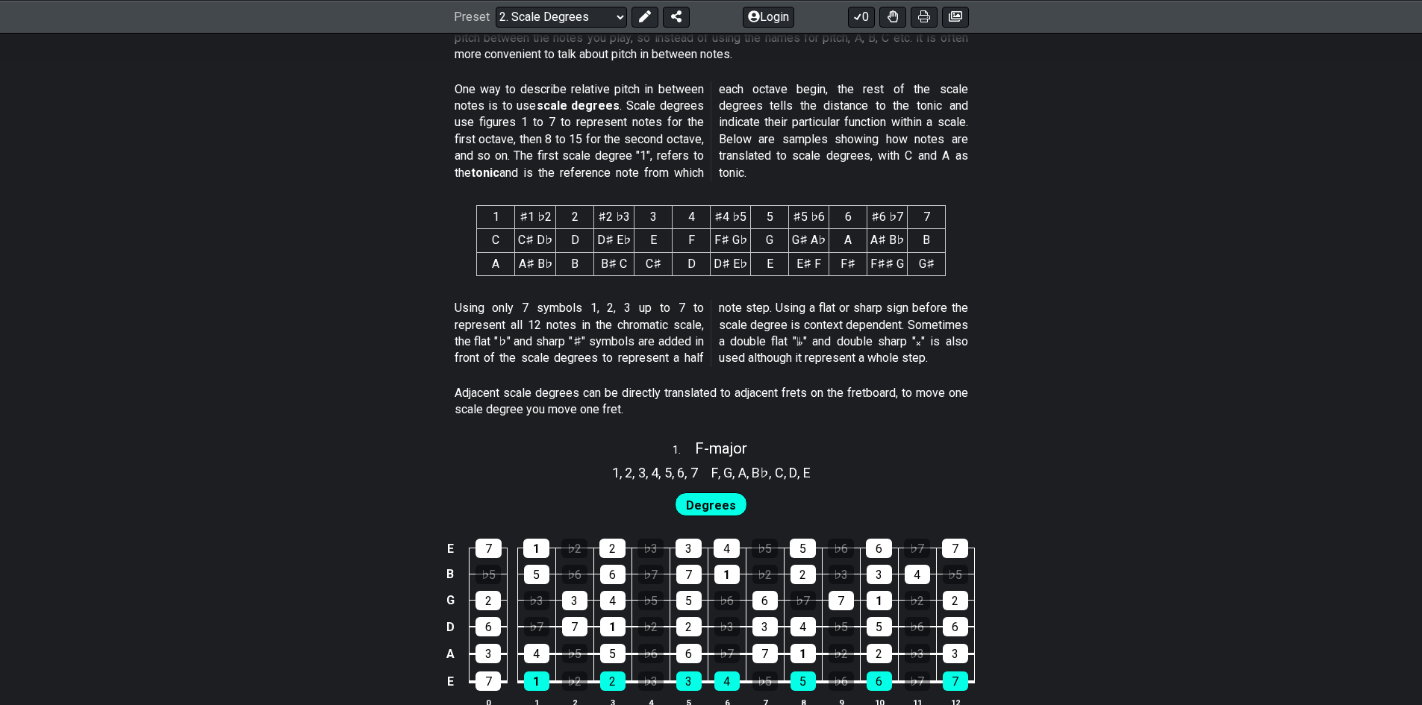
scroll to position [597, 0]
click at [1201, 261] on section "1 ♯1 ♭2 2 ♯2 ♭3 3 4 ♯4 ♭5 5 ♯5 ♭6 6 ♯6 ♭7 7 C C♯ D♭ D D♯ E♭ E F F♯ G♭ G G♯ A♭ A…" at bounding box center [711, 243] width 1422 height 101
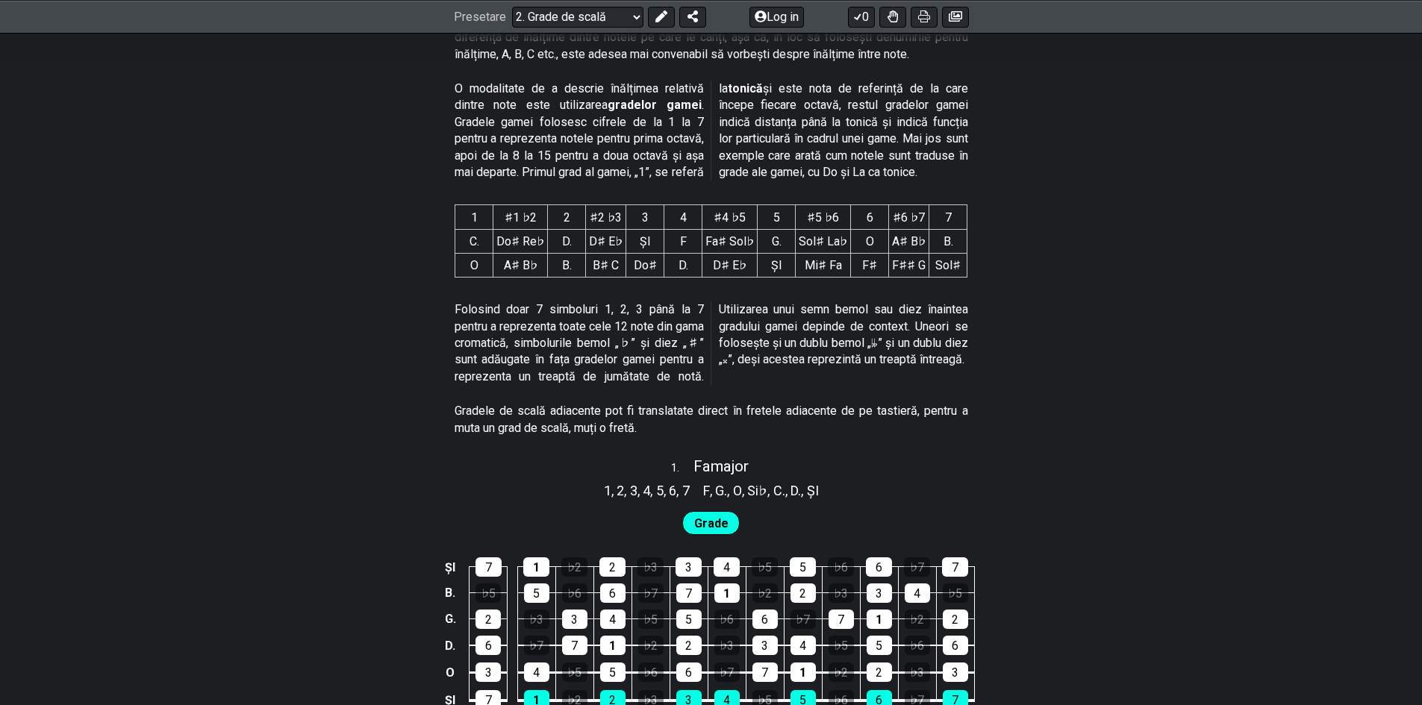
click at [1079, 414] on section "Gradele de scală adiacente pot fi translatate direct în fretele adiacente de pe…" at bounding box center [711, 422] width 1422 height 51
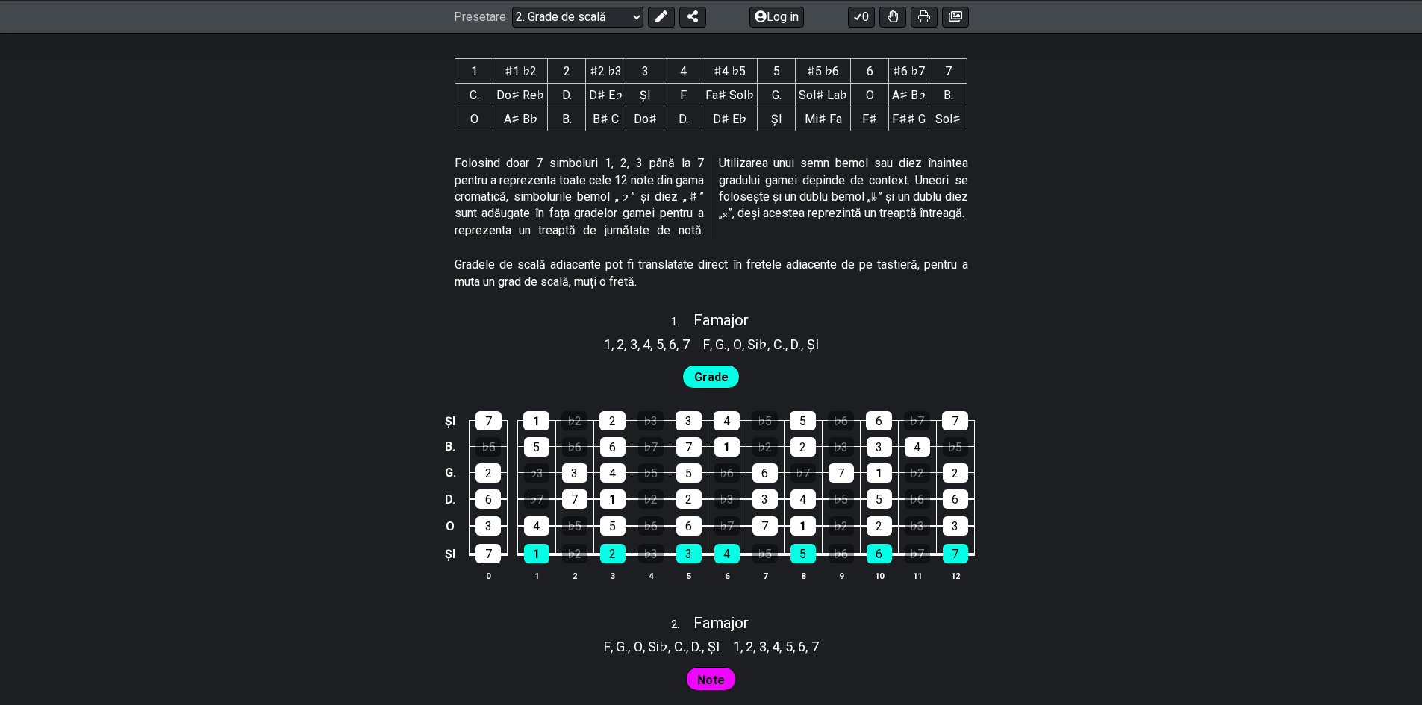
scroll to position [763, 0]
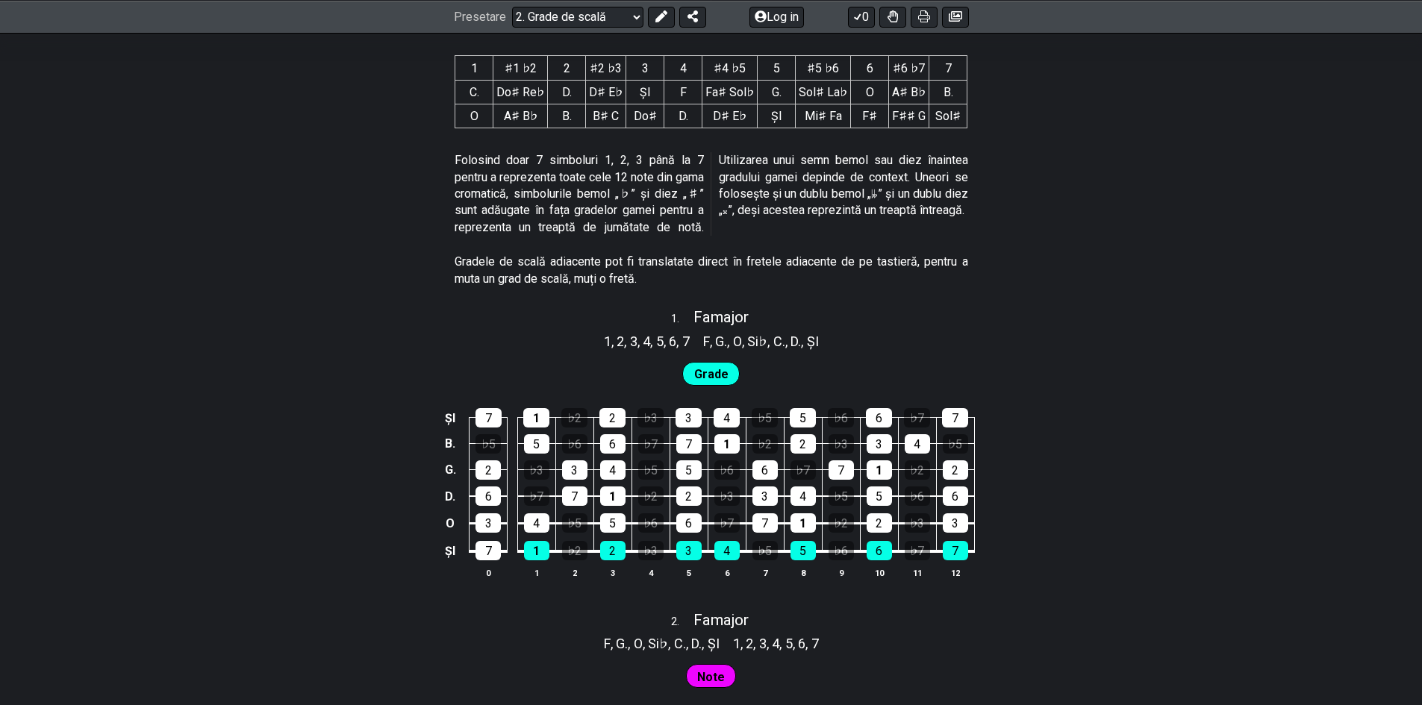
click at [1184, 127] on section "1 ♯1 ♭2 2 ♯2 ♭3 3 4 ♯4 ♭5 5 ♯5 ♭6 6 ♯6 ♭7 7 C. Do♯ Re♭ D. D♯ E♭ ŞI F Fa♯ Sol♭ G…" at bounding box center [711, 94] width 1422 height 103
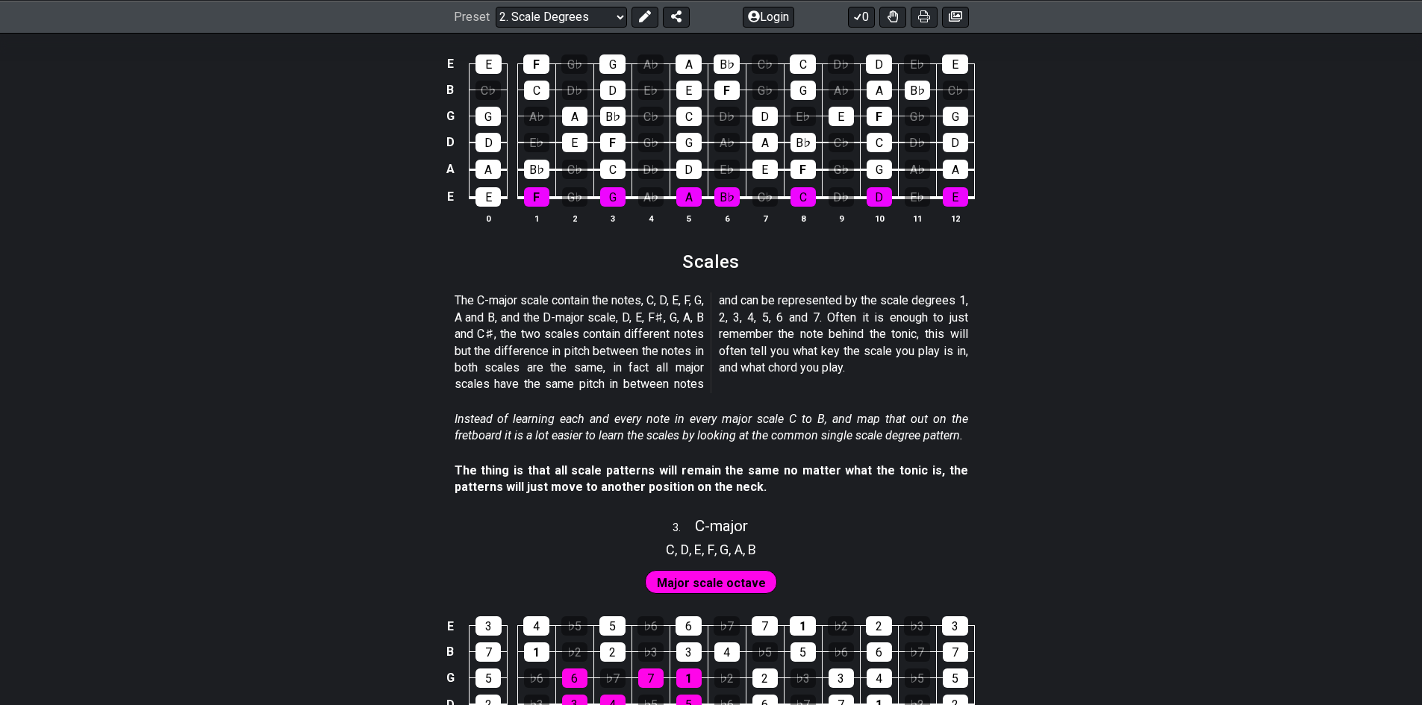
scroll to position [1436, 0]
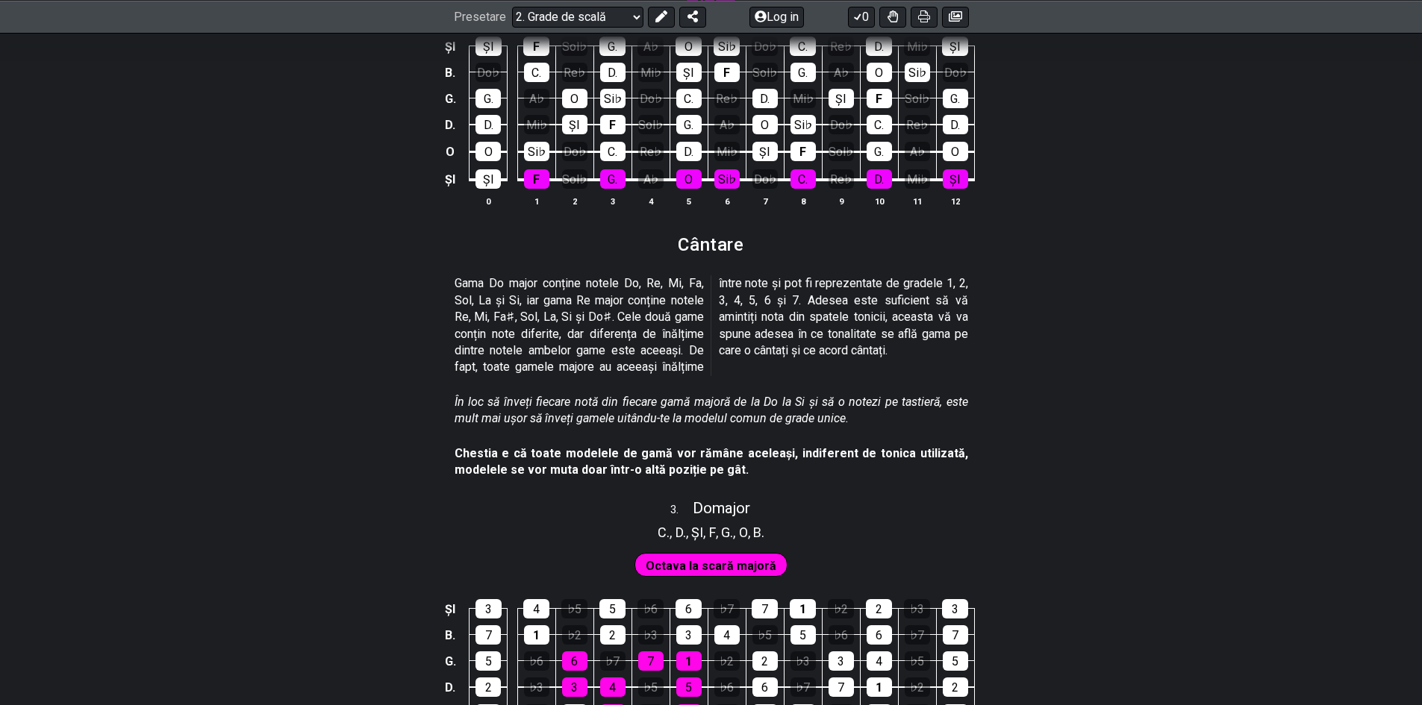
click at [1113, 338] on section "Gama Do major conține notele Do, Re, Mi, Fa, Sol, La și Si, iar gama Re major c…" at bounding box center [711, 328] width 1422 height 118
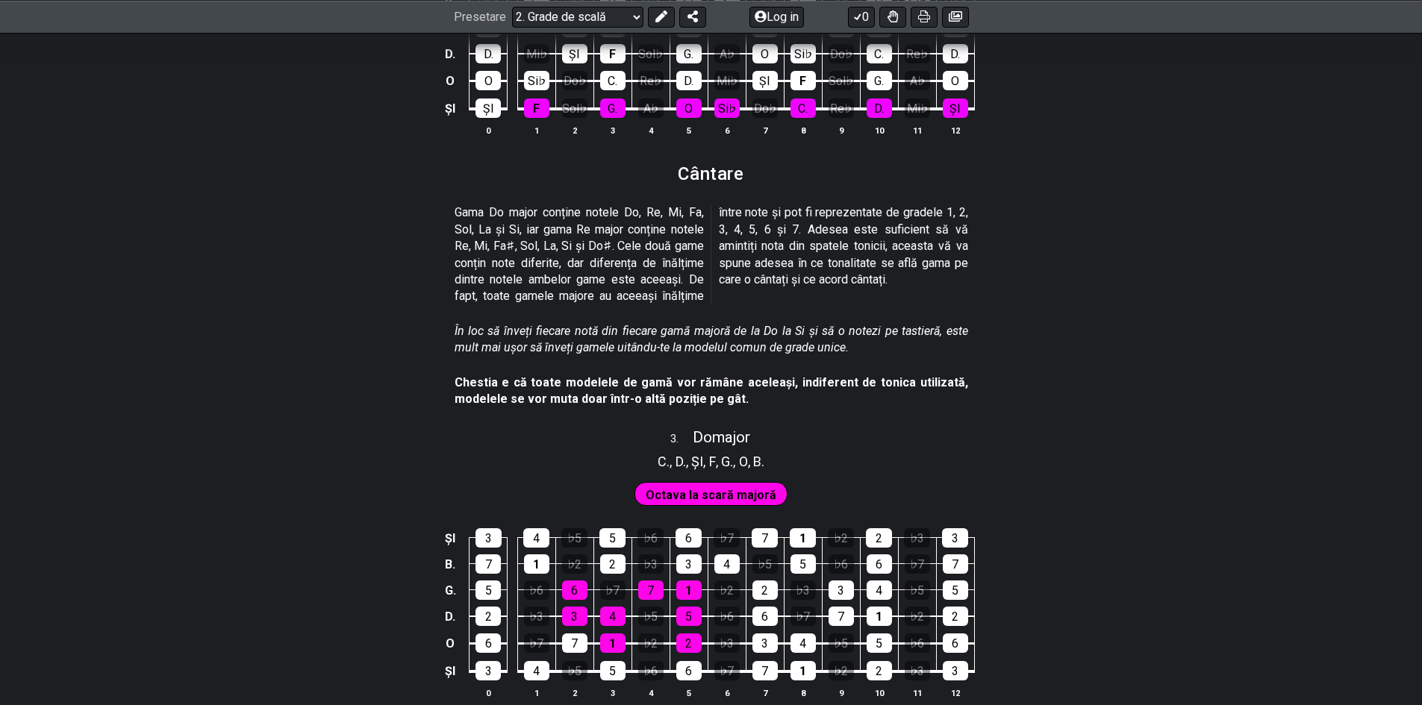
scroll to position [1511, 0]
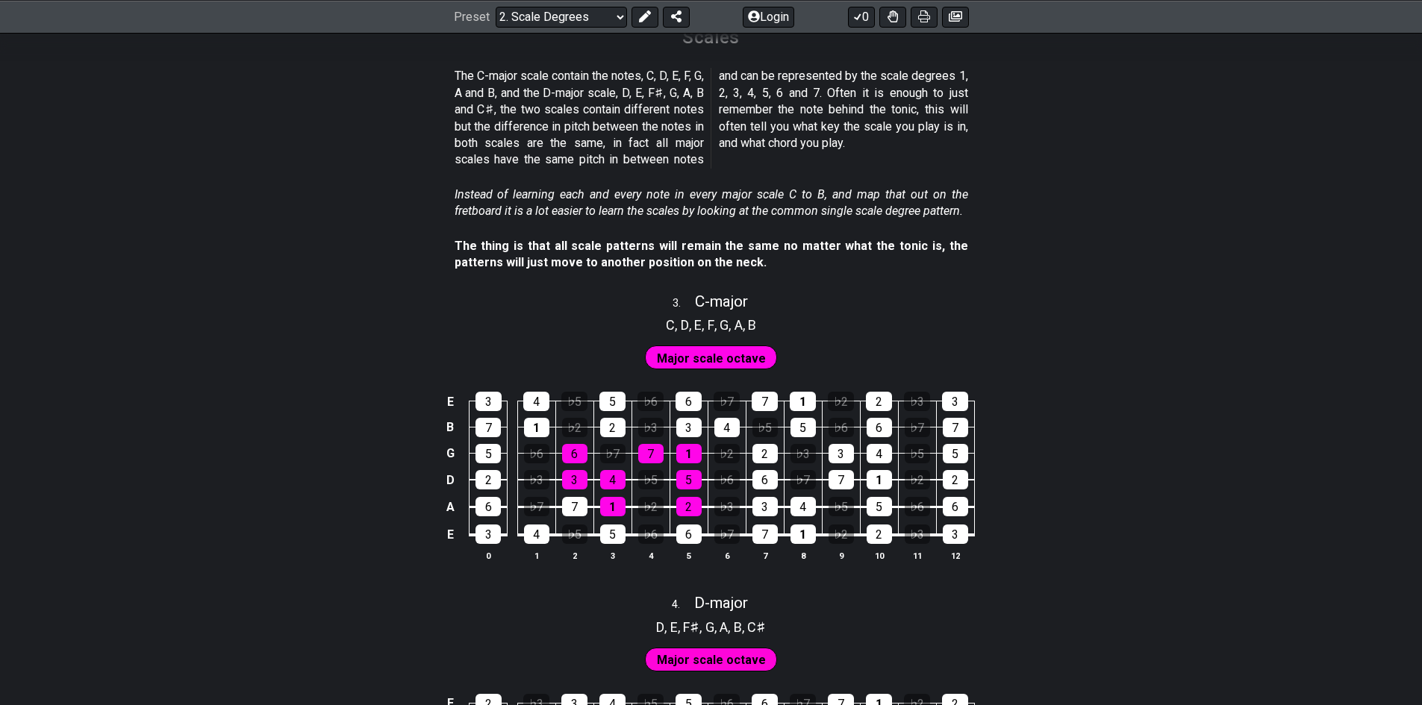
click at [1060, 385] on div "E 3 4 ♭5 5 ♭6 6 ♭7 7 1 ♭2 2 ♭3 3 B 7 1 ♭2 2 ♭3 3 4 ♭5 5 ♭6 6 ♭7 7 G 5 ♭6 6 ♭7 7…" at bounding box center [711, 477] width 1422 height 210
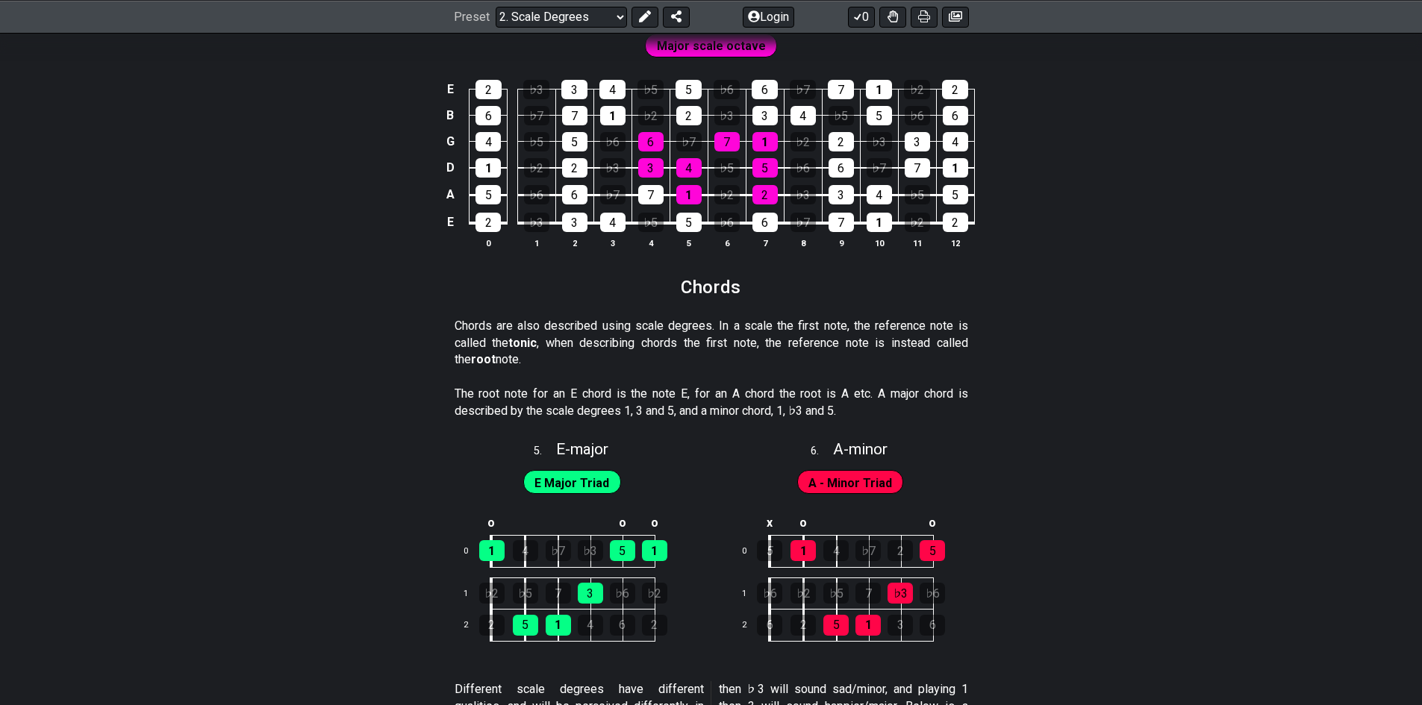
scroll to position [2279, 0]
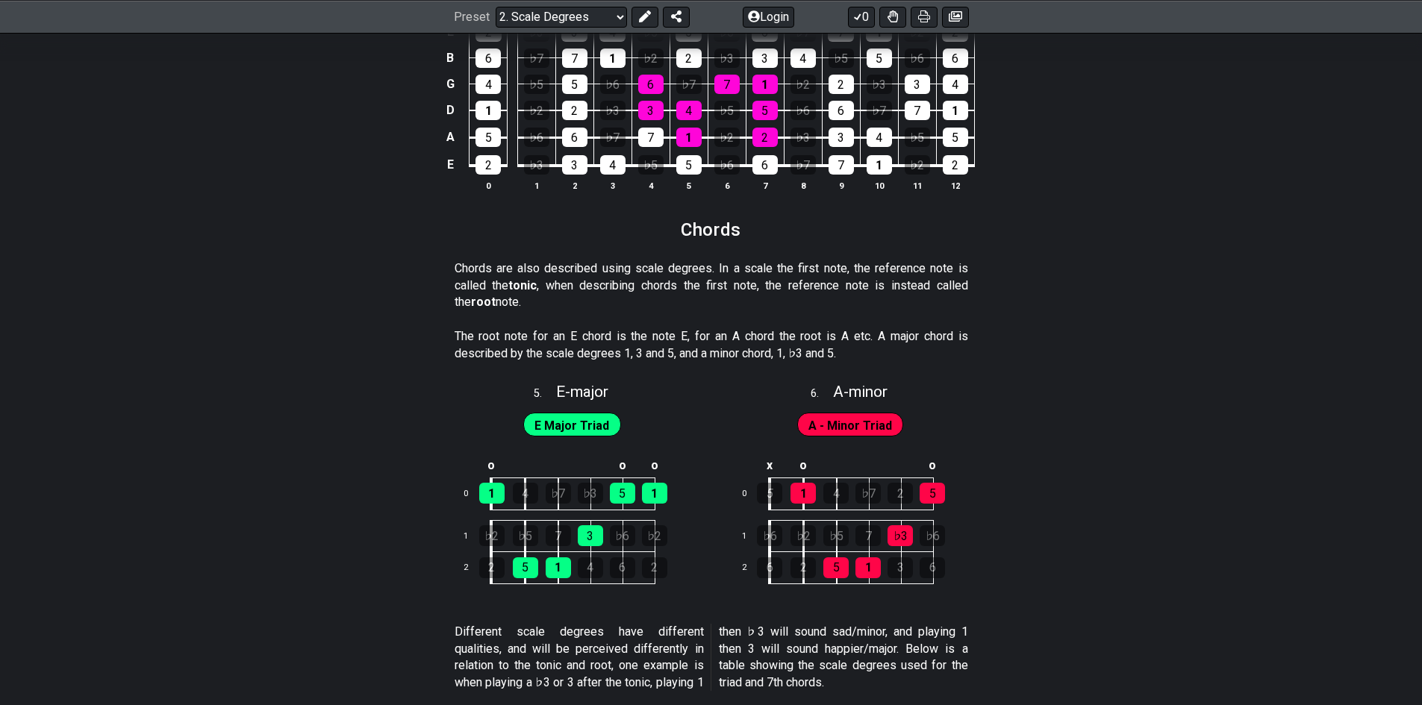
click at [1123, 128] on div "E 2 ♭3 3 4 ♭5 5 ♭6 6 ♭7 7 1 ♭2 2 B 6 ♭7 7 1 ♭2 2 ♭3 3 4 ♭5 5 ♭6 6 G 4 ♭5 5 ♭6 6…" at bounding box center [711, 108] width 1422 height 210
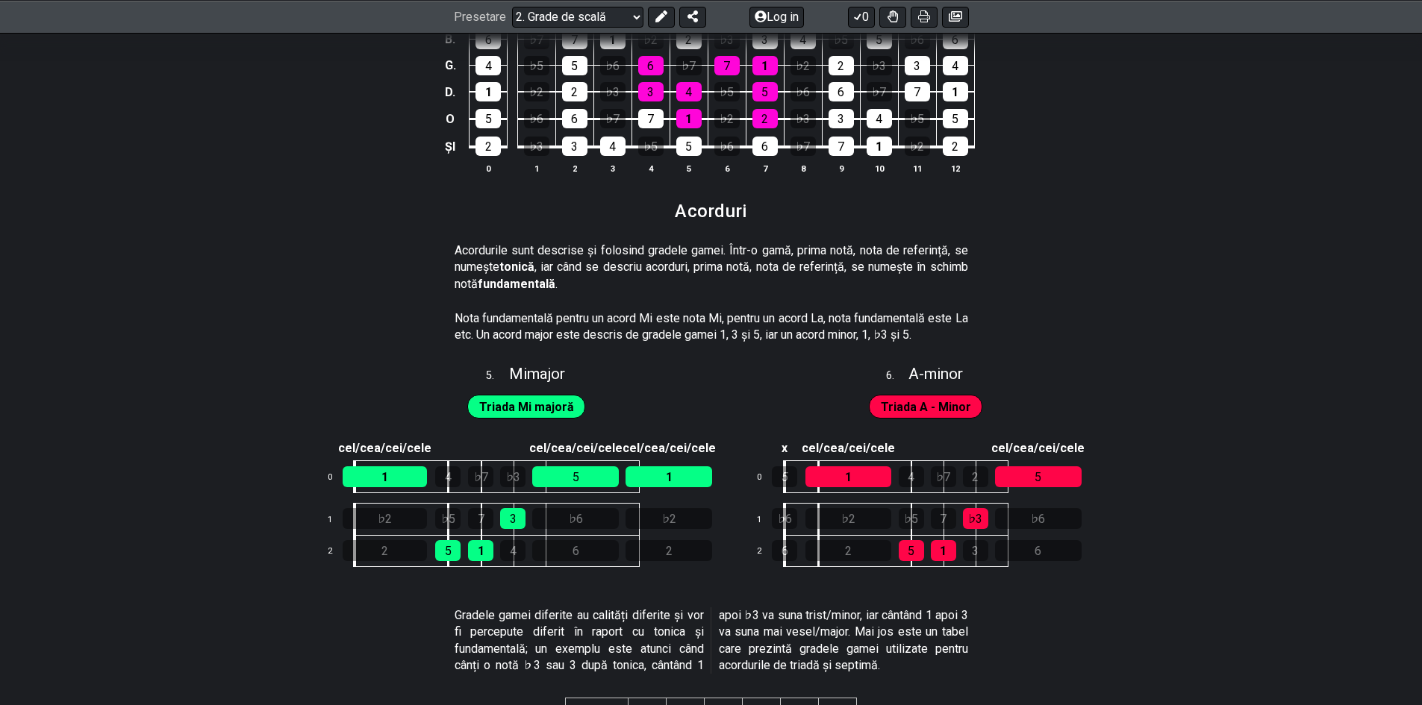
click at [1035, 327] on section "Nota fundamentală pentru un acord Mi este nota Mi, pentru un acord La, nota fun…" at bounding box center [711, 329] width 1422 height 51
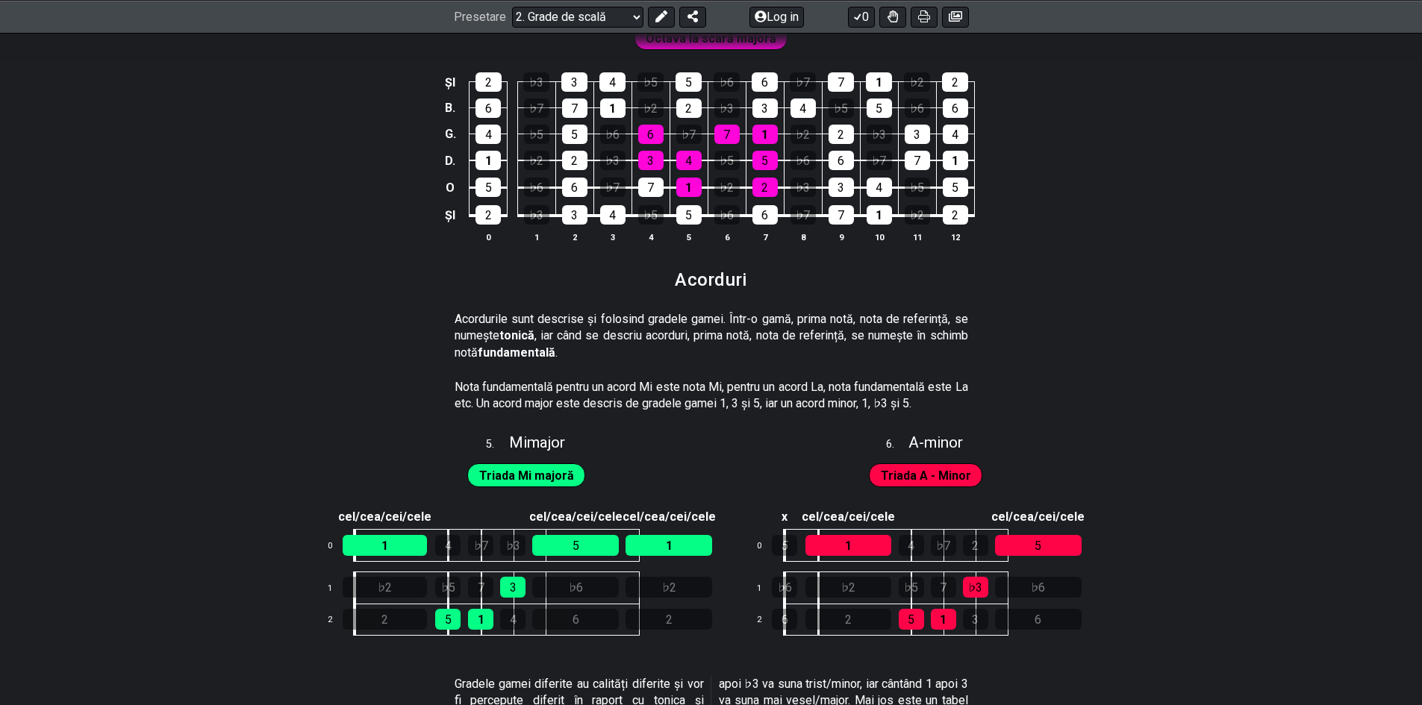
scroll to position [2260, 0]
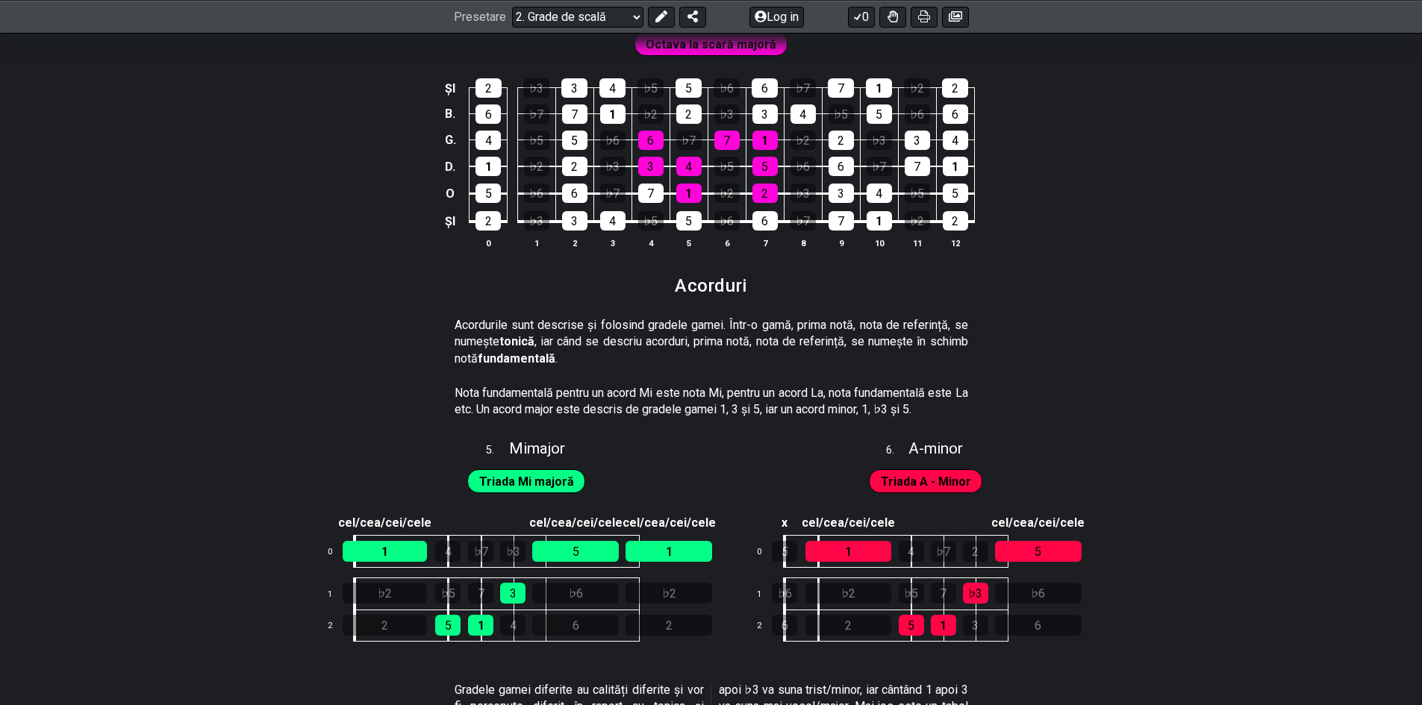
drag, startPoint x: 675, startPoint y: 351, endPoint x: 895, endPoint y: 360, distance: 221.1
click at [878, 360] on p "Acordurile sunt descrise și folosind gradele gamei. Într-o gamă, prima notă, no…" at bounding box center [710, 342] width 513 height 50
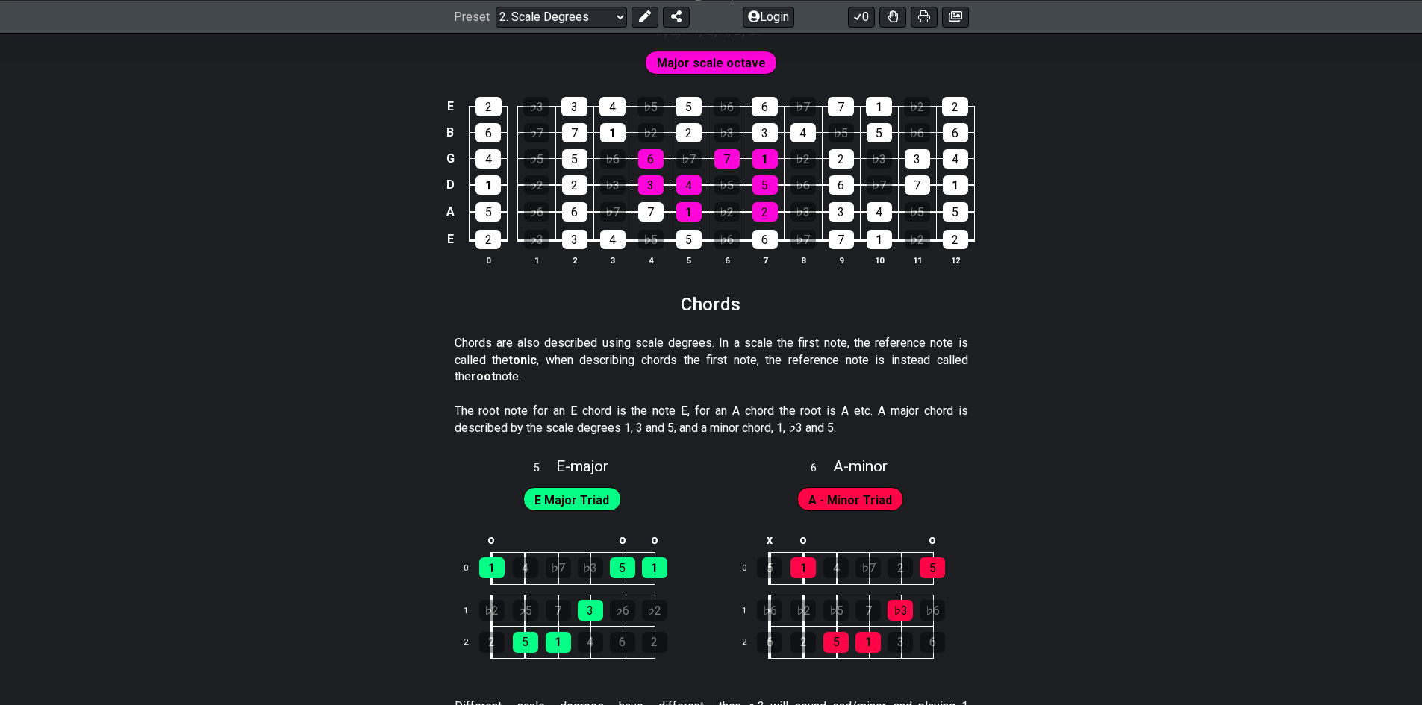
click at [701, 430] on p "The root note for an E chord is the note E, for an A chord the root is A etc. A…" at bounding box center [710, 420] width 513 height 34
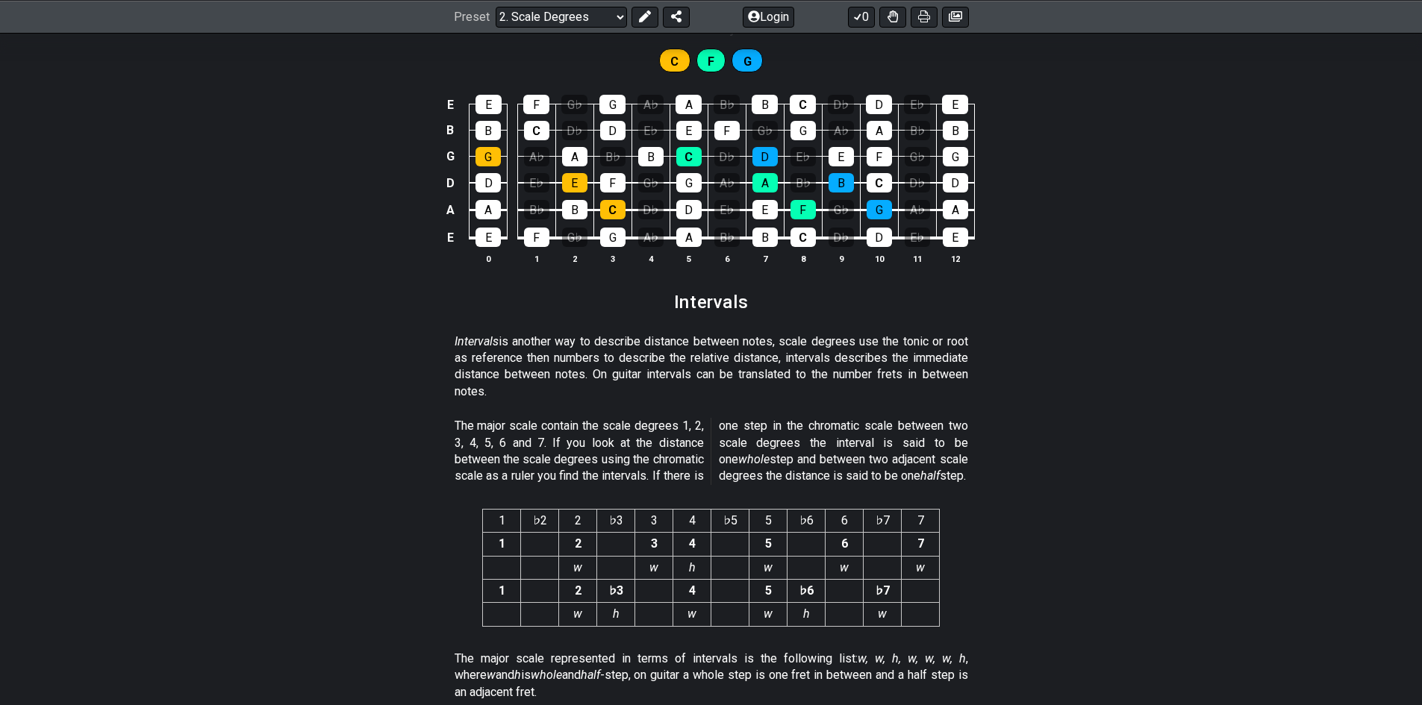
scroll to position [3679, 0]
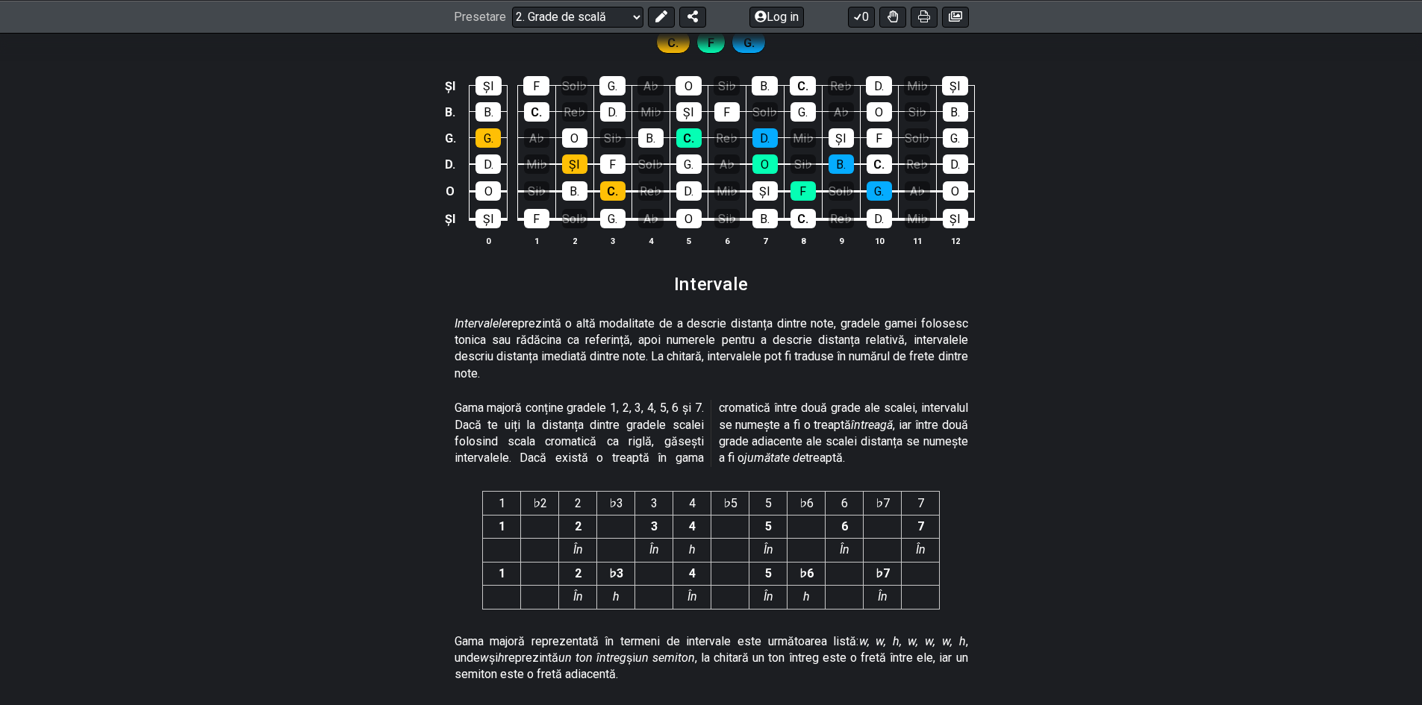
click at [1072, 267] on div "ŞI ŞI F Sol♭ G. A♭ O Si♭ B. C. Re♭ D. Mi♭ ŞI B. B. C. Re♭ D. Mi♭ ŞI F Sol♭ G. A…" at bounding box center [711, 162] width 1422 height 210
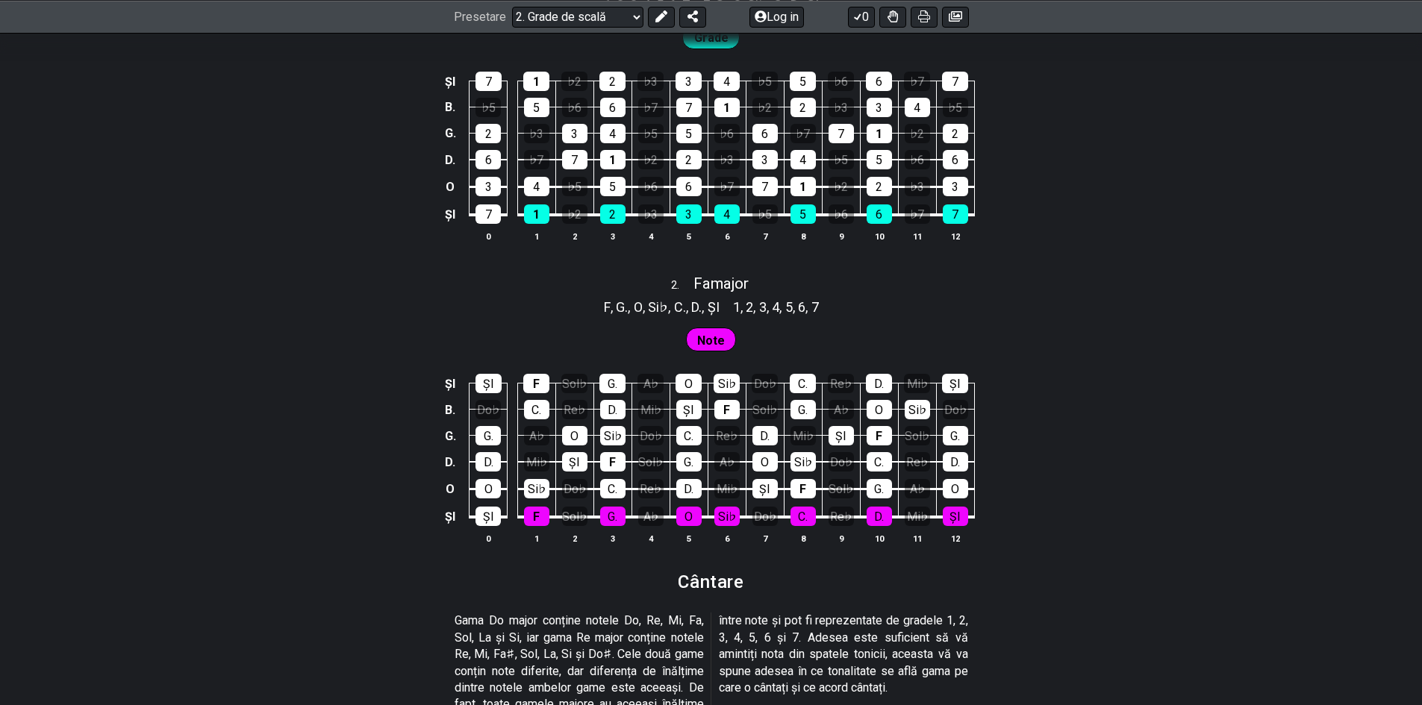
scroll to position [1097, 0]
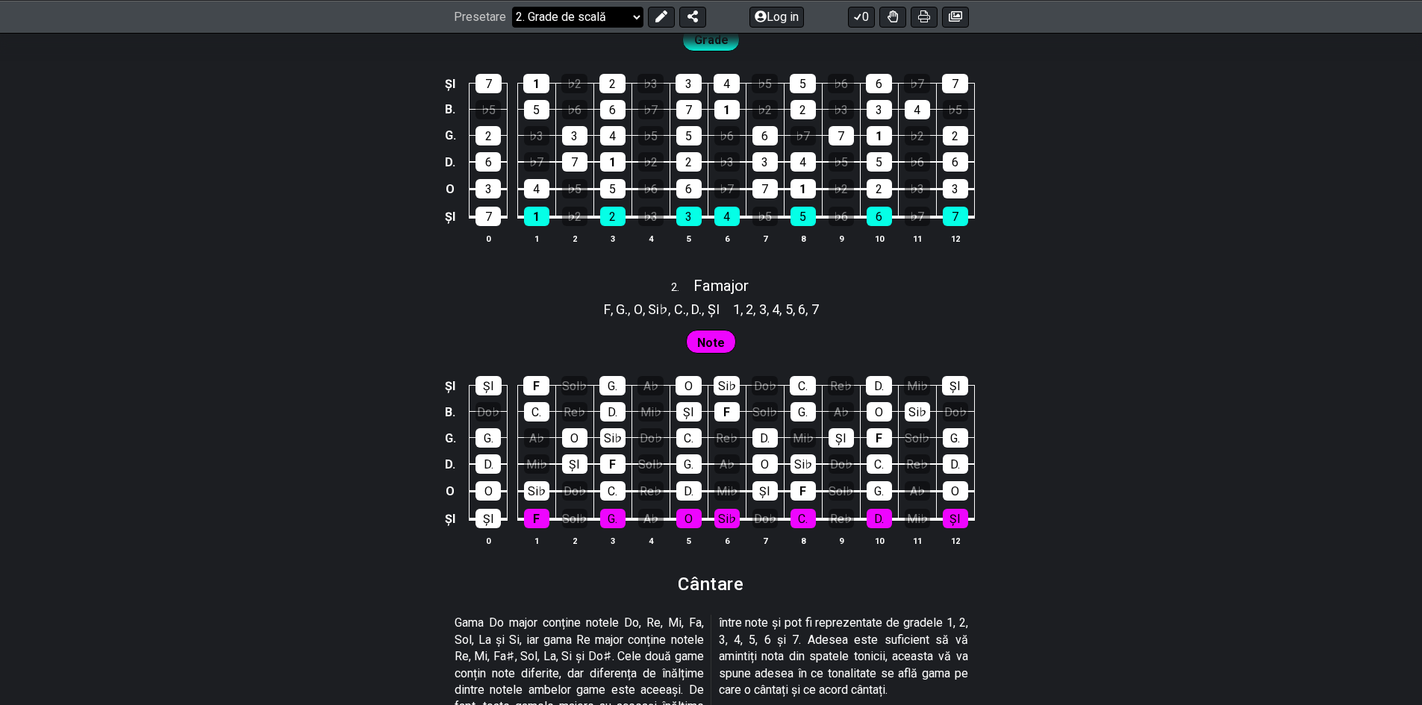
click at [553, 23] on select "Bine ați venit la #fretflip! Presetare inițială Presetare personalizată Pentato…" at bounding box center [577, 16] width 131 height 21
click at [512, 27] on select "Bine ați venit la #fretflip! Presetare inițială Presetare personalizată Pentato…" at bounding box center [577, 16] width 131 height 21
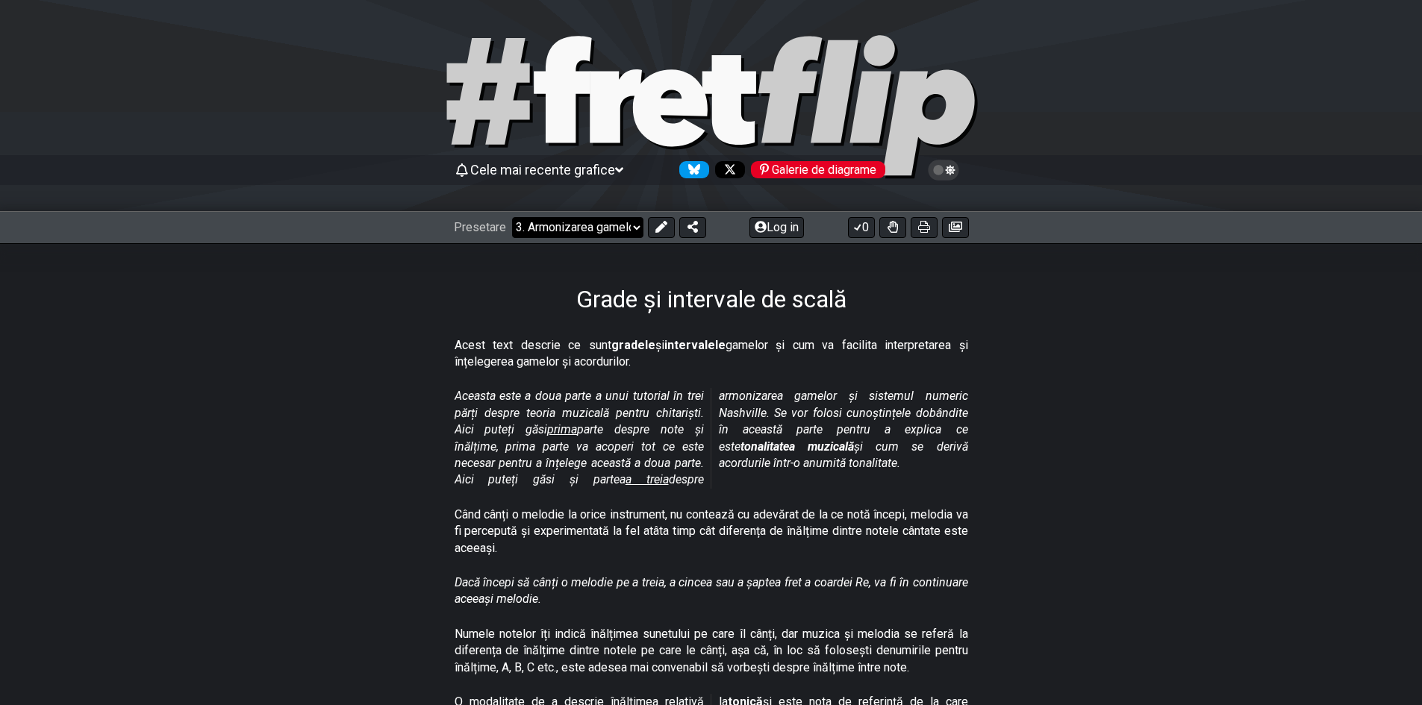
select select "/harmonizing-scales"
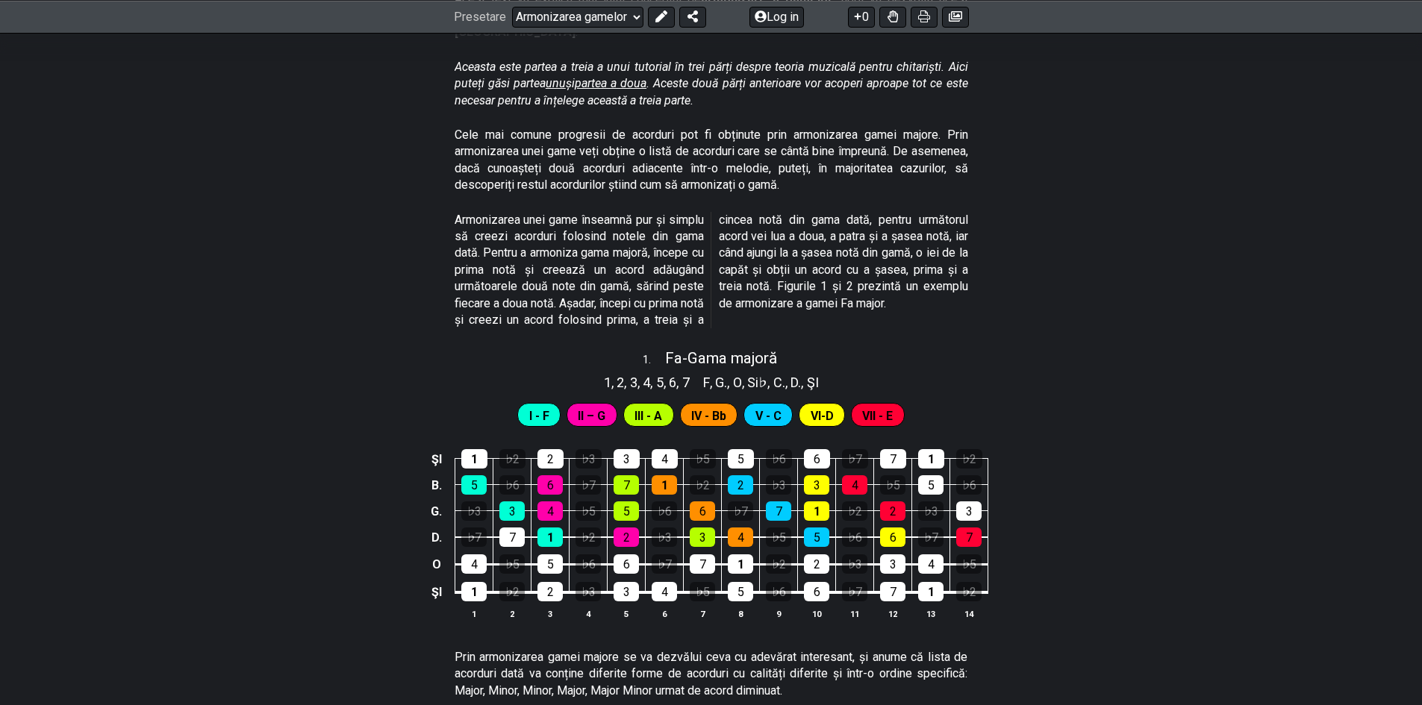
scroll to position [373, 0]
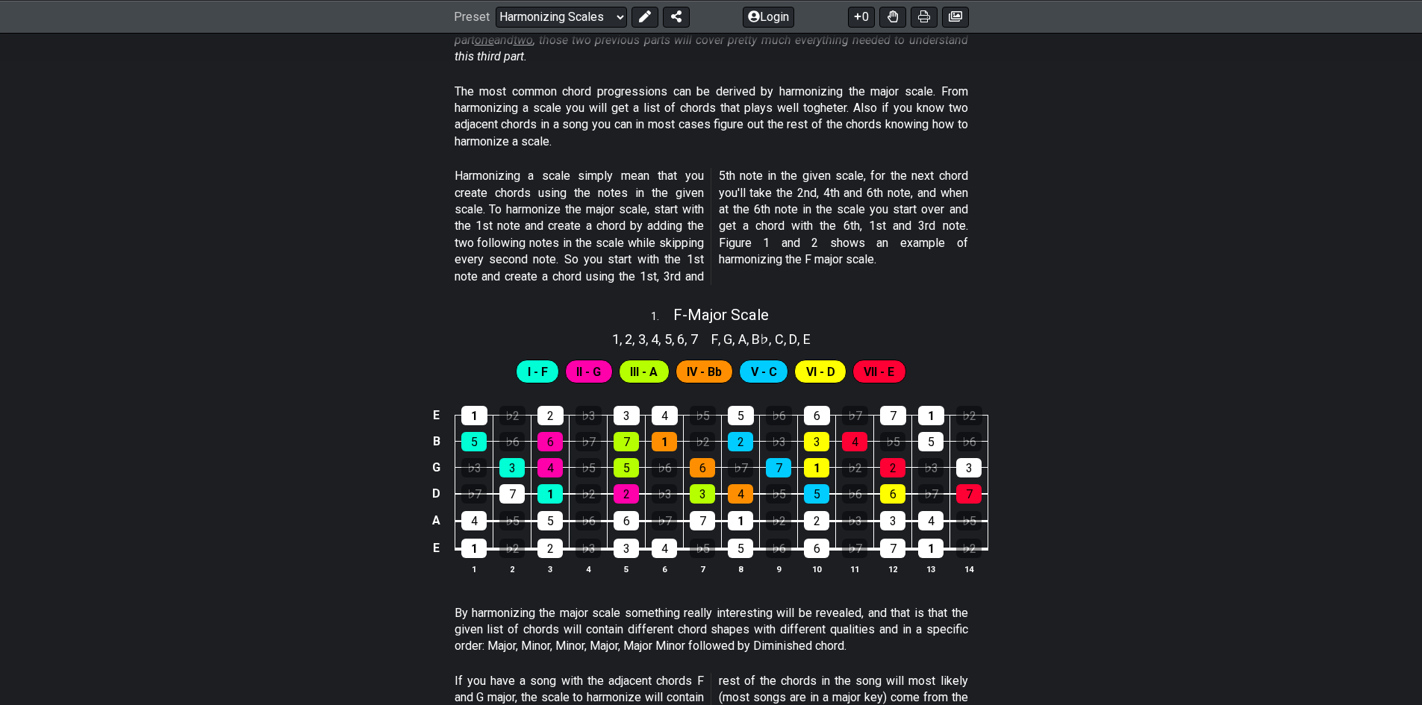
click at [1156, 515] on div "E 1 ♭2 2 ♭3 3 4 ♭5 5 ♭6 6 ♭7 7 1 ♭2 B 5 ♭6 6 ♭7 7 1 ♭2 2 ♭3 3 4 ♭5 5 ♭6 G ♭3 3 …" at bounding box center [711, 492] width 1422 height 210
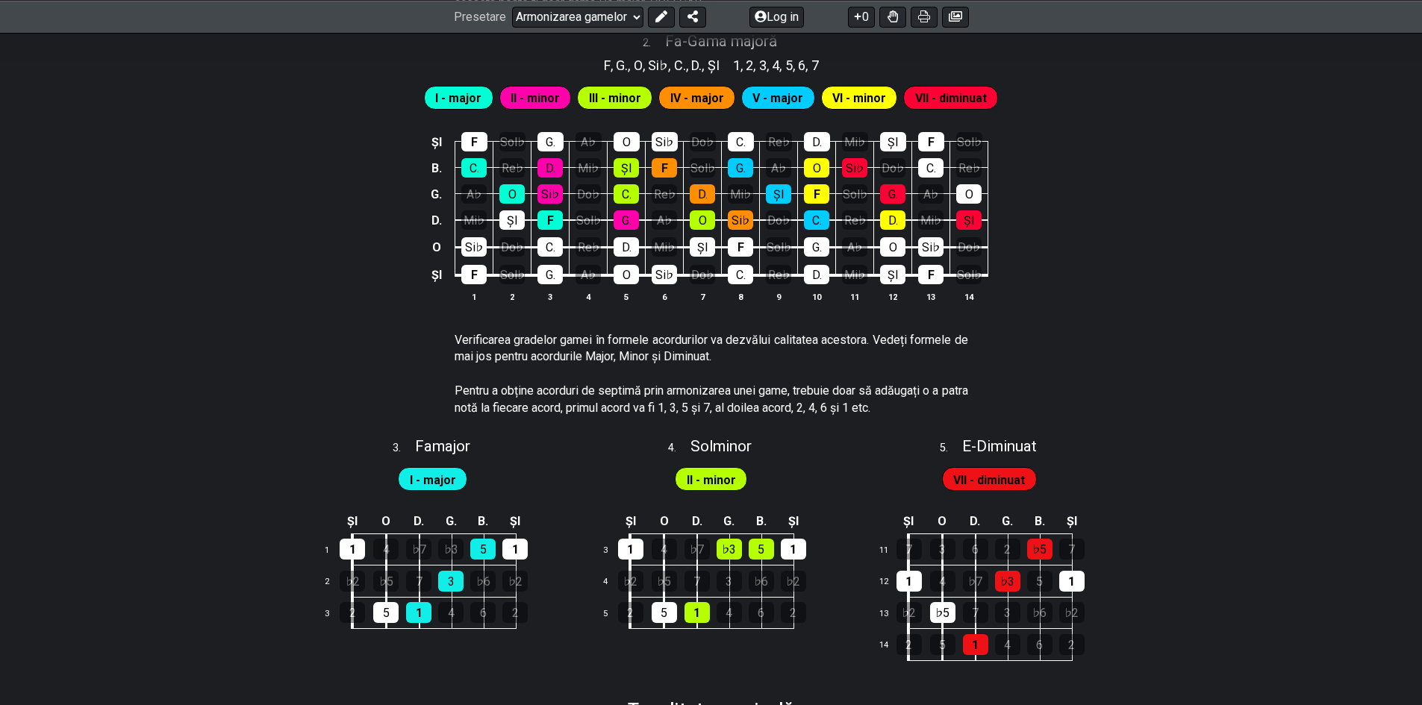
scroll to position [1118, 0]
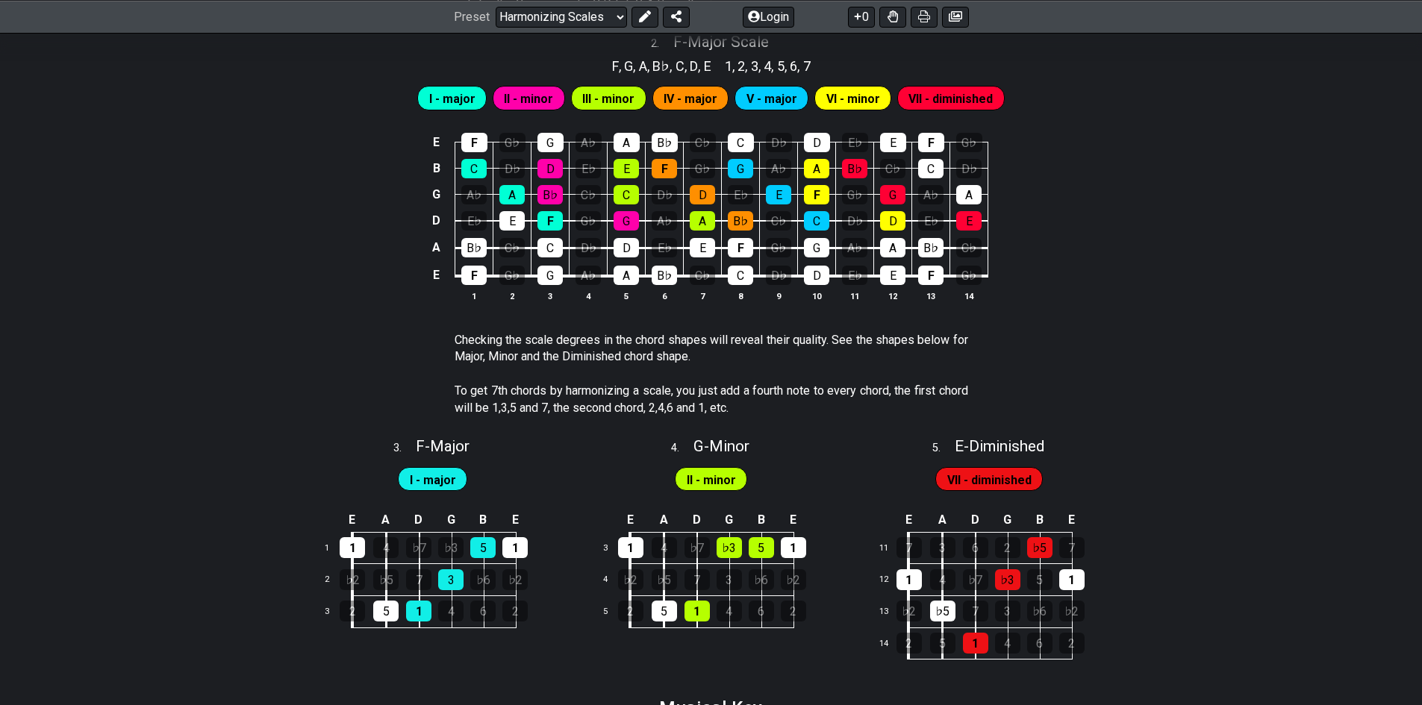
click at [1154, 368] on section "Checking the scale degrees in the chord shapes will reveal their quality. See t…" at bounding box center [711, 351] width 1422 height 51
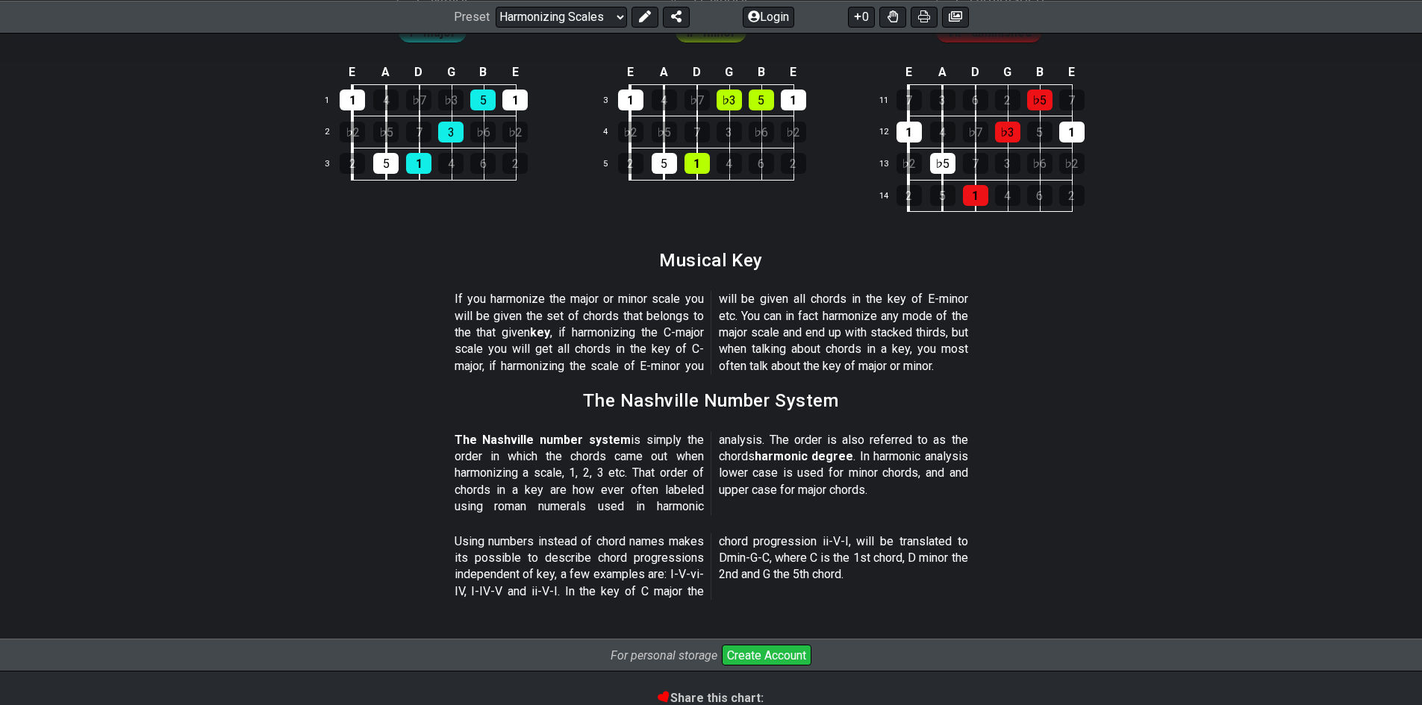
scroll to position [1585, 0]
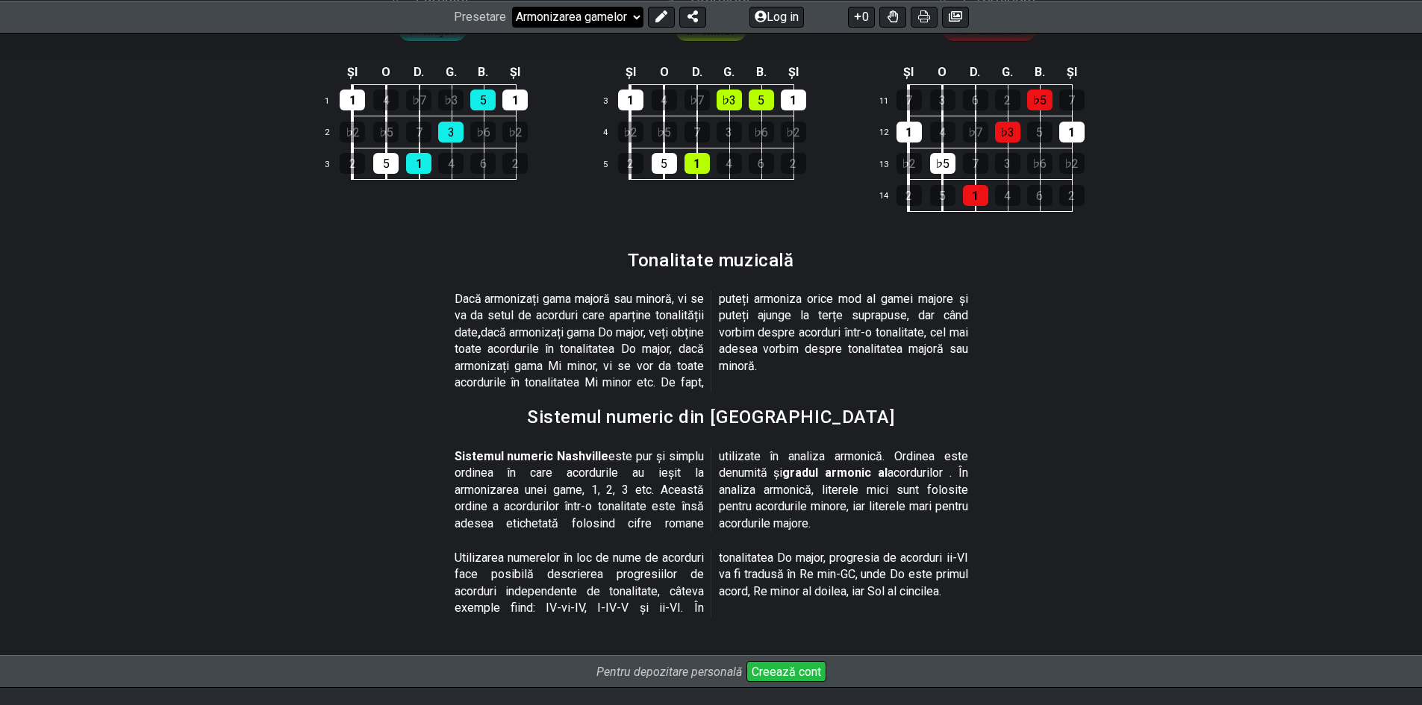
click at [601, 16] on select "Bine ați venit la #fretflip! Armonizarea gamelor Presetare personalizată Pentat…" at bounding box center [577, 16] width 131 height 21
click at [512, 27] on select "Bine ați venit la #fretflip! Armonizarea gamelor Presetare personalizată Pentat…" at bounding box center [577, 16] width 131 height 21
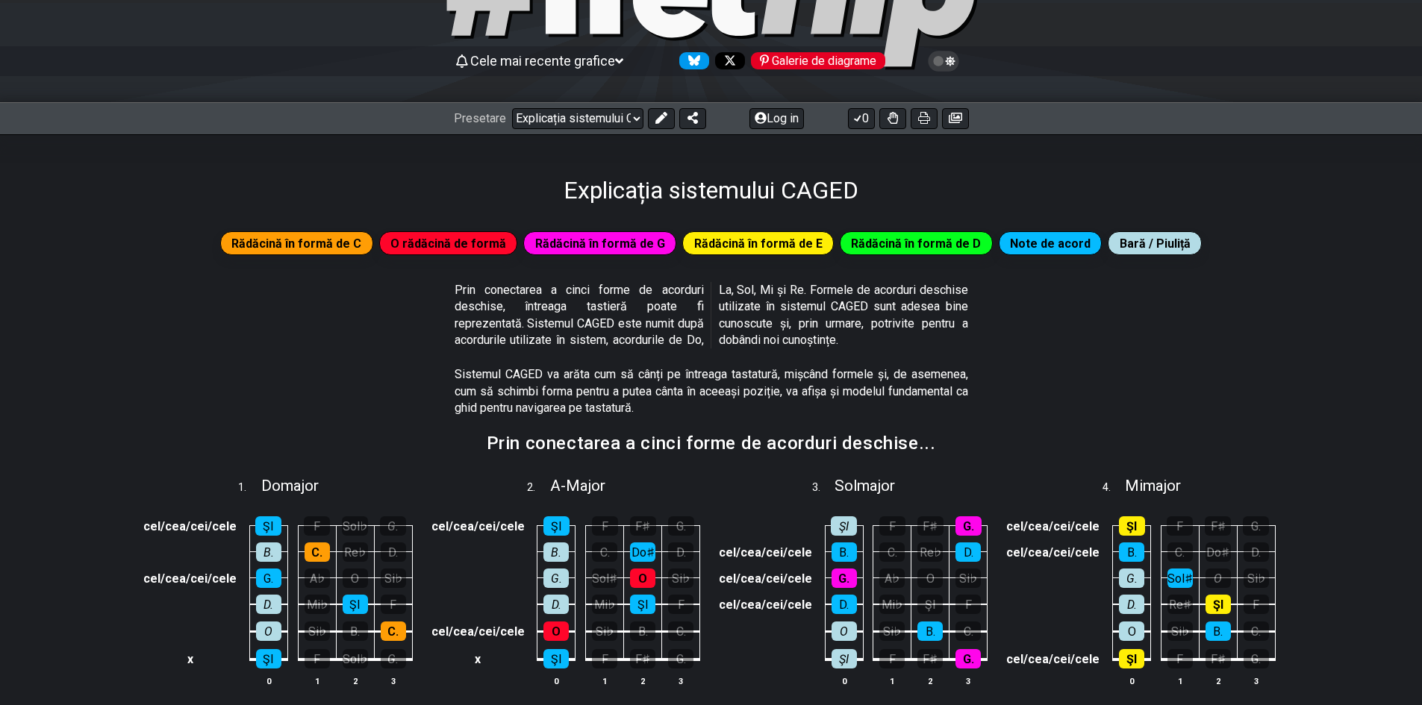
scroll to position [149, 0]
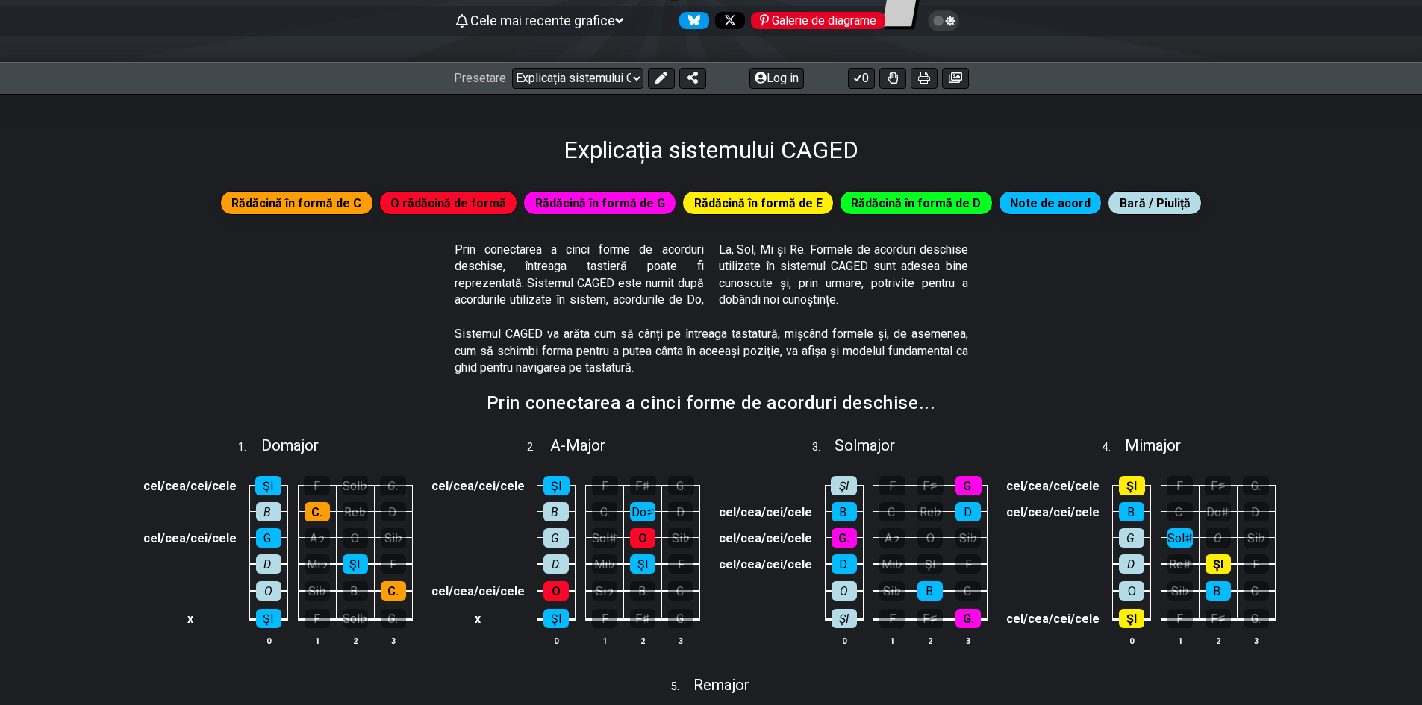
drag, startPoint x: 835, startPoint y: 249, endPoint x: 918, endPoint y: 250, distance: 82.8
click at [916, 250] on font "Prin conectarea a cinci forme de acorduri deschise, întreaga tastieră poate fi …" at bounding box center [710, 275] width 513 height 64
drag, startPoint x: 538, startPoint y: 321, endPoint x: 622, endPoint y: 375, distance: 100.4
click at [622, 375] on div "Sistemul CAGED va arăta cum să cânți pe întreaga tastatură, mișcând formele și,…" at bounding box center [710, 354] width 513 height 68
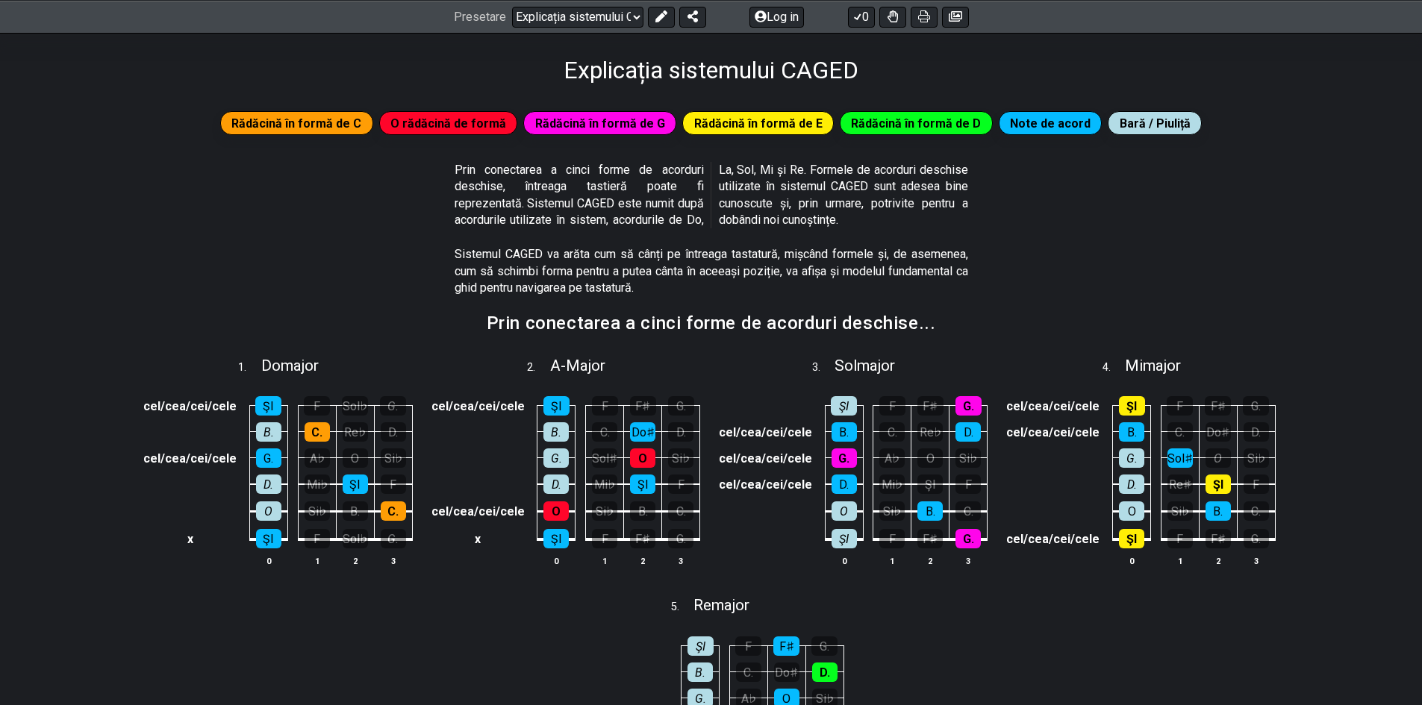
scroll to position [298, 0]
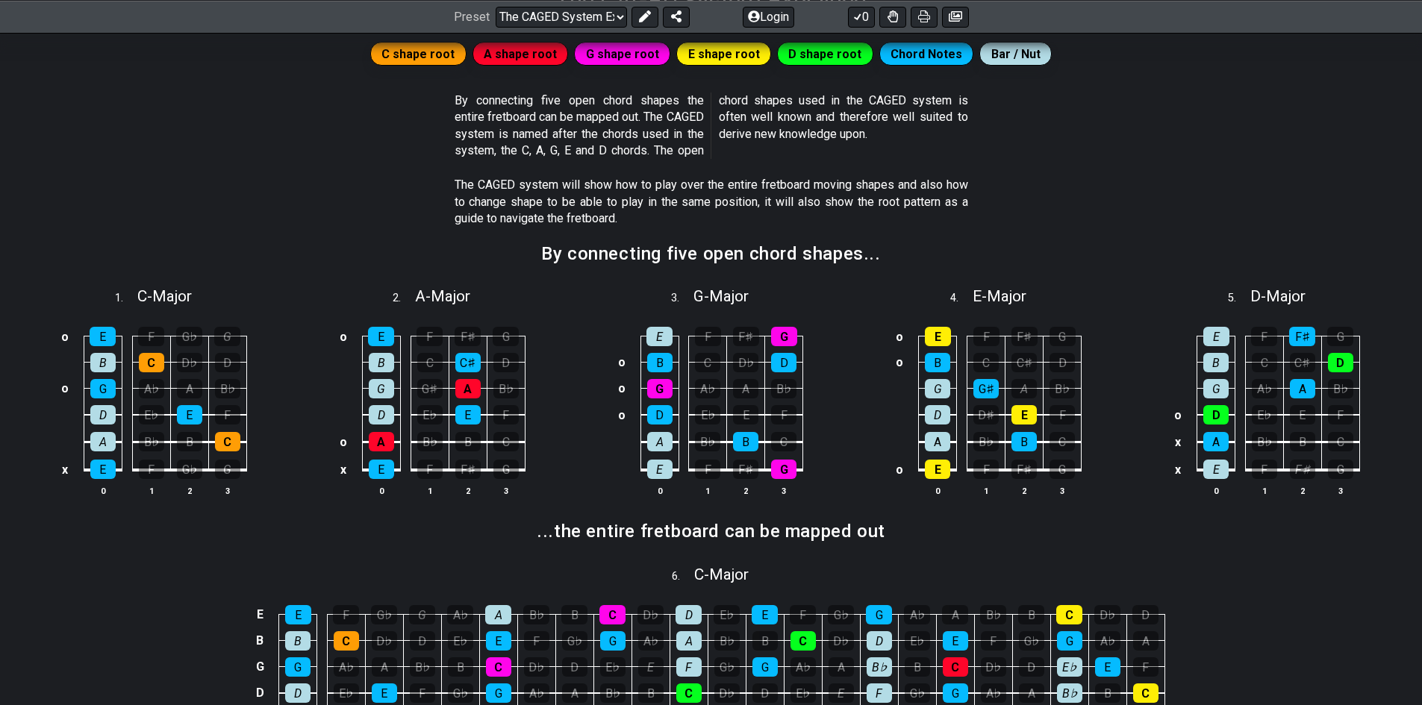
click at [260, 227] on section "The CAGED system will show how to play over the entire fretboard moving shapes …" at bounding box center [711, 205] width 1422 height 68
drag, startPoint x: 61, startPoint y: 334, endPoint x: 136, endPoint y: 263, distance: 102.4
click at [60, 343] on td "o" at bounding box center [65, 337] width 18 height 26
click at [70, 339] on td at bounding box center [65, 337] width 18 height 26
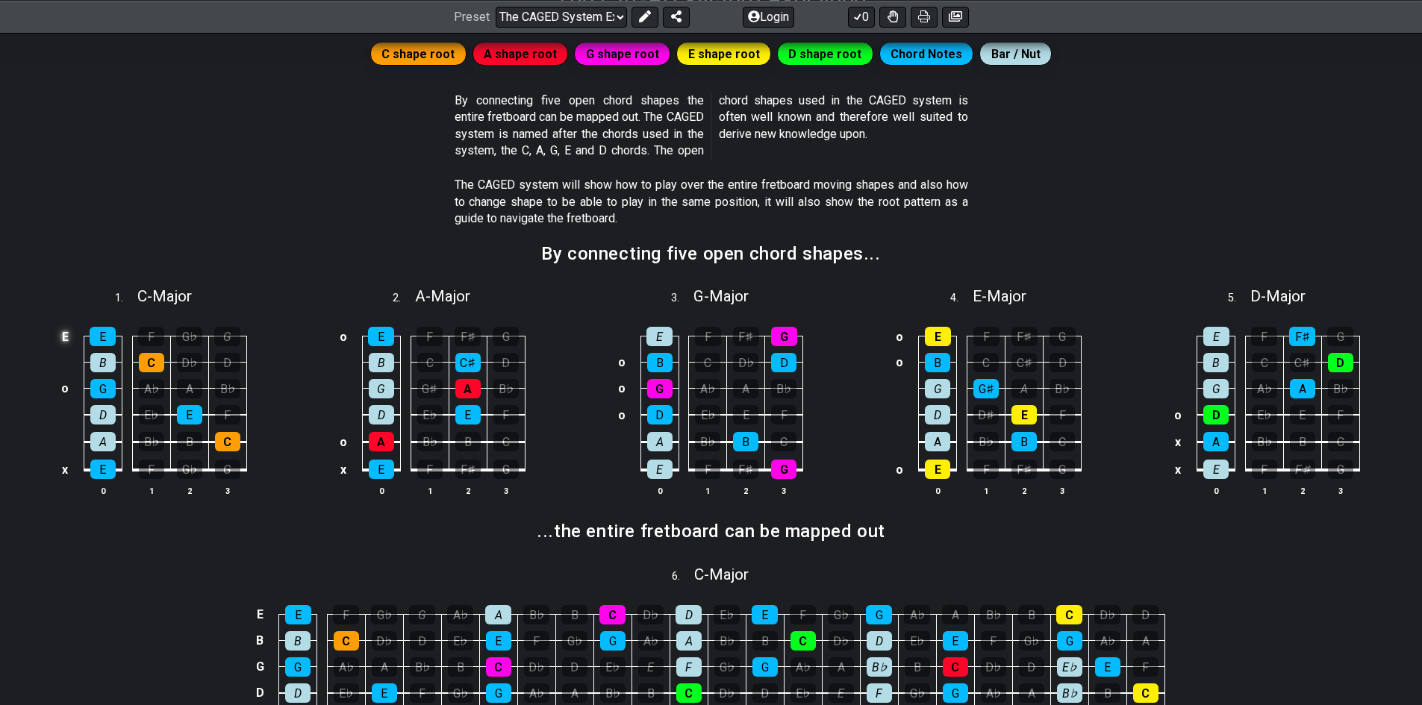
click at [66, 339] on td "E" at bounding box center [65, 337] width 18 height 26
click at [63, 339] on td "x" at bounding box center [65, 337] width 18 height 26
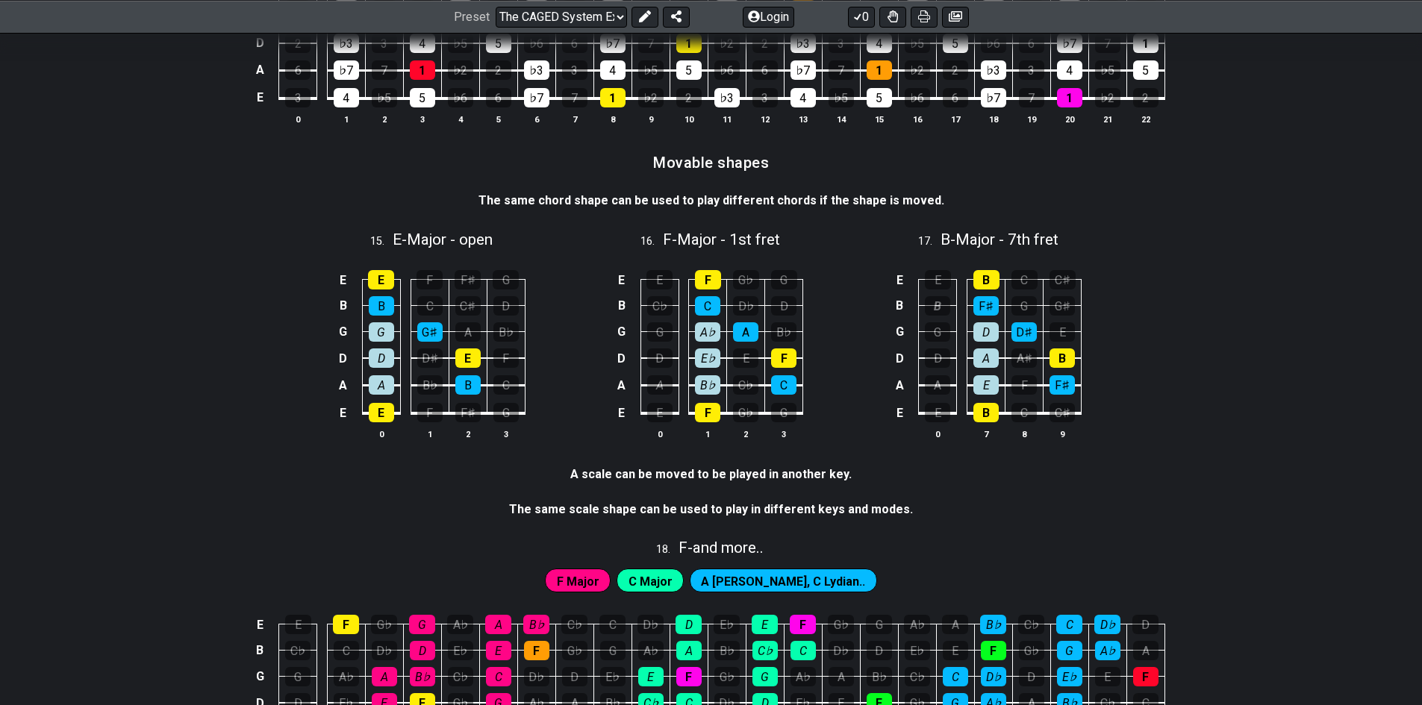
scroll to position [3726, 0]
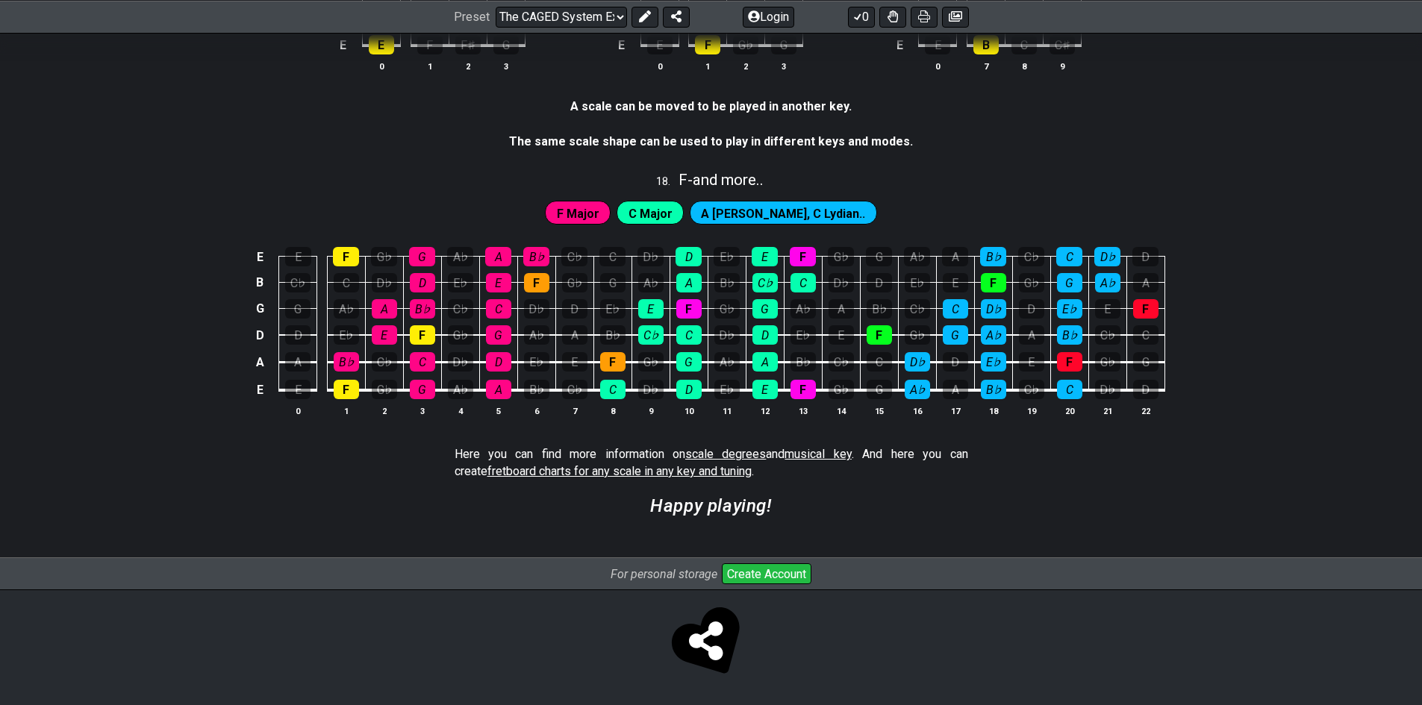
click at [549, 3] on div "Preset Welcome to #fretflip! The CAGED System Explained Custom Preset Minor Pen…" at bounding box center [711, 16] width 1422 height 33
click at [549, 10] on select "Welcome to #fretflip! The CAGED System Explained Custom Preset Minor Pentatonic…" at bounding box center [560, 16] width 131 height 21
click at [495, 6] on select "Welcome to #fretflip! The CAGED System Explained Custom Preset Minor Pentatonic…" at bounding box center [560, 16] width 131 height 21
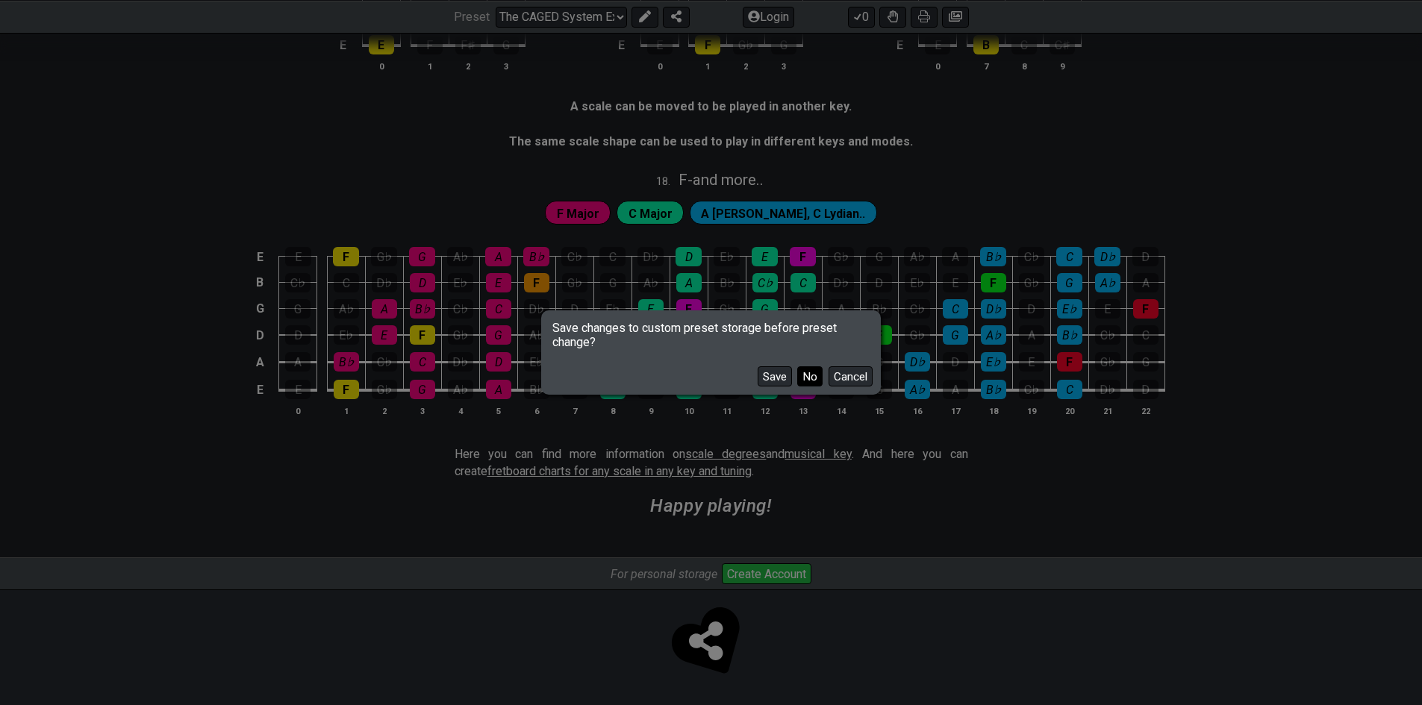
click at [813, 378] on button "No" at bounding box center [809, 376] width 25 height 20
select select "/guitar-scales-generator"
select select "A"
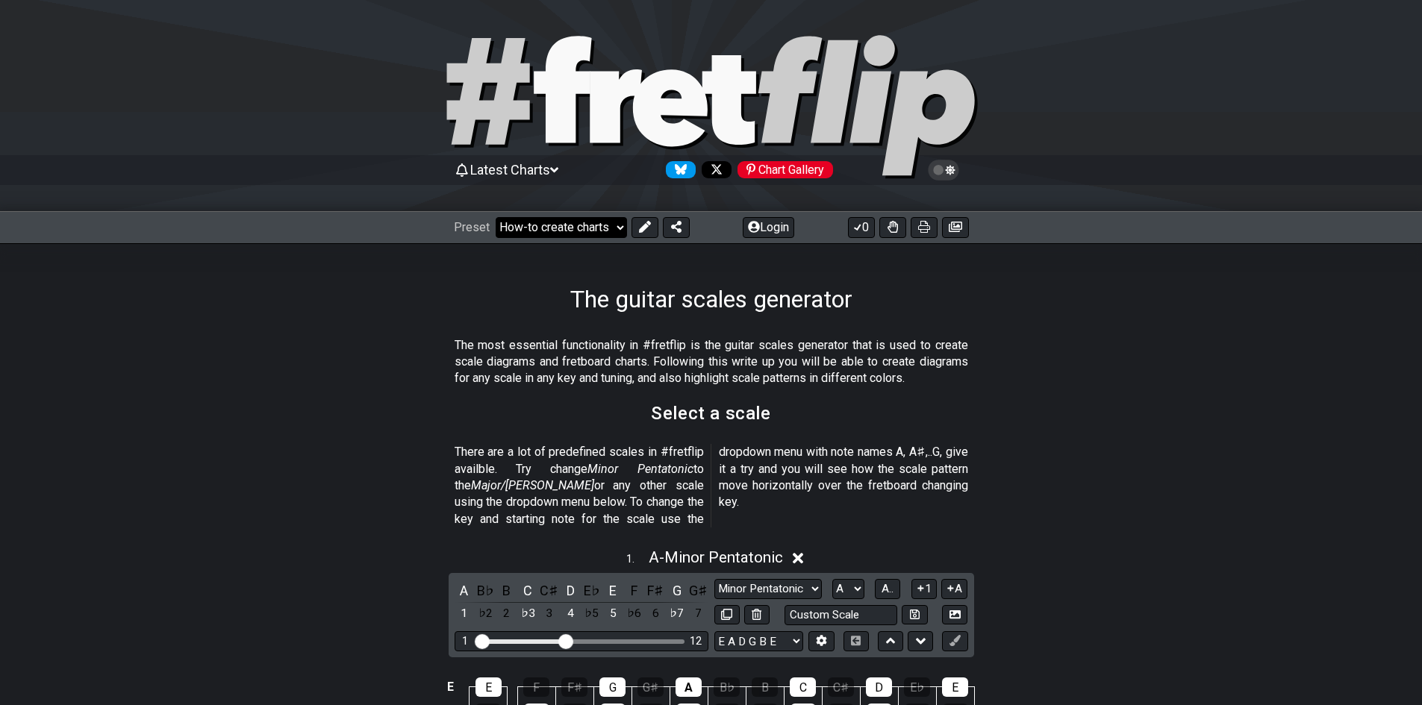
click at [577, 234] on select "Welcome to #fretflip! The CAGED System Explained Custom Preset Minor Pentatonic…" at bounding box center [560, 227] width 131 height 21
click at [495, 217] on select "Welcome to #fretflip! The CAGED System Explained Custom Preset Minor Pentatonic…" at bounding box center [560, 227] width 131 height 21
select select "/template"
select select "Root"
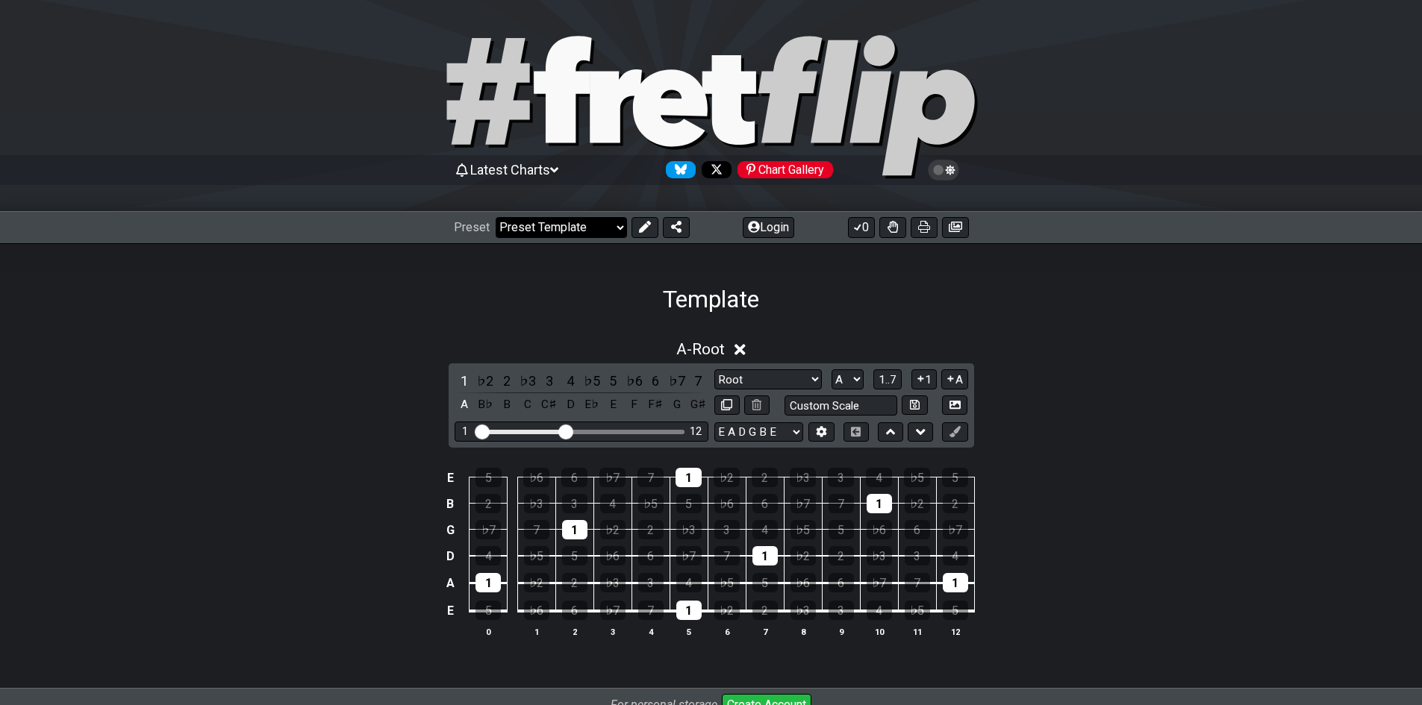
click at [574, 228] on select "Welcome to #fretflip! The CAGED System Explained Custom Preset Minor Pentatonic…" at bounding box center [560, 227] width 131 height 21
click at [495, 217] on select "Welcome to #fretflip! The CAGED System Explained Custom Preset Minor Pentatonic…" at bounding box center [560, 227] width 131 height 21
select select "/major-triad-arpeggios"
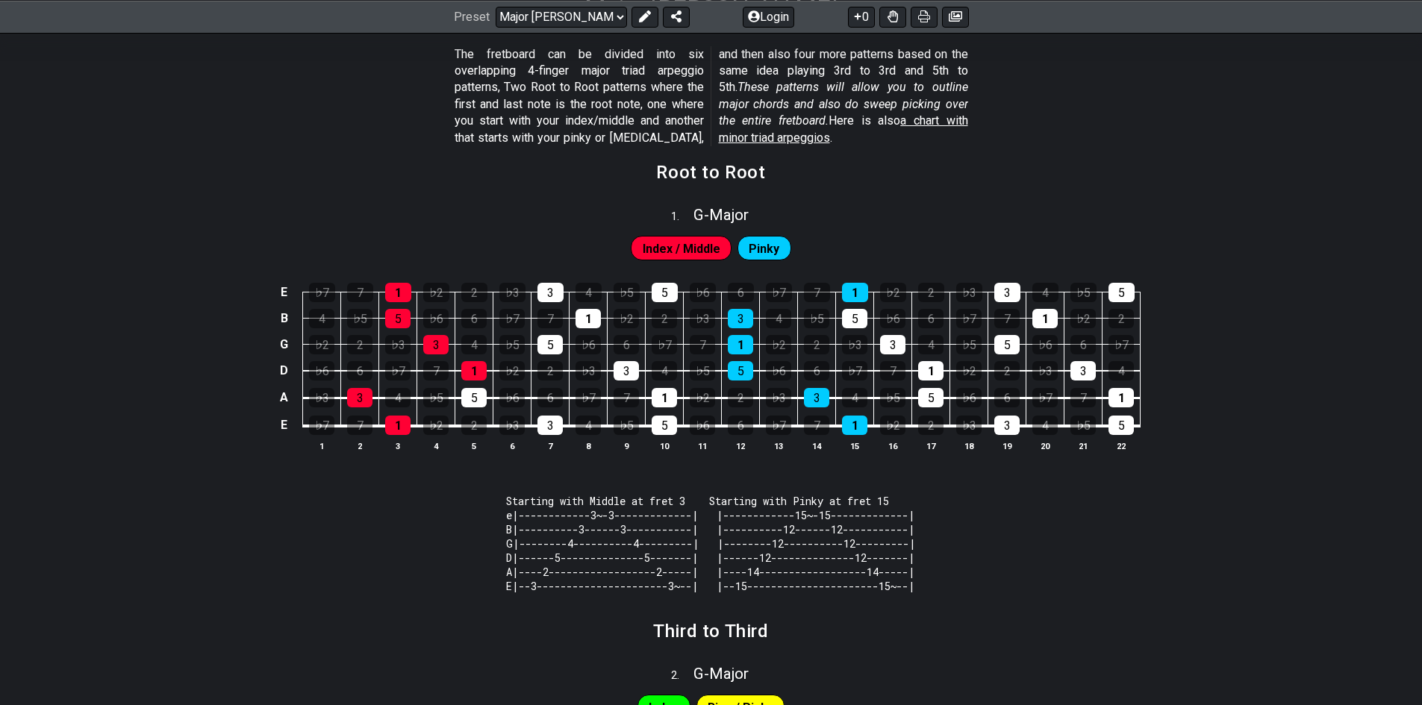
scroll to position [298, 0]
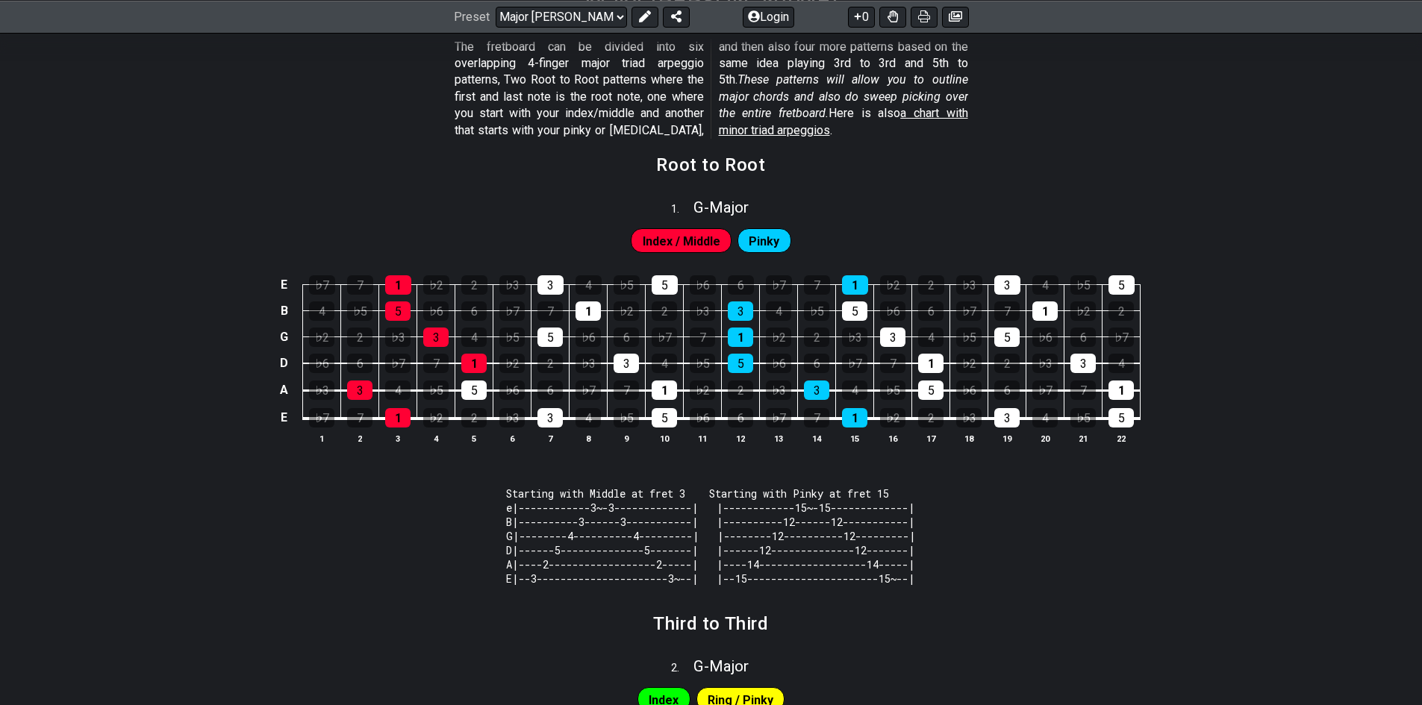
click at [376, 609] on section "Starting with Middle at fret 3 Starting with Pinky at fret 15 e|------------3~-…" at bounding box center [711, 539] width 1422 height 141
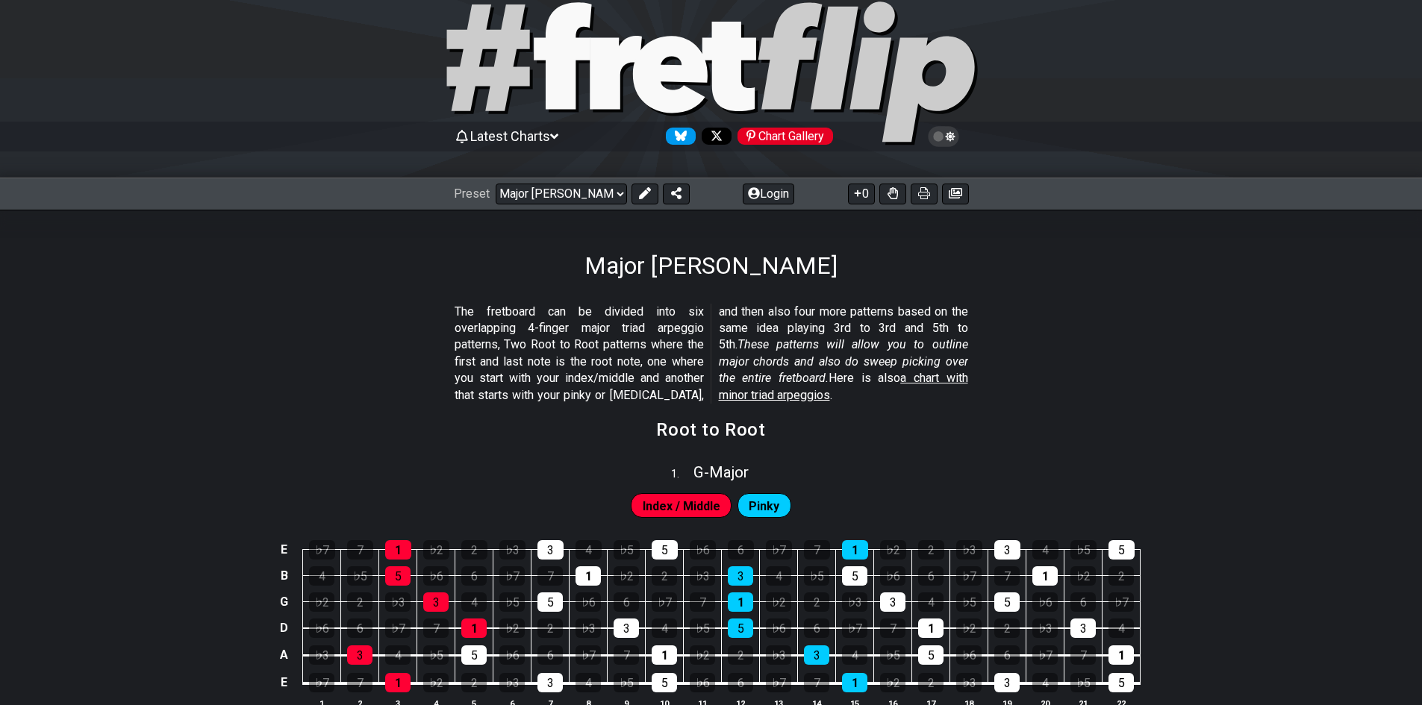
scroll to position [0, 0]
